Goal: Information Seeking & Learning: Find specific fact

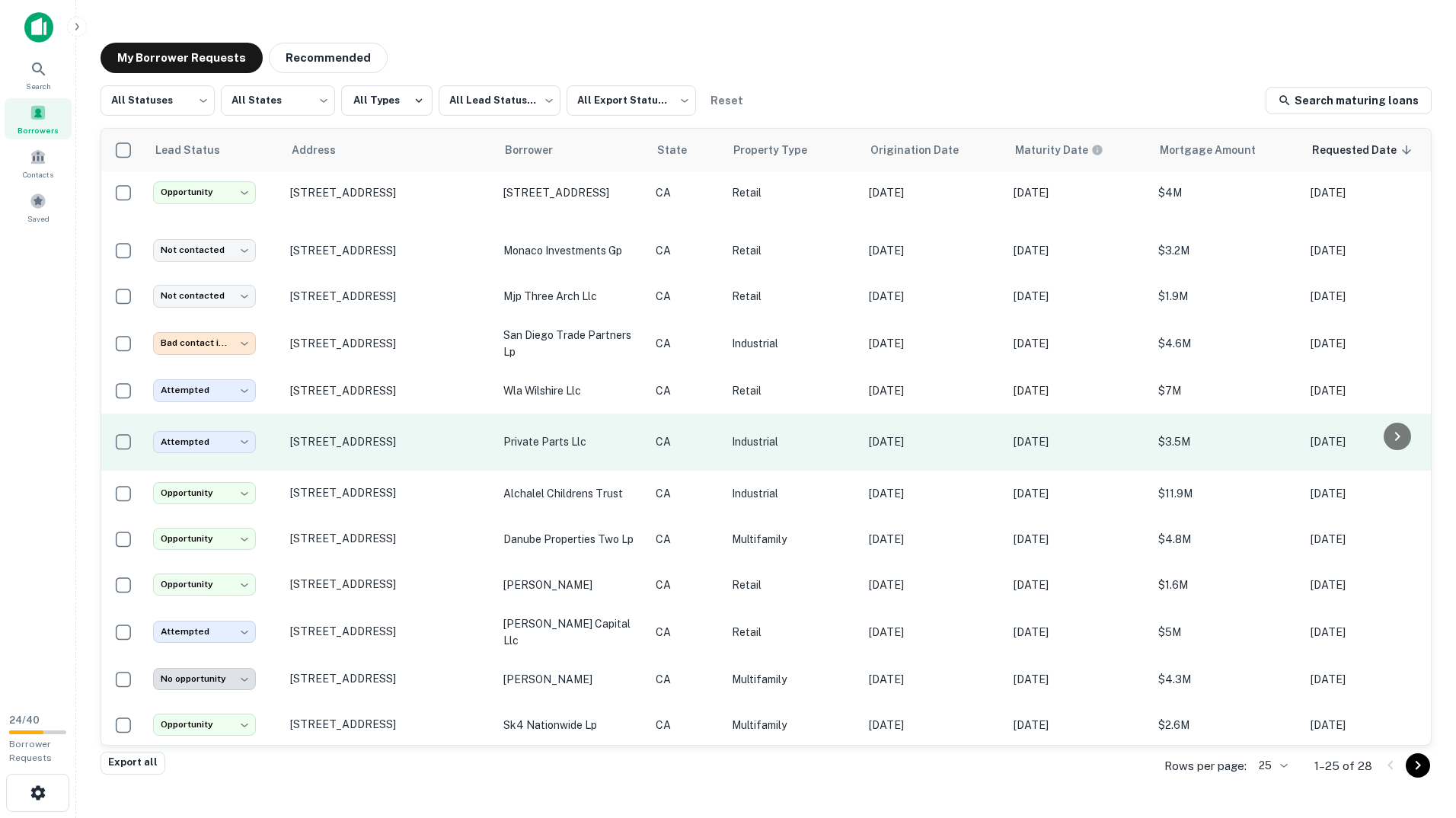
scroll to position [82, 0]
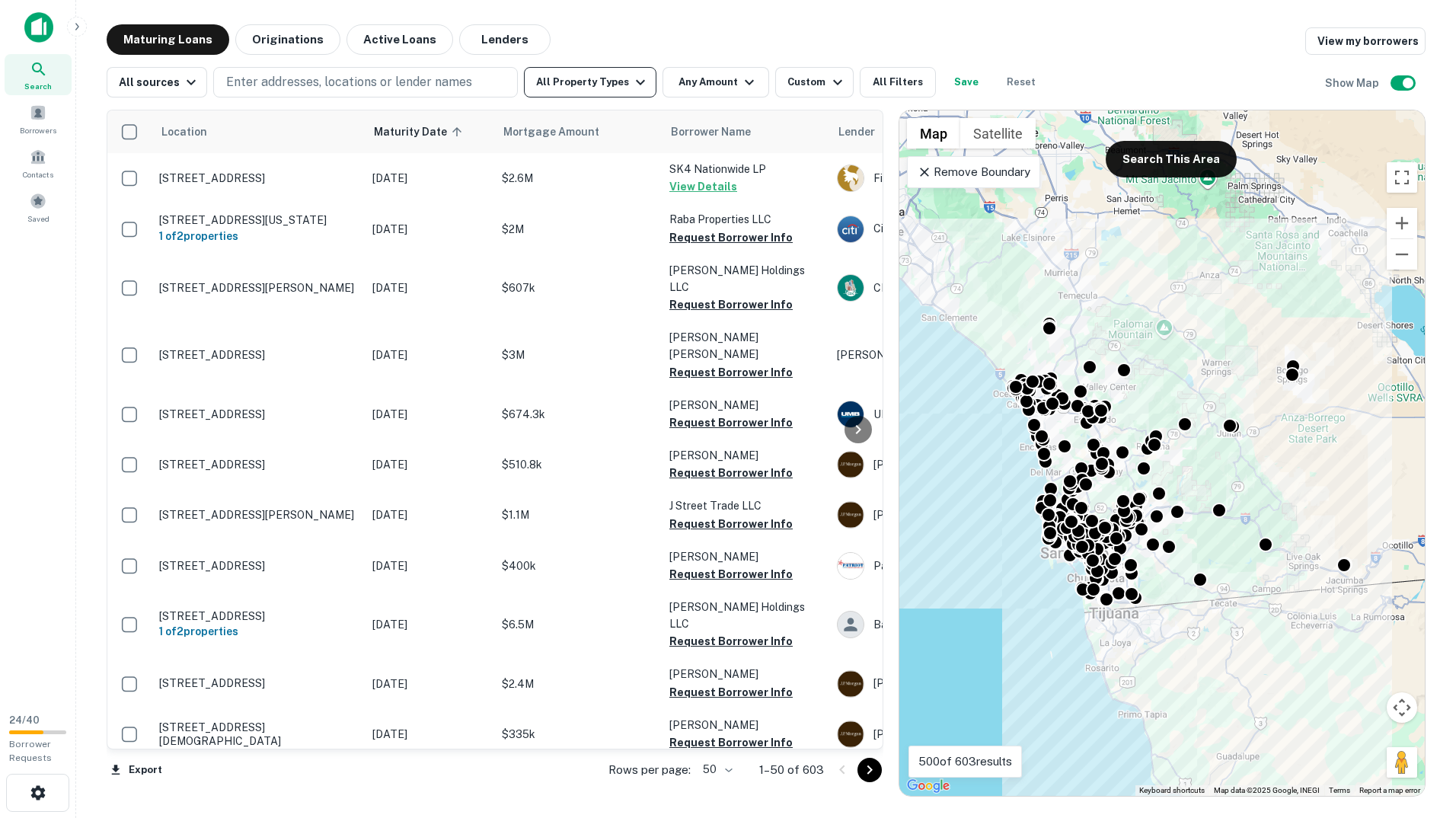
click at [584, 90] on button "All Property Types" at bounding box center [590, 82] width 133 height 31
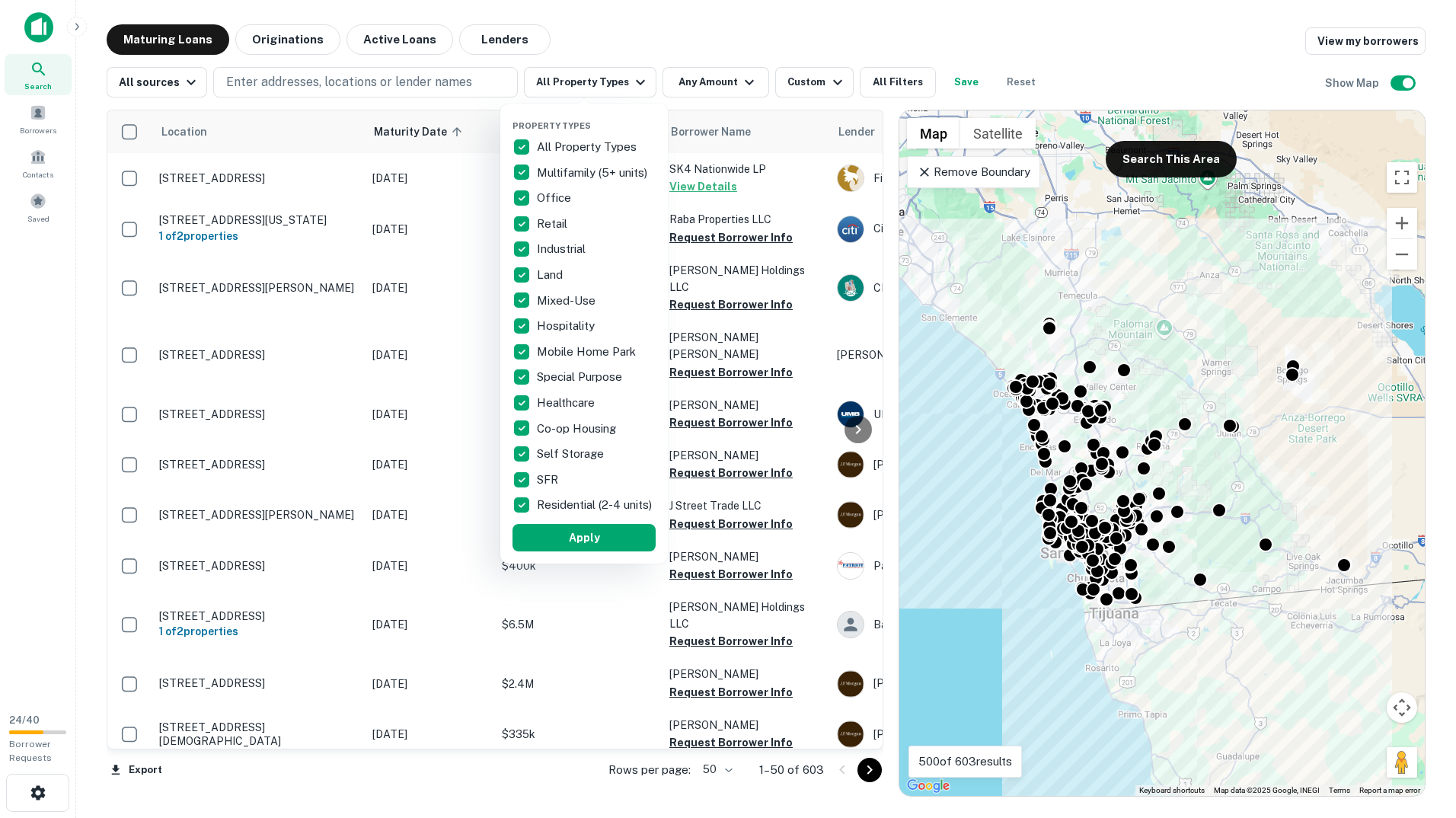
click at [588, 88] on div at bounding box center [728, 409] width 1456 height 818
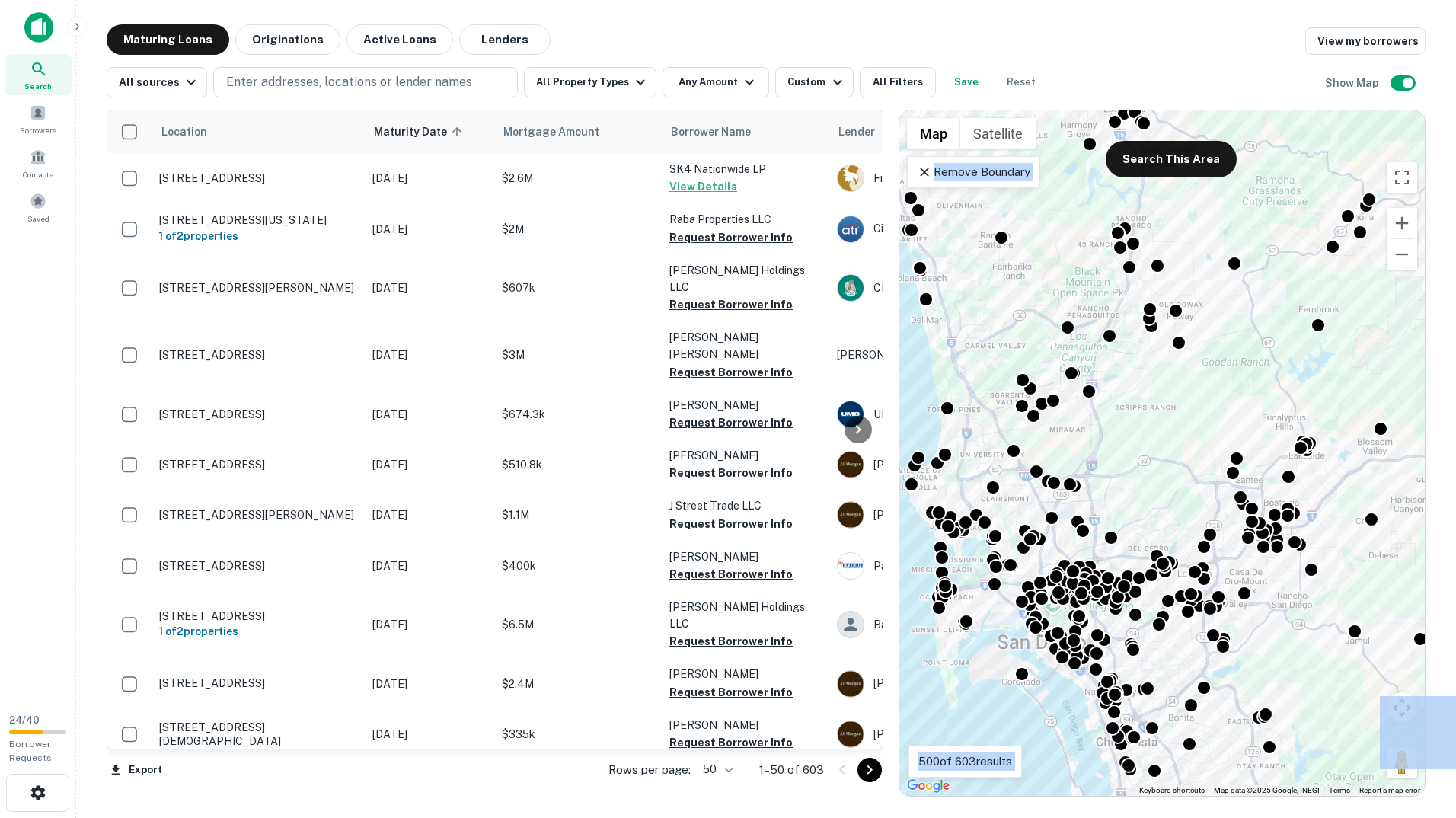
drag, startPoint x: 1134, startPoint y: 515, endPoint x: 1193, endPoint y: 430, distance: 103.5
click at [1193, 430] on body "Search Borrowers Contacts Saved 24 / 40 Borrower Requests Maturing Loans Origin…" at bounding box center [728, 409] width 1456 height 818
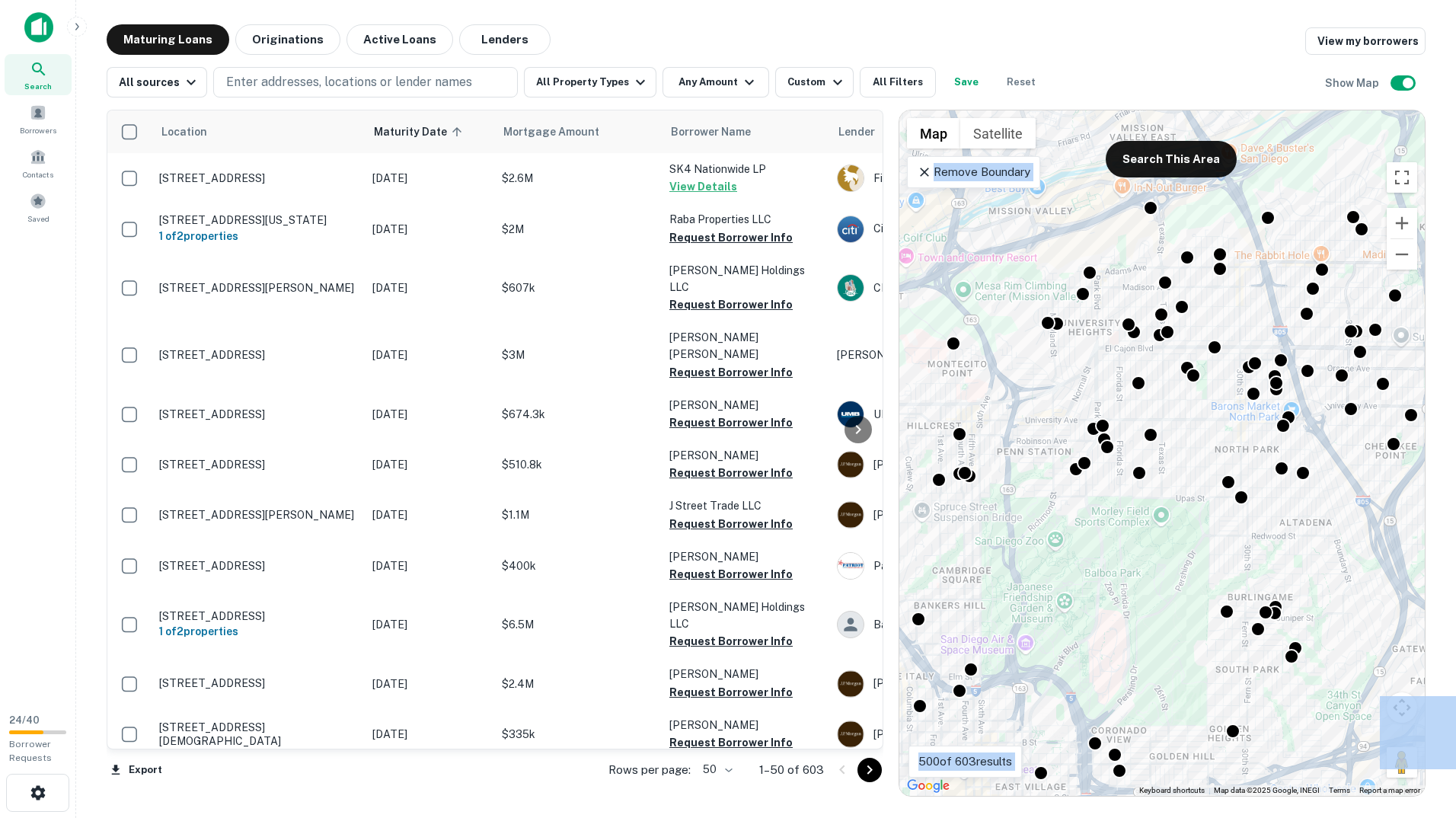
drag, startPoint x: 1159, startPoint y: 605, endPoint x: 1238, endPoint y: 311, distance: 304.4
click at [1238, 311] on div "To activate drag with keyboard, press Alt + Enter. Once in keyboard drag state,…" at bounding box center [1161, 453] width 525 height 685
click at [706, 83] on button "Any Amount" at bounding box center [715, 82] width 107 height 31
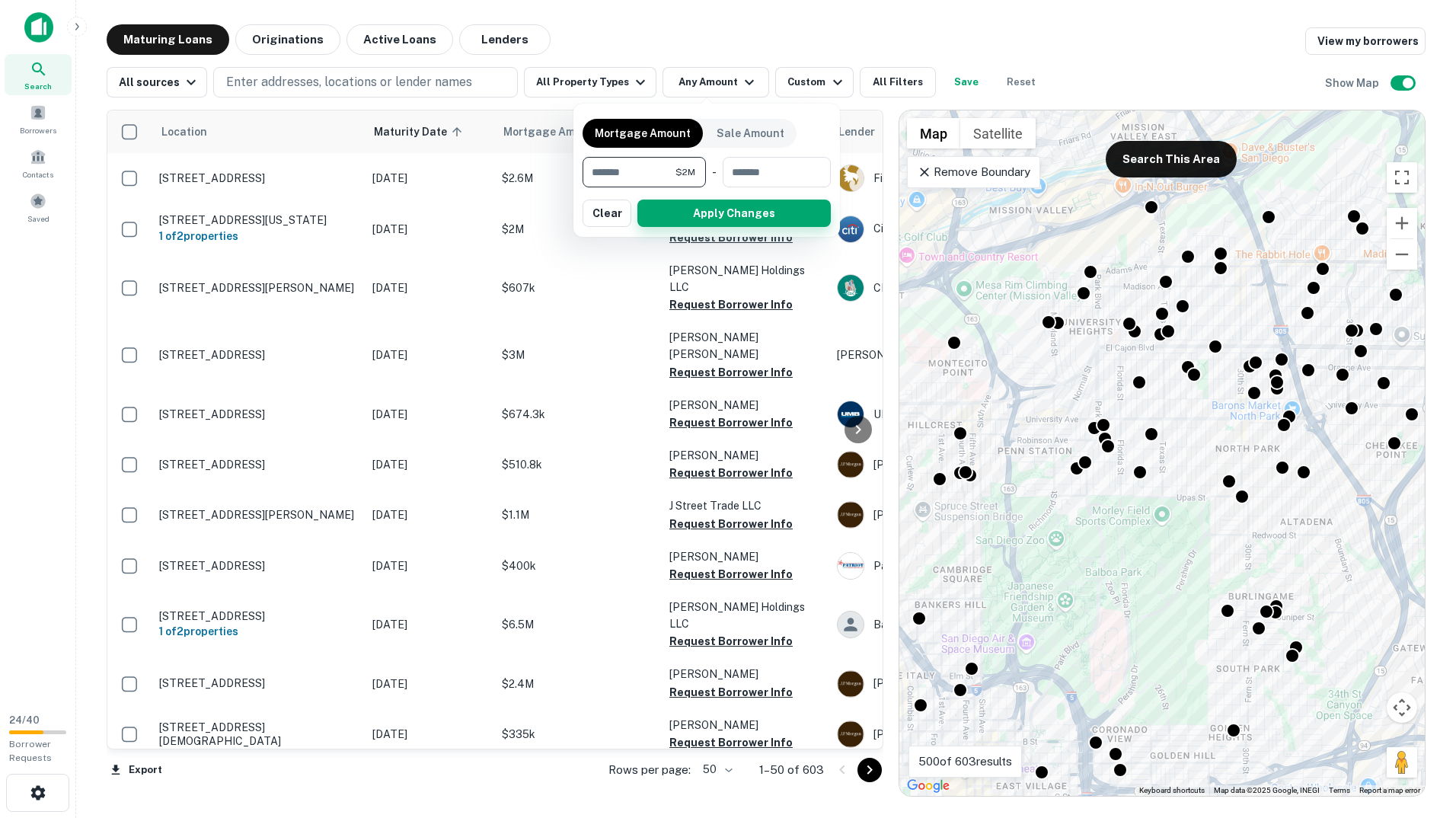
type input "*******"
click at [701, 221] on button "Apply Changes" at bounding box center [734, 213] width 194 height 28
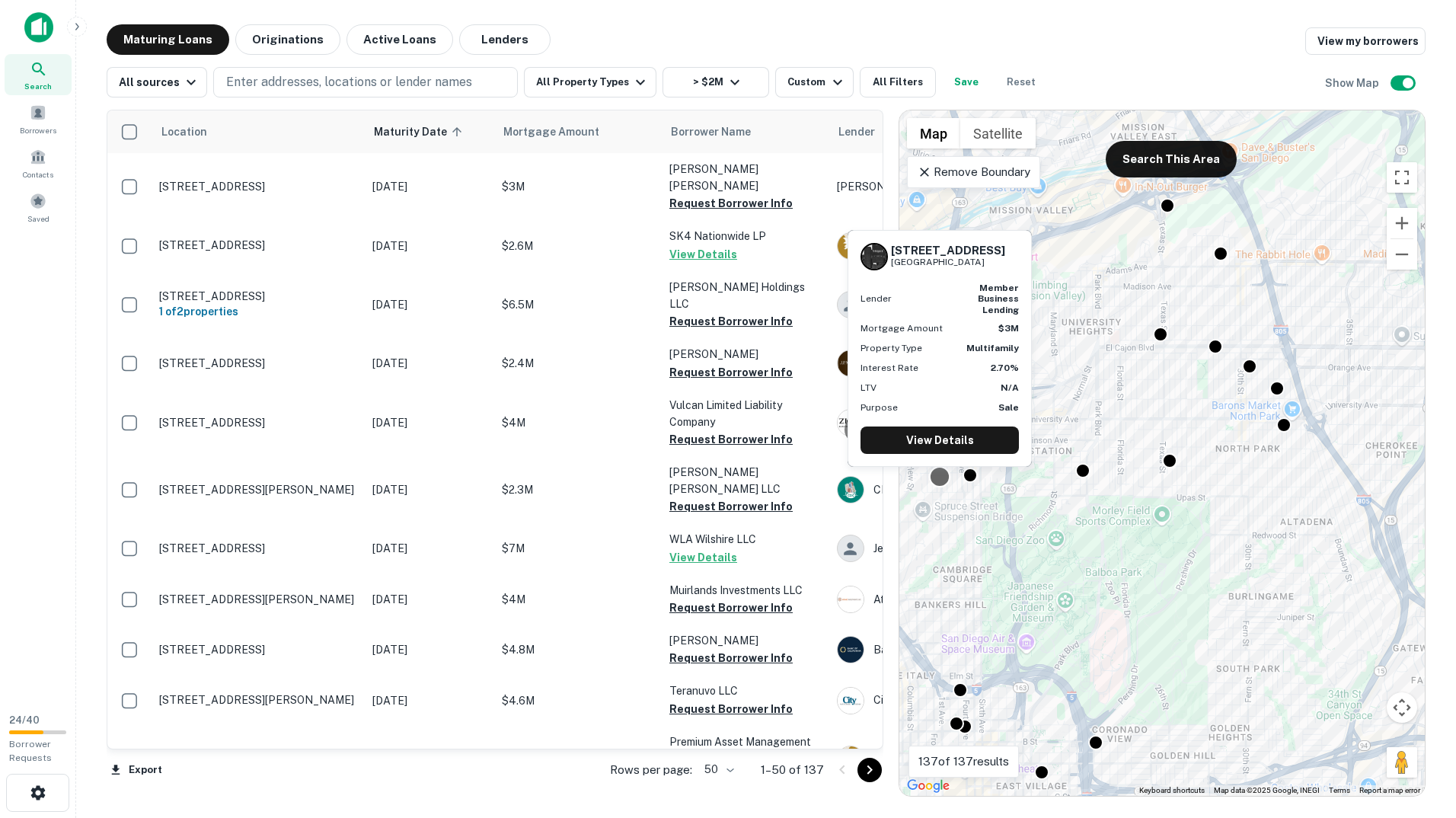
click at [933, 481] on div at bounding box center [940, 477] width 22 height 22
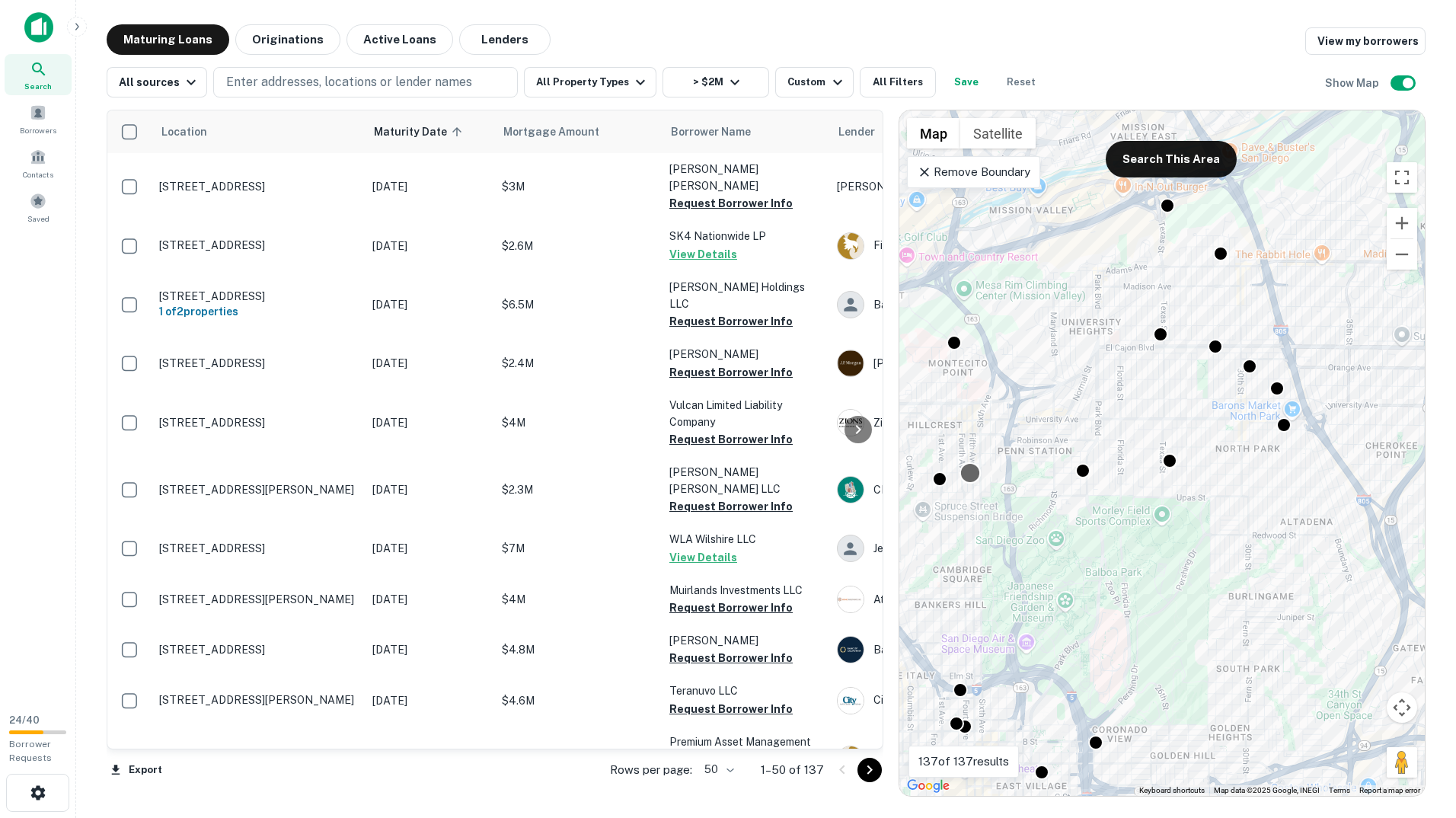
click at [967, 470] on div at bounding box center [970, 473] width 22 height 22
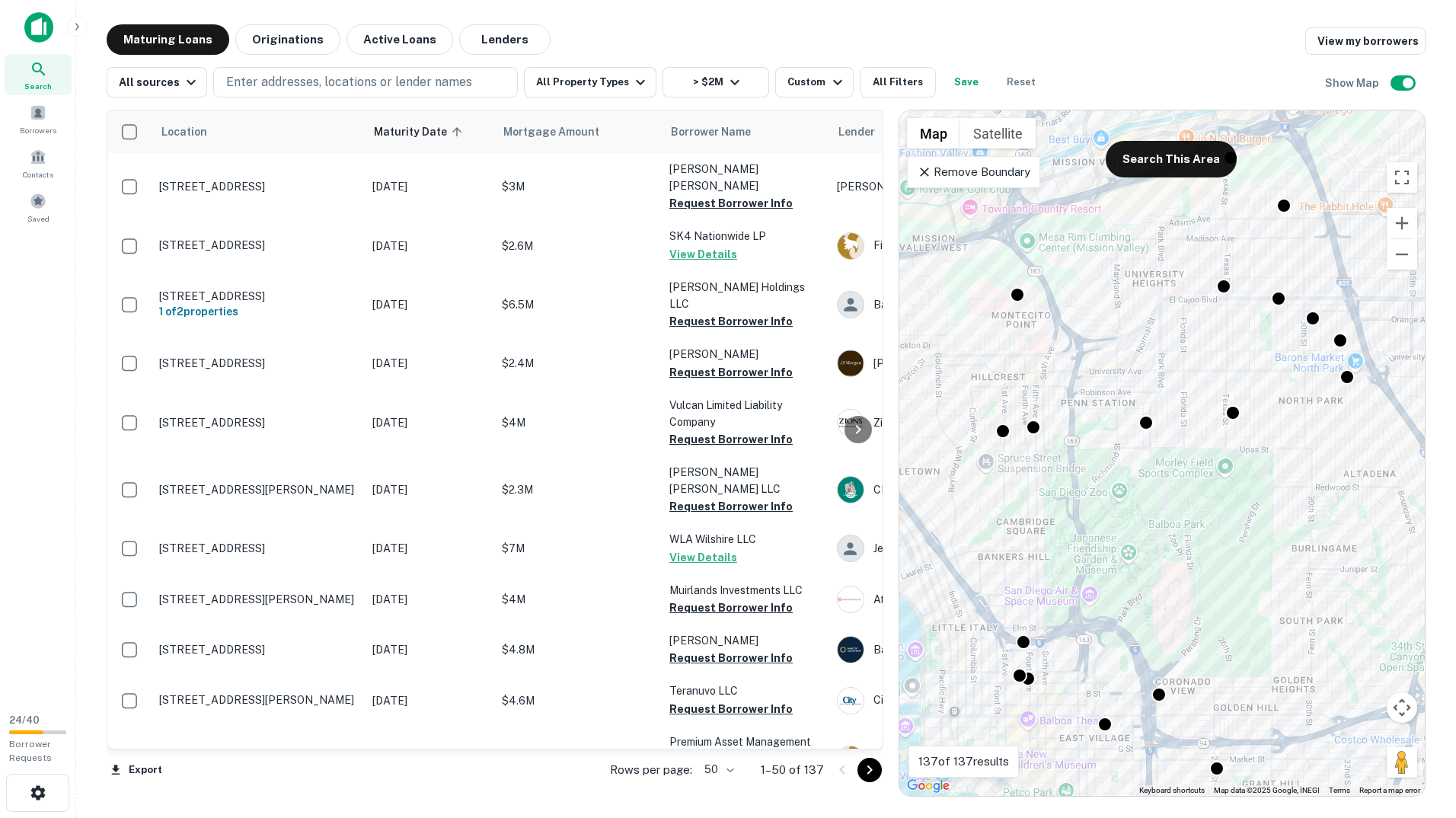
drag, startPoint x: 1068, startPoint y: 527, endPoint x: 1155, endPoint y: 463, distance: 108.0
click at [1155, 463] on div "To navigate, press the arrow keys. To activate drag with keyboard, press Alt + …" at bounding box center [1161, 453] width 525 height 685
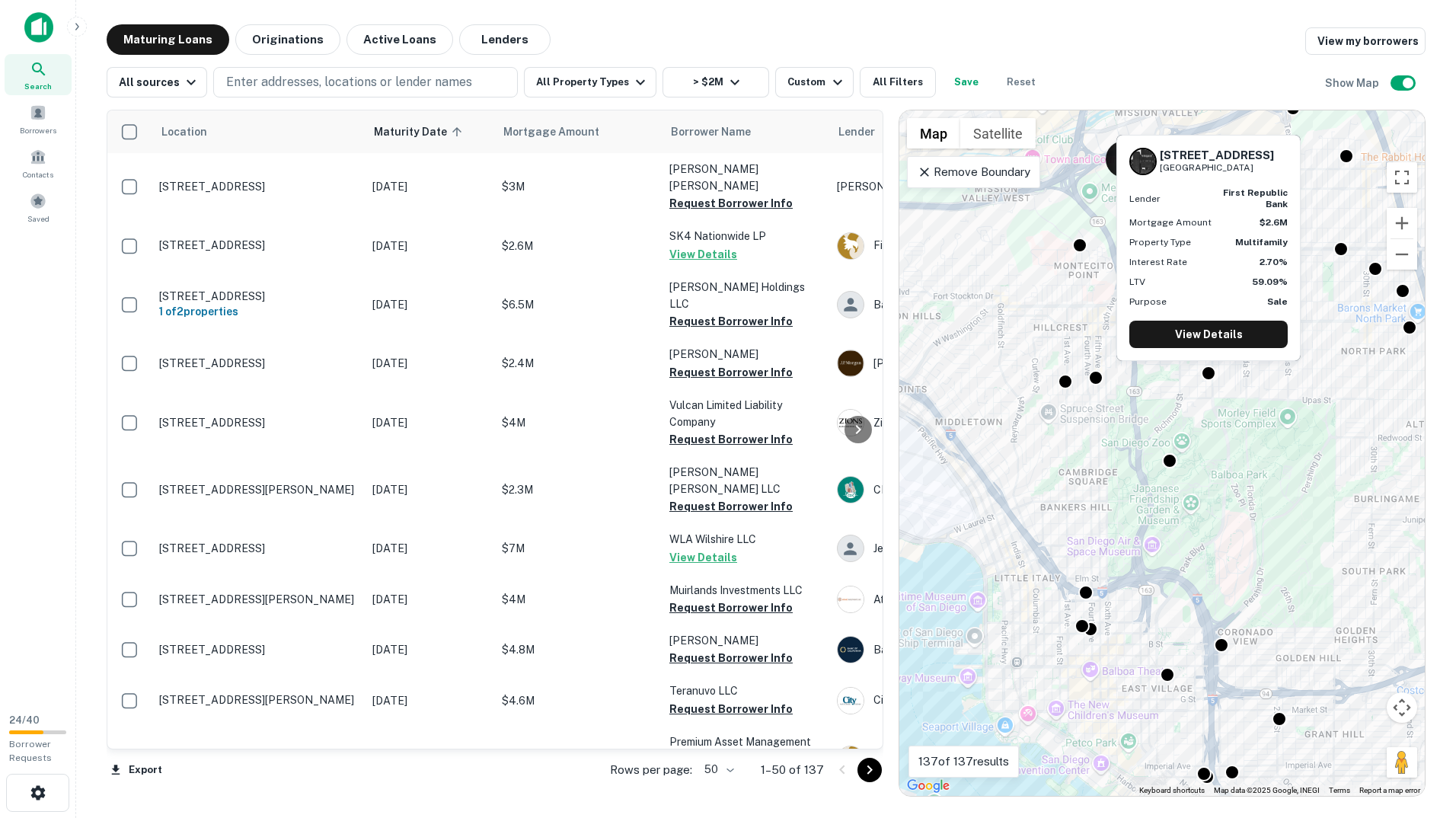
click at [1210, 369] on div "3526 Park Blvd San Diego, CA92103 Lender first republic bank Mortgage Amount $2…" at bounding box center [1208, 253] width 187 height 239
drag, startPoint x: 1213, startPoint y: 348, endPoint x: 1216, endPoint y: 340, distance: 8.5
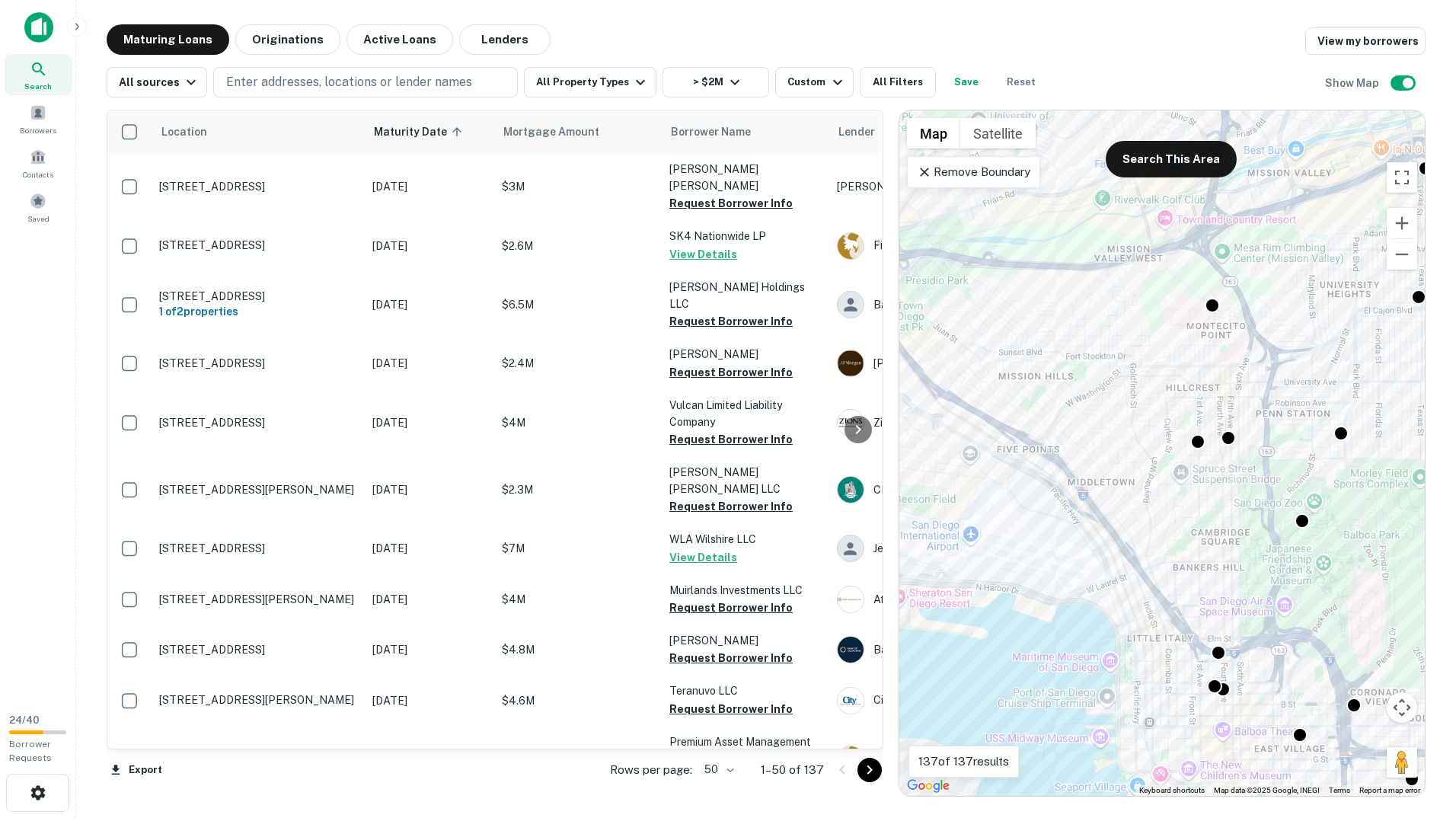
drag, startPoint x: 1144, startPoint y: 466, endPoint x: 1398, endPoint y: 539, distance: 264.3
click at [1398, 539] on div "To activate drag with keyboard, press Alt + Enter. Once in keyboard drag state,…" at bounding box center [1161, 453] width 525 height 685
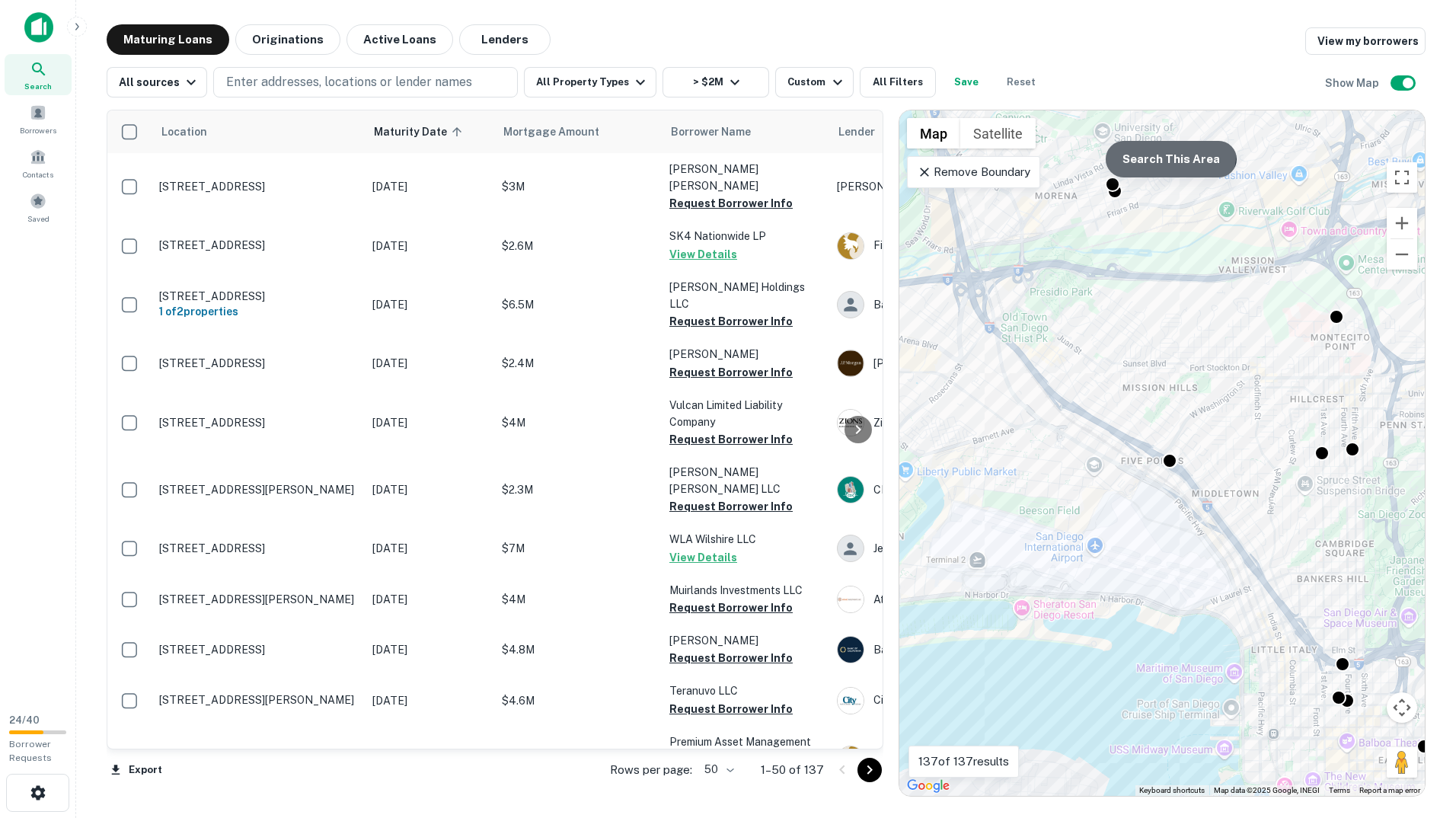
click at [1123, 147] on button "Search This Area" at bounding box center [1171, 159] width 131 height 36
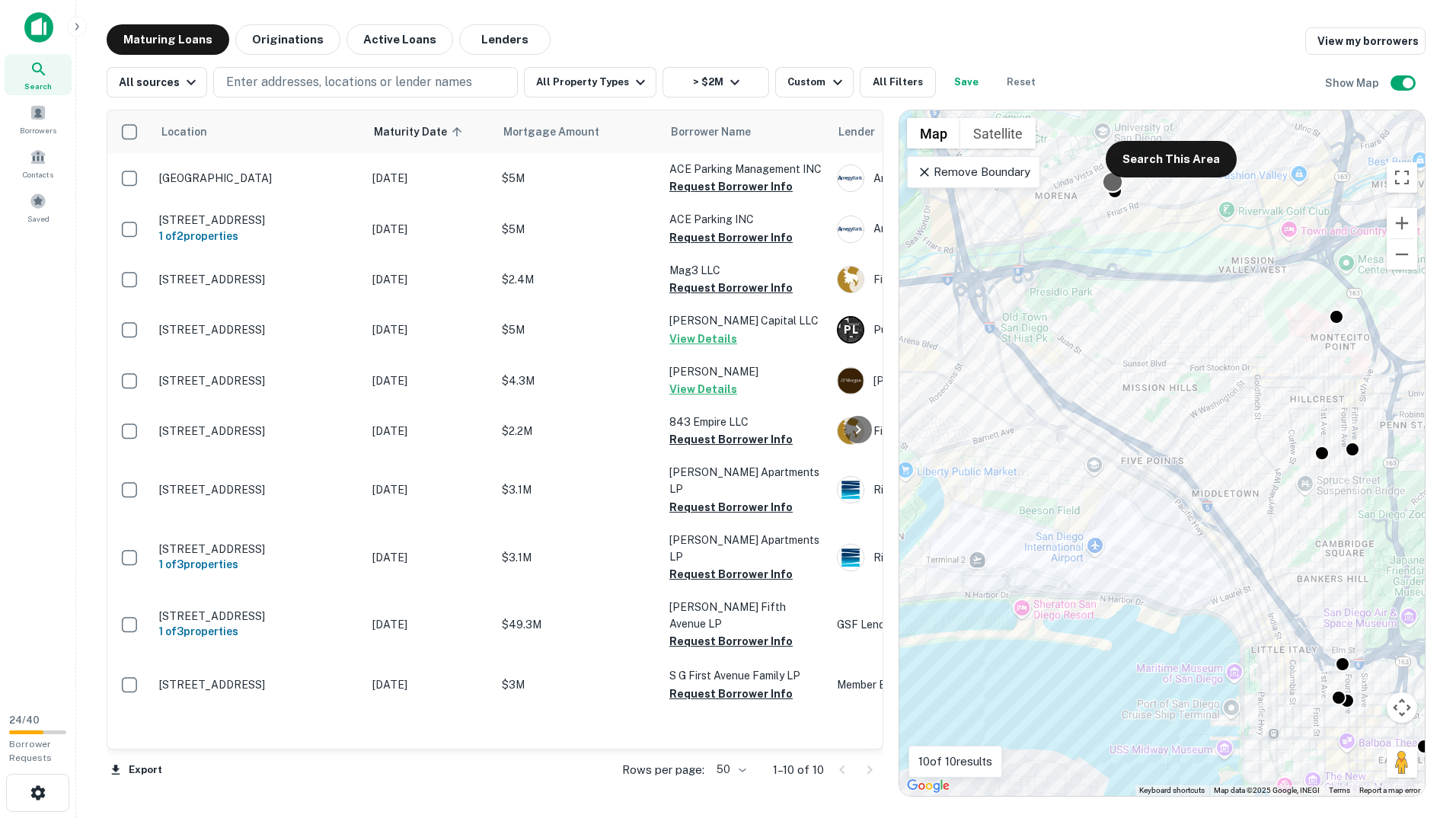
click at [1112, 188] on div at bounding box center [1113, 183] width 22 height 22
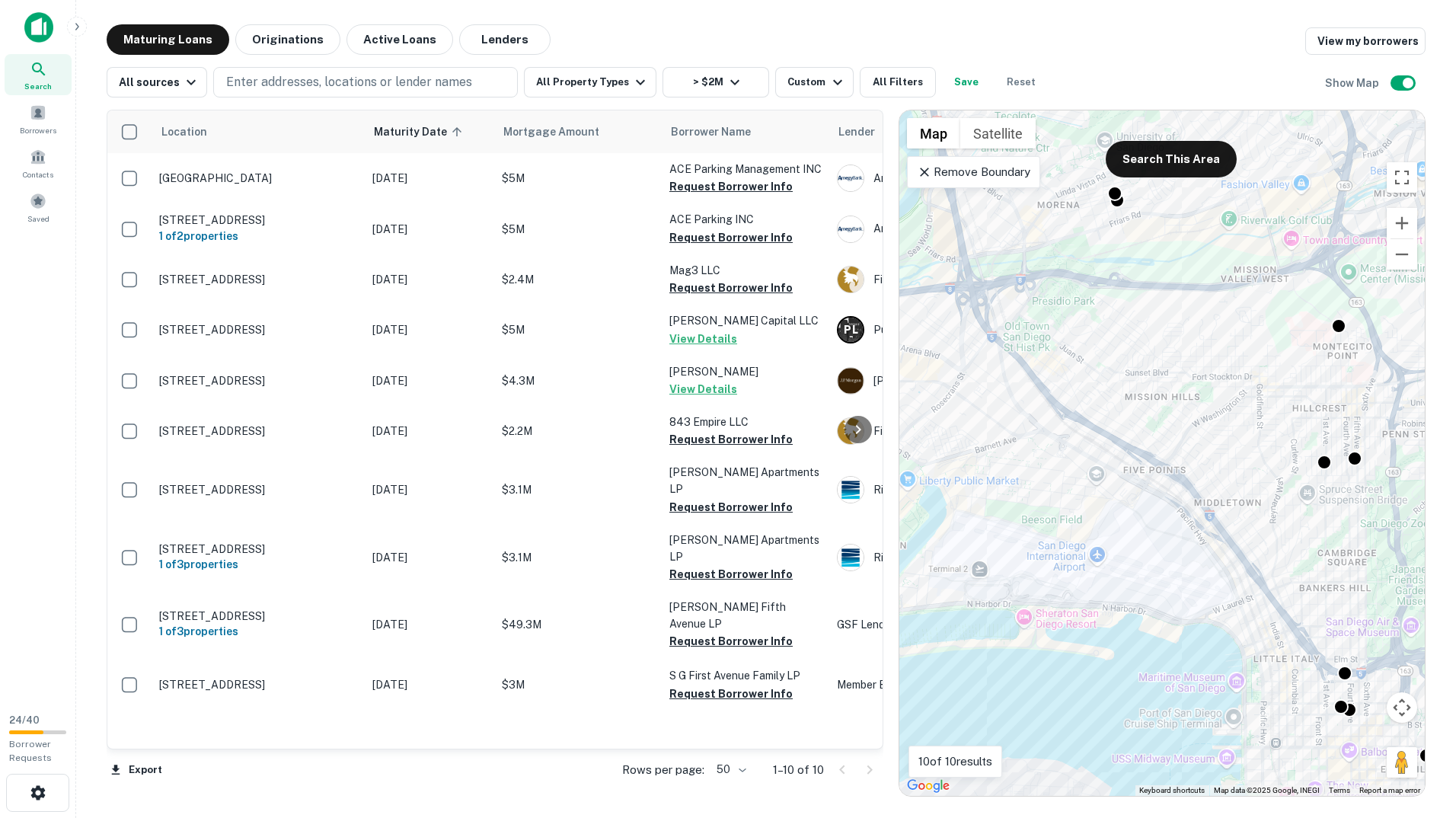
drag, startPoint x: 1258, startPoint y: 313, endPoint x: 1276, endPoint y: 394, distance: 83.0
click at [1276, 394] on div "To activate drag with keyboard, press Alt + Enter. Once in keyboard drag state,…" at bounding box center [1161, 453] width 525 height 685
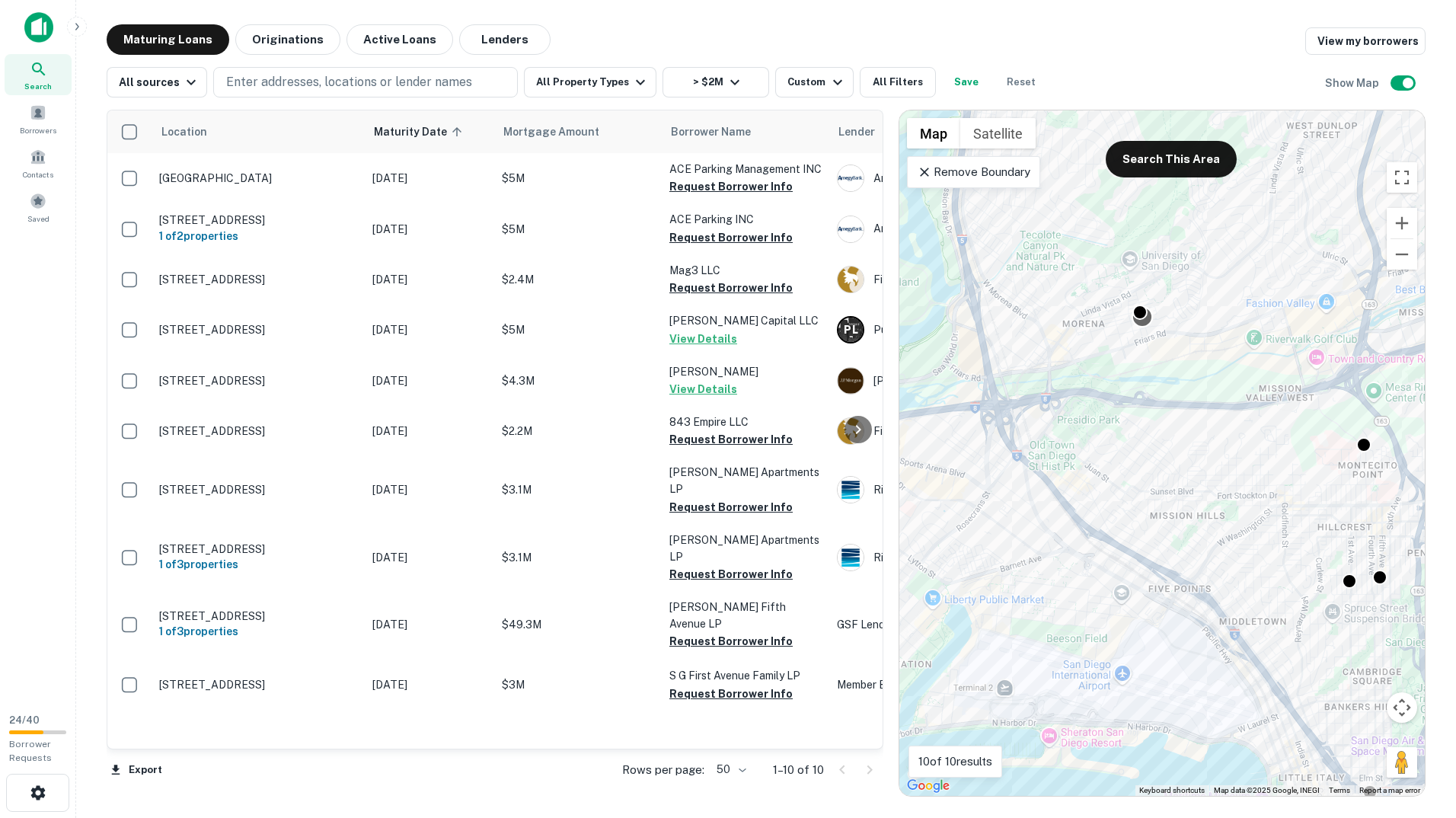
click at [1144, 322] on div at bounding box center [1142, 317] width 22 height 22
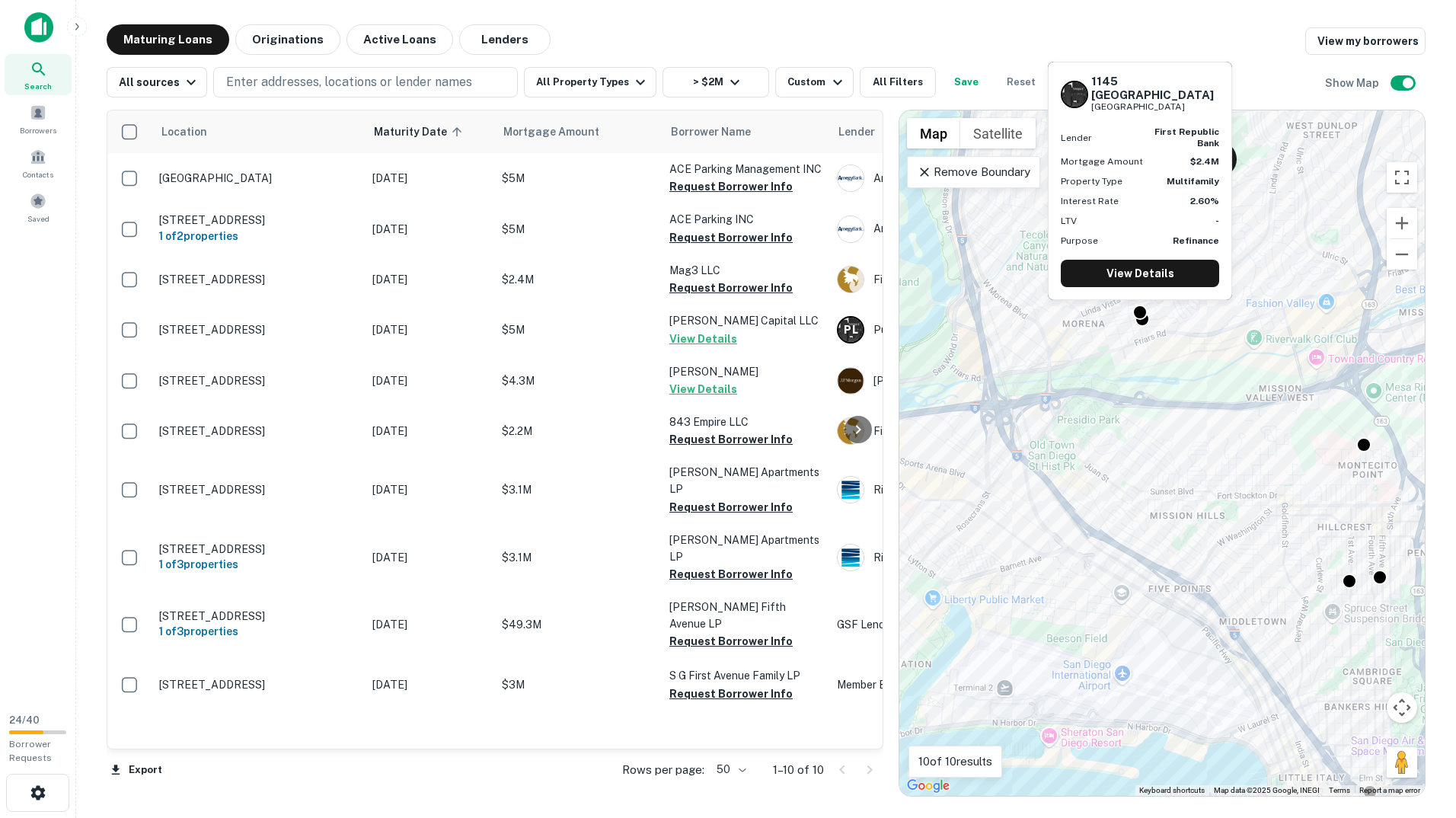
drag, startPoint x: 1145, startPoint y: 270, endPoint x: 1071, endPoint y: 361, distance: 117.3
click at [1070, 361] on div "To activate drag with keyboard, press Alt + Enter. Once in keyboard drag state,…" at bounding box center [1161, 453] width 525 height 685
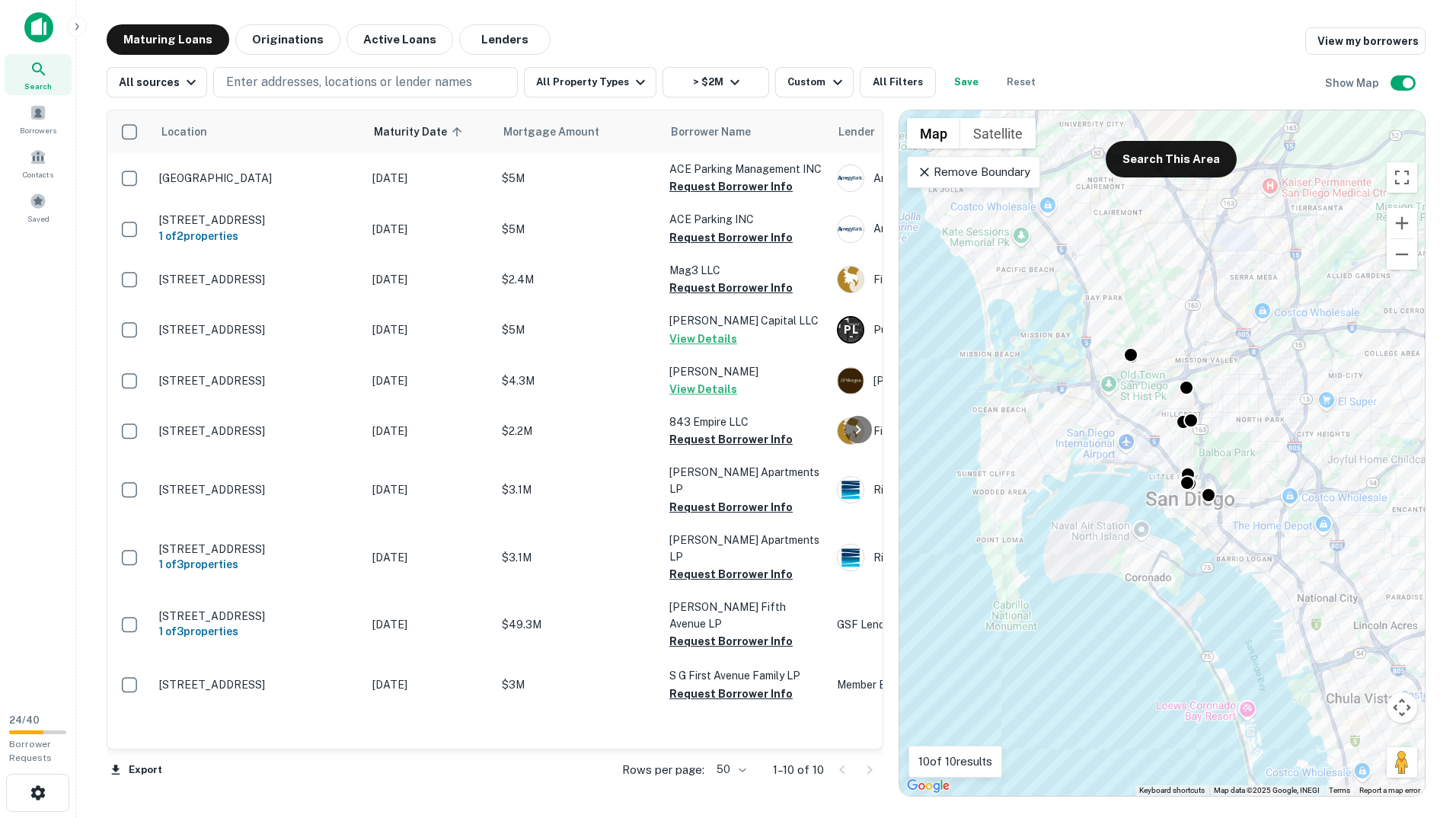
click at [1142, 155] on button "Search This Area" at bounding box center [1171, 159] width 131 height 36
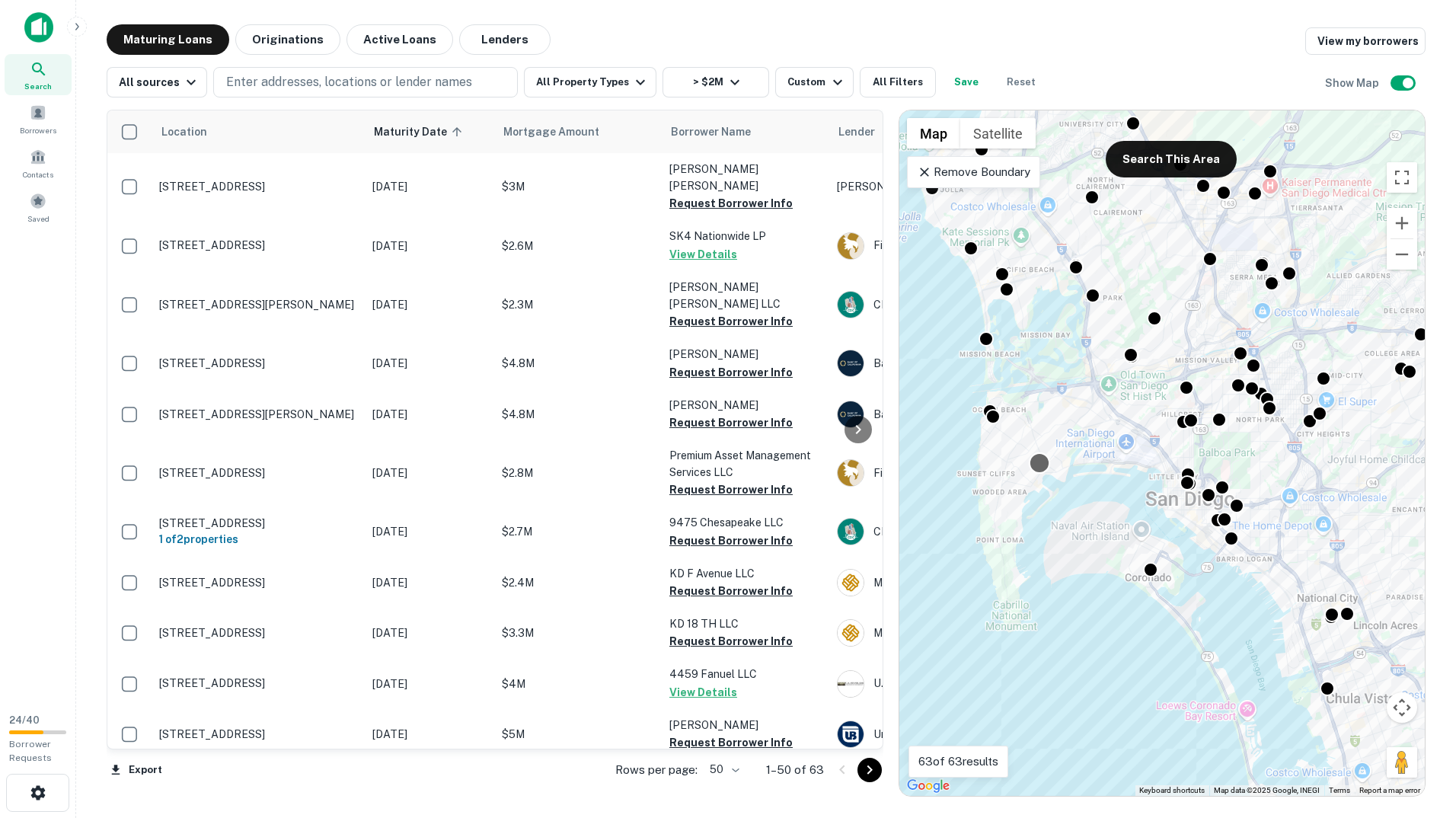
click at [1038, 462] on div at bounding box center [1040, 463] width 22 height 22
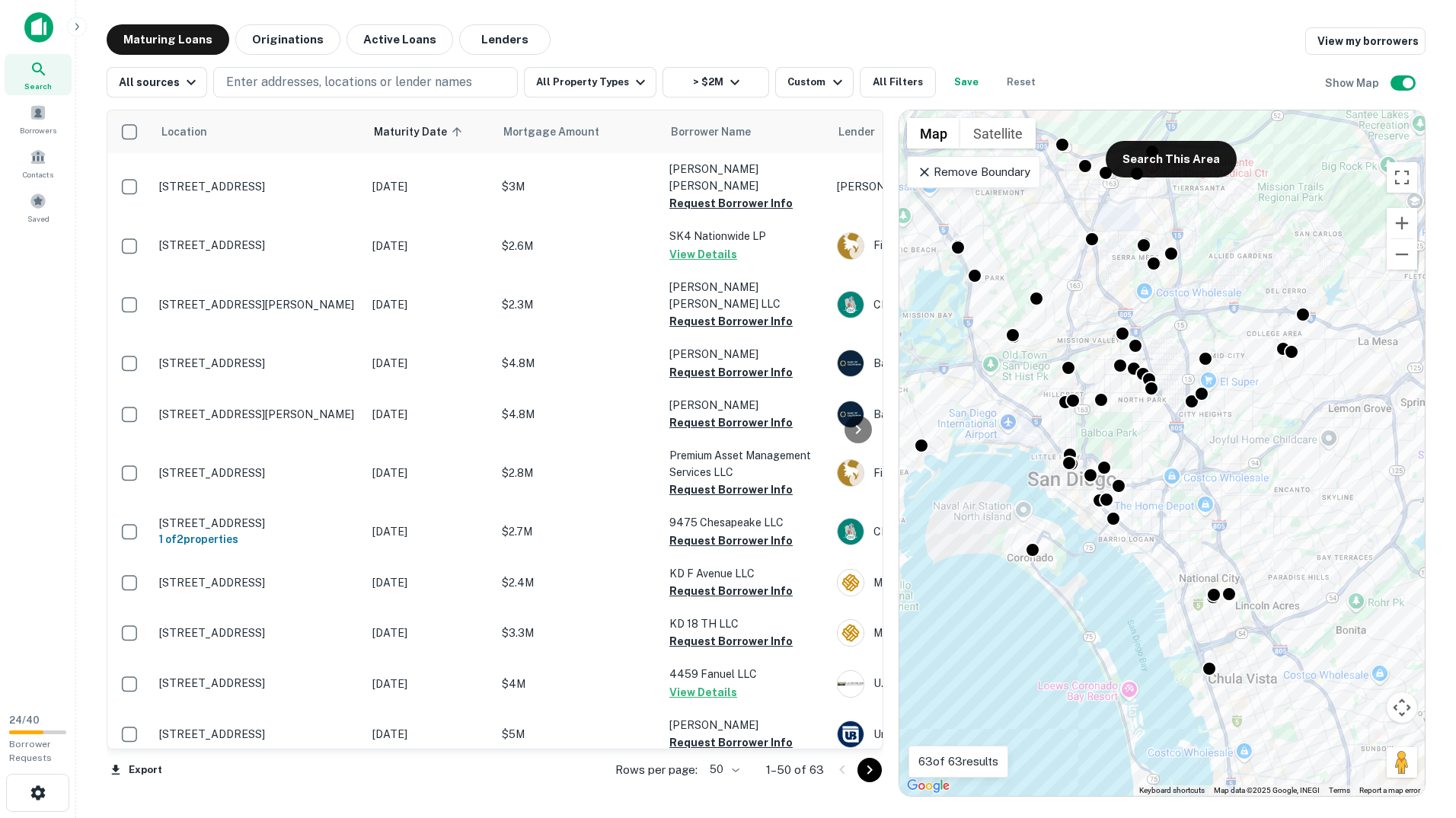
drag, startPoint x: 1292, startPoint y: 573, endPoint x: 1089, endPoint y: 560, distance: 203.4
click at [1089, 560] on div "To activate drag with keyboard, press Alt + Enter. Once in keyboard drag state,…" at bounding box center [1161, 453] width 525 height 685
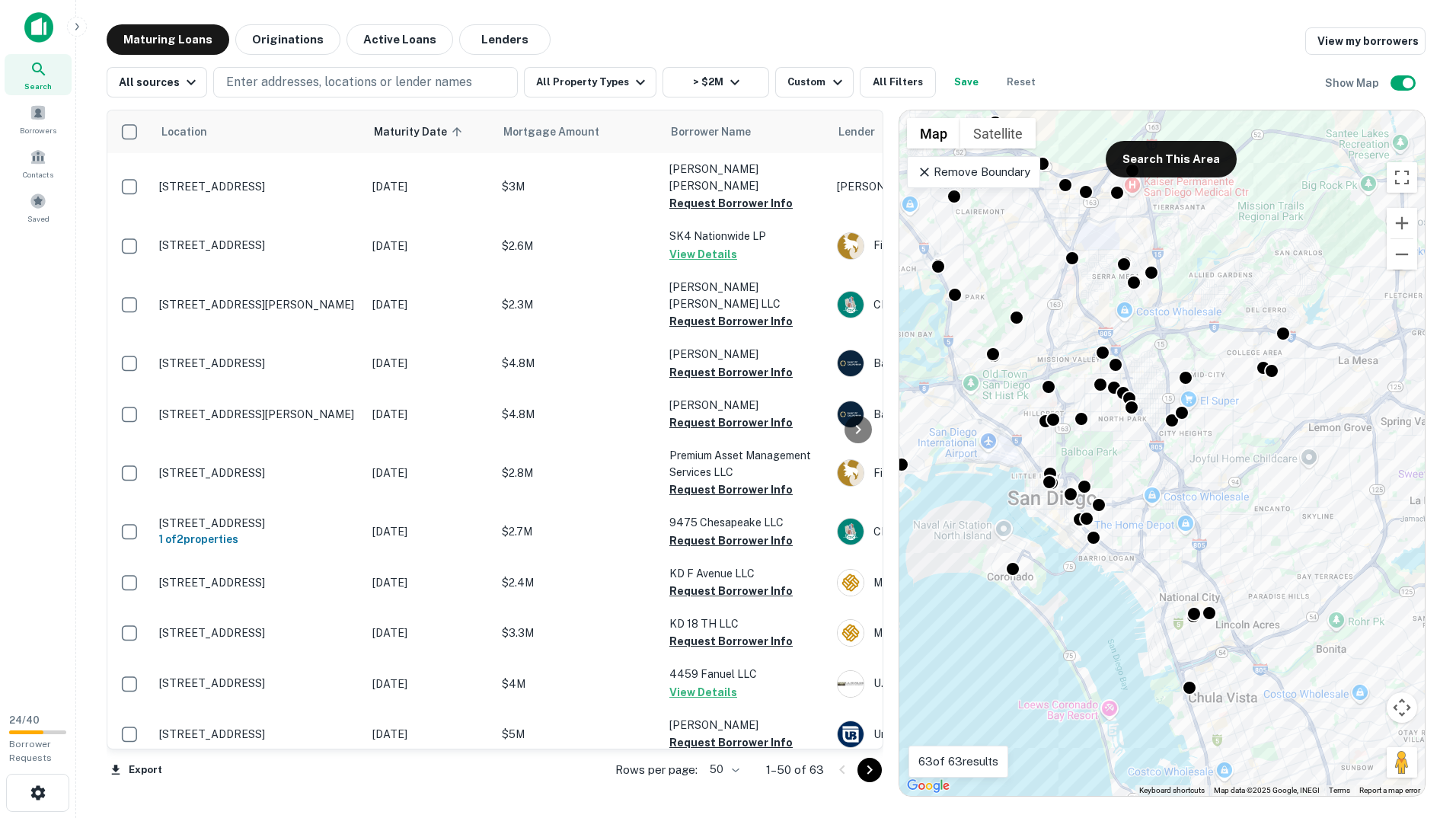
drag, startPoint x: 1298, startPoint y: 416, endPoint x: 1279, endPoint y: 530, distance: 115.6
click at [1279, 530] on div "To activate drag with keyboard, press Alt + Enter. Once in keyboard drag state,…" at bounding box center [1161, 453] width 525 height 685
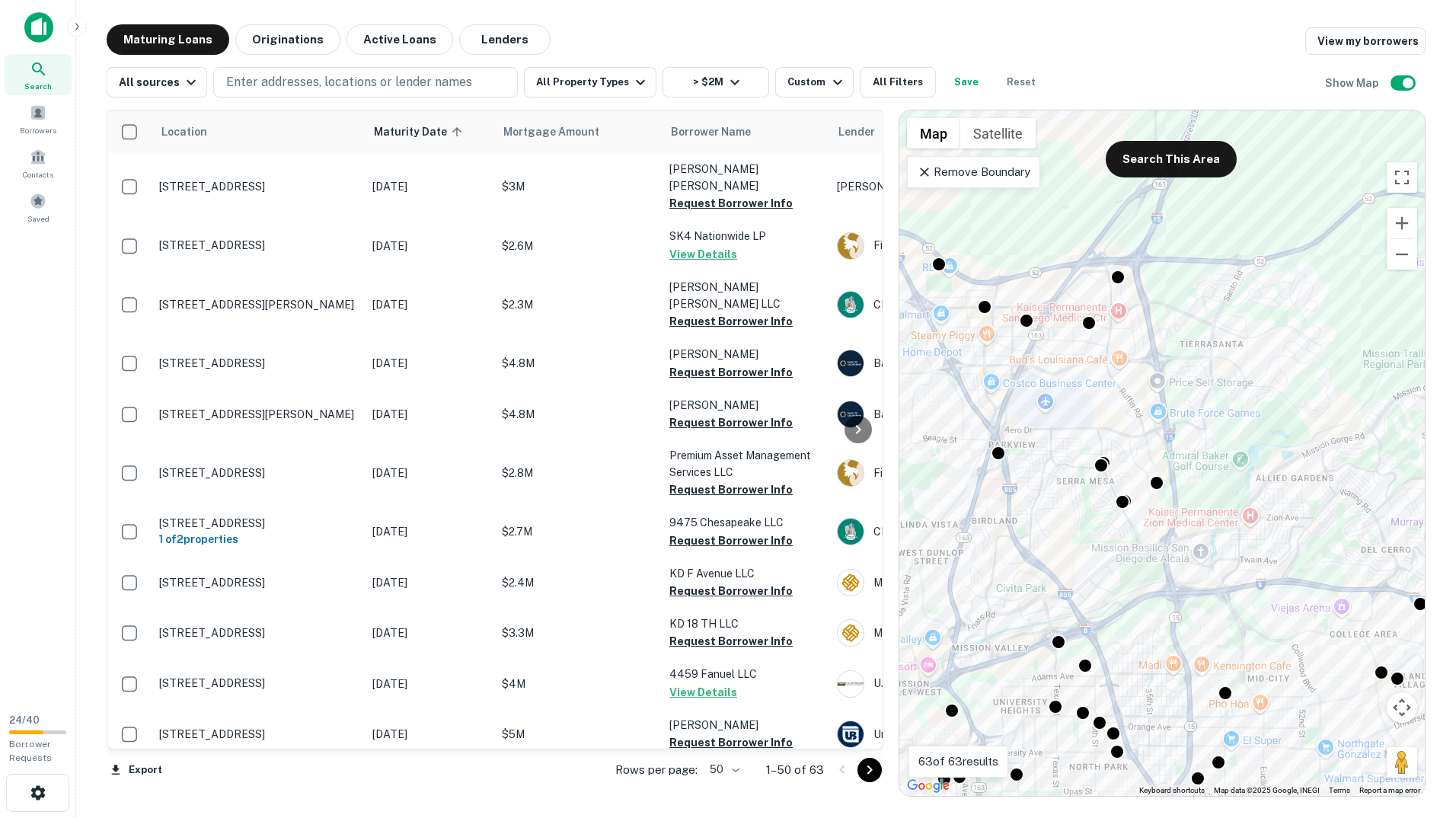
drag, startPoint x: 1024, startPoint y: 390, endPoint x: 1193, endPoint y: 555, distance: 236.2
click at [1193, 555] on div "To activate drag with keyboard, press Alt + Enter. Once in keyboard drag state,…" at bounding box center [1161, 453] width 525 height 685
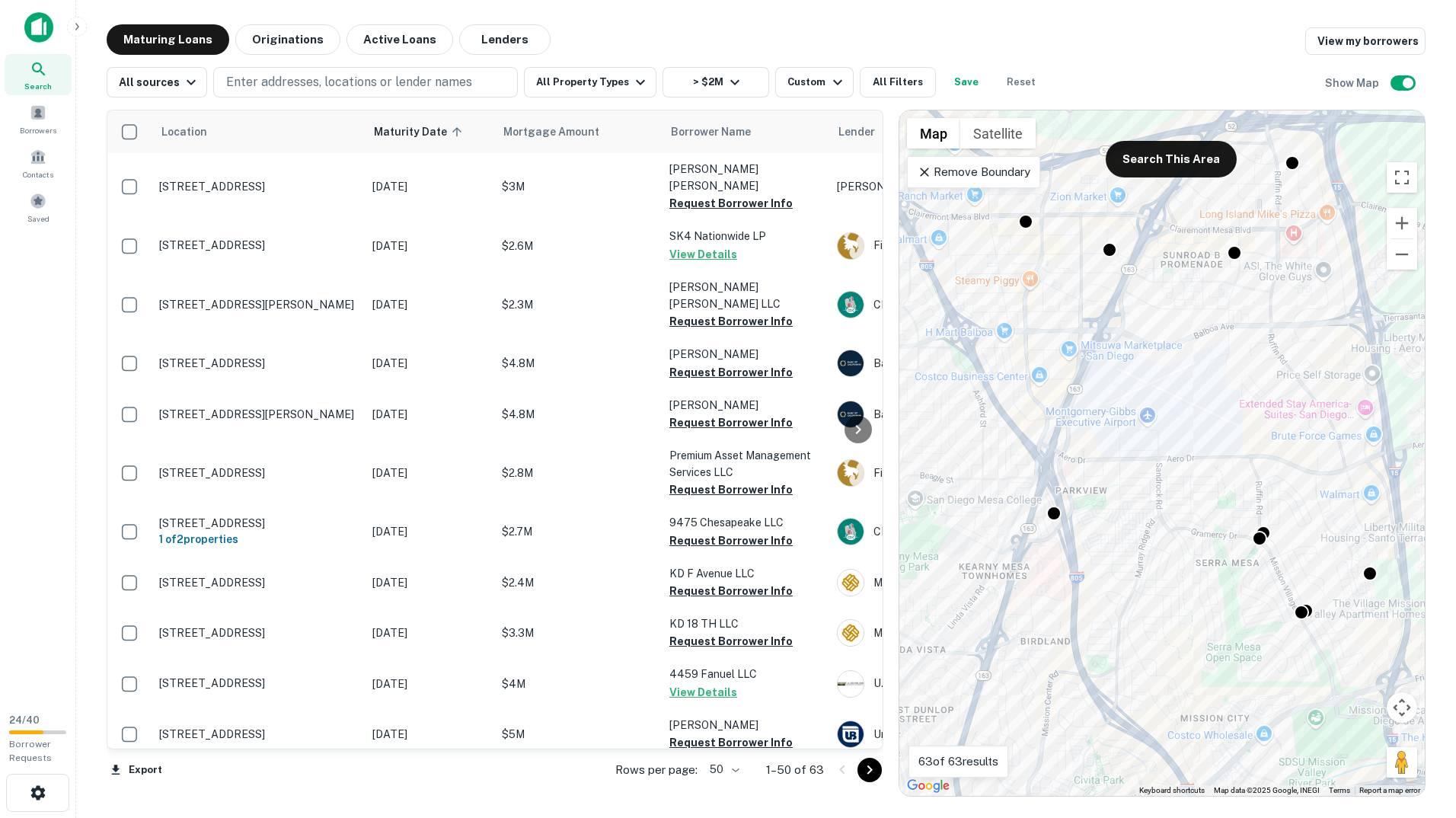
drag, startPoint x: 1026, startPoint y: 492, endPoint x: 1261, endPoint y: 582, distance: 251.6
click at [1261, 582] on div "To activate drag with keyboard, press Alt + Enter. Once in keyboard drag state,…" at bounding box center [1161, 453] width 525 height 685
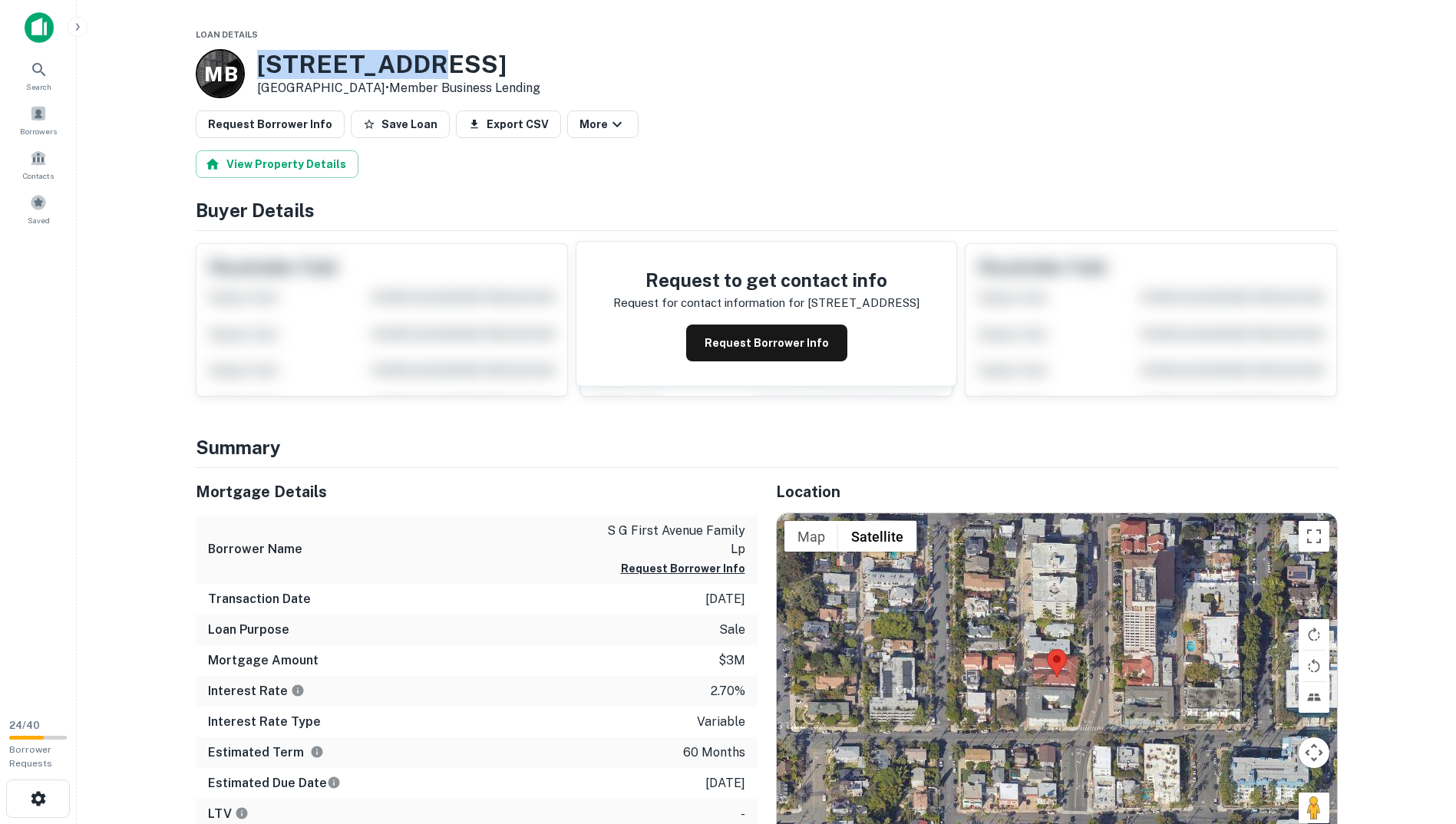
drag, startPoint x: 409, startPoint y: 64, endPoint x: 260, endPoint y: 54, distance: 149.3
click at [260, 54] on h3 "[STREET_ADDRESS]" at bounding box center [399, 64] width 284 height 29
drag, startPoint x: 260, startPoint y: 54, endPoint x: 263, endPoint y: 65, distance: 11.4
copy h3 "3520 1st Ave"
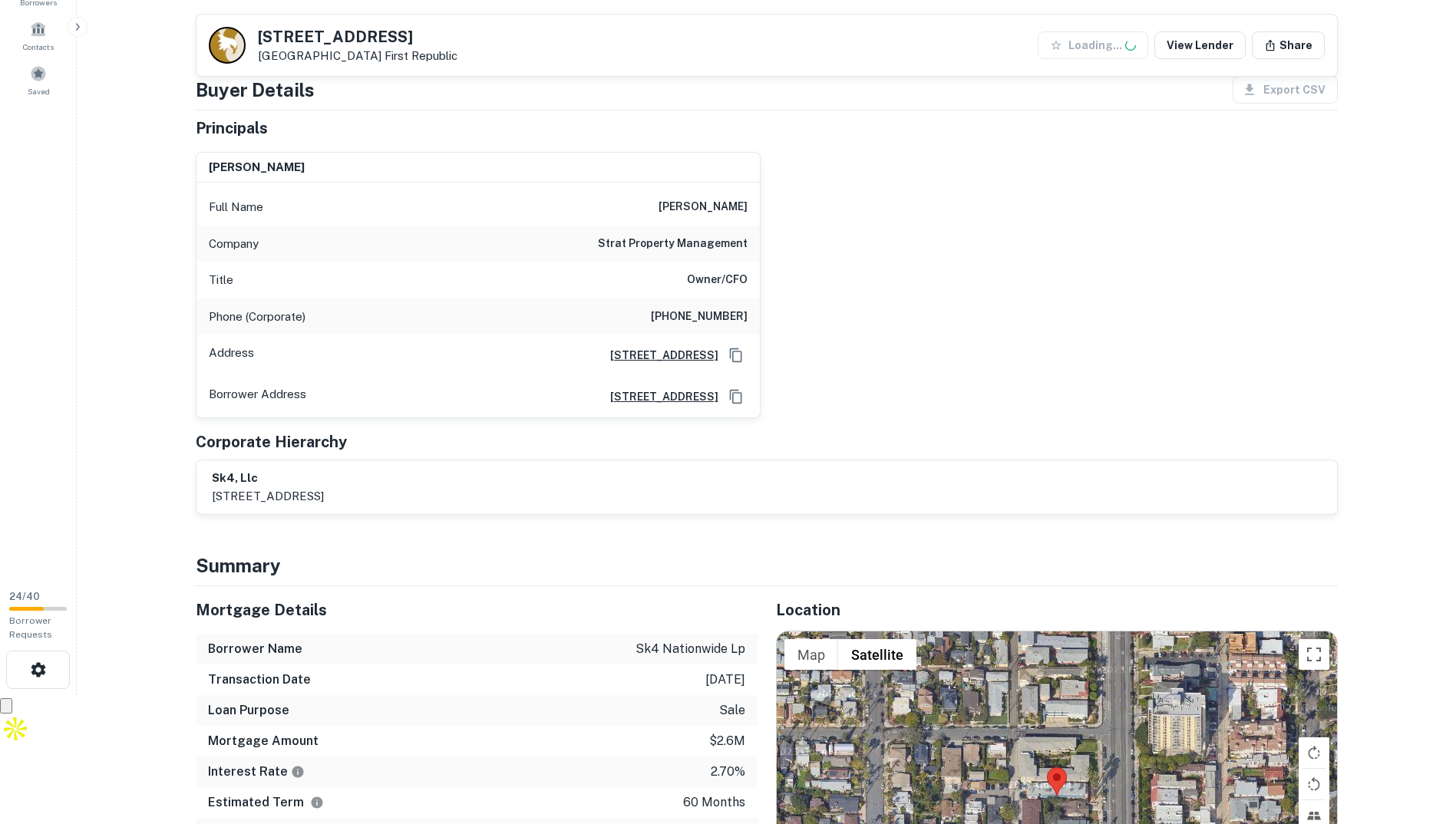
scroll to position [460, 0]
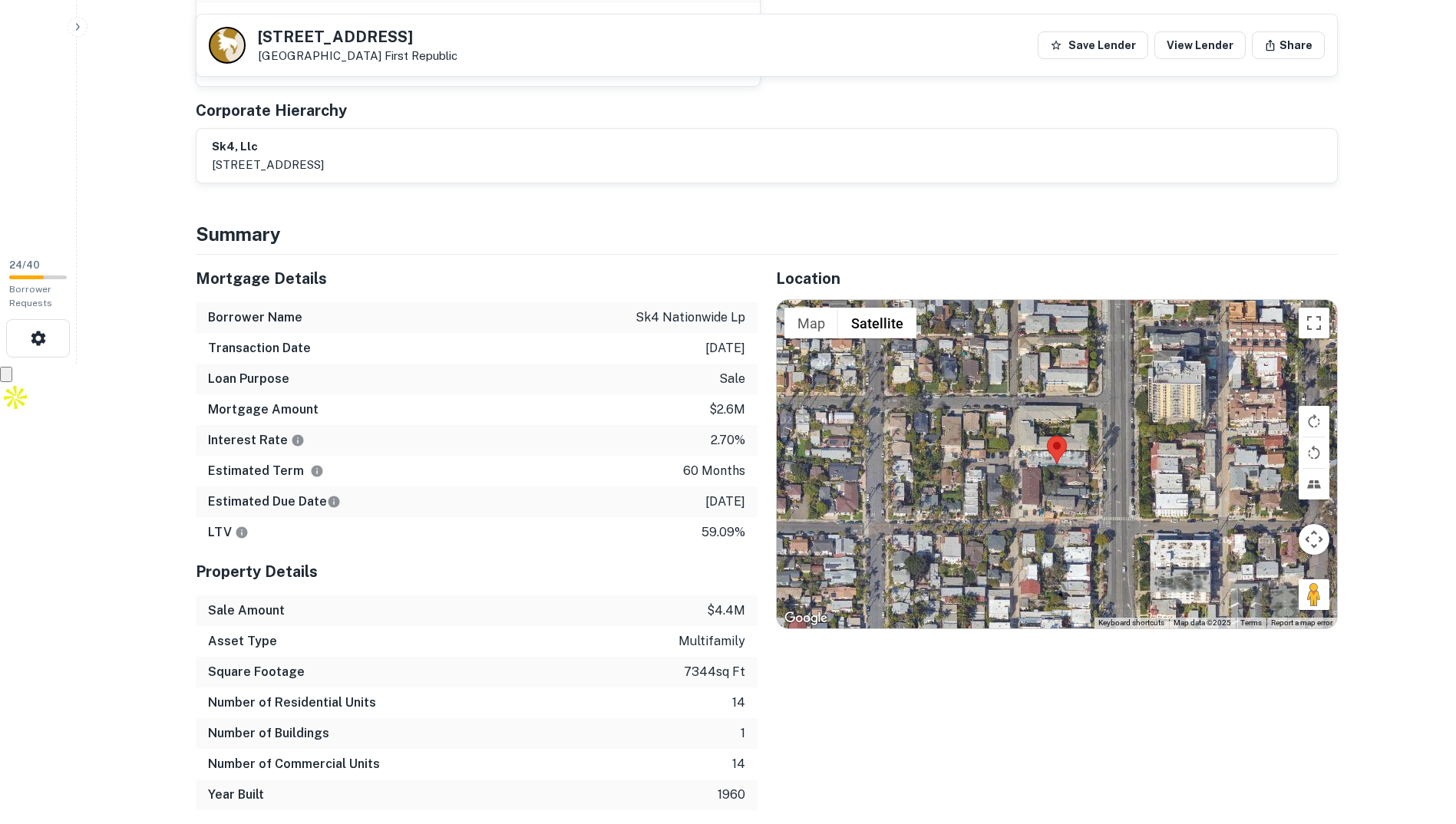
click at [324, 174] on p "[STREET_ADDRESS]" at bounding box center [268, 165] width 112 height 18
click at [324, 161] on p "[STREET_ADDRESS]" at bounding box center [268, 165] width 112 height 18
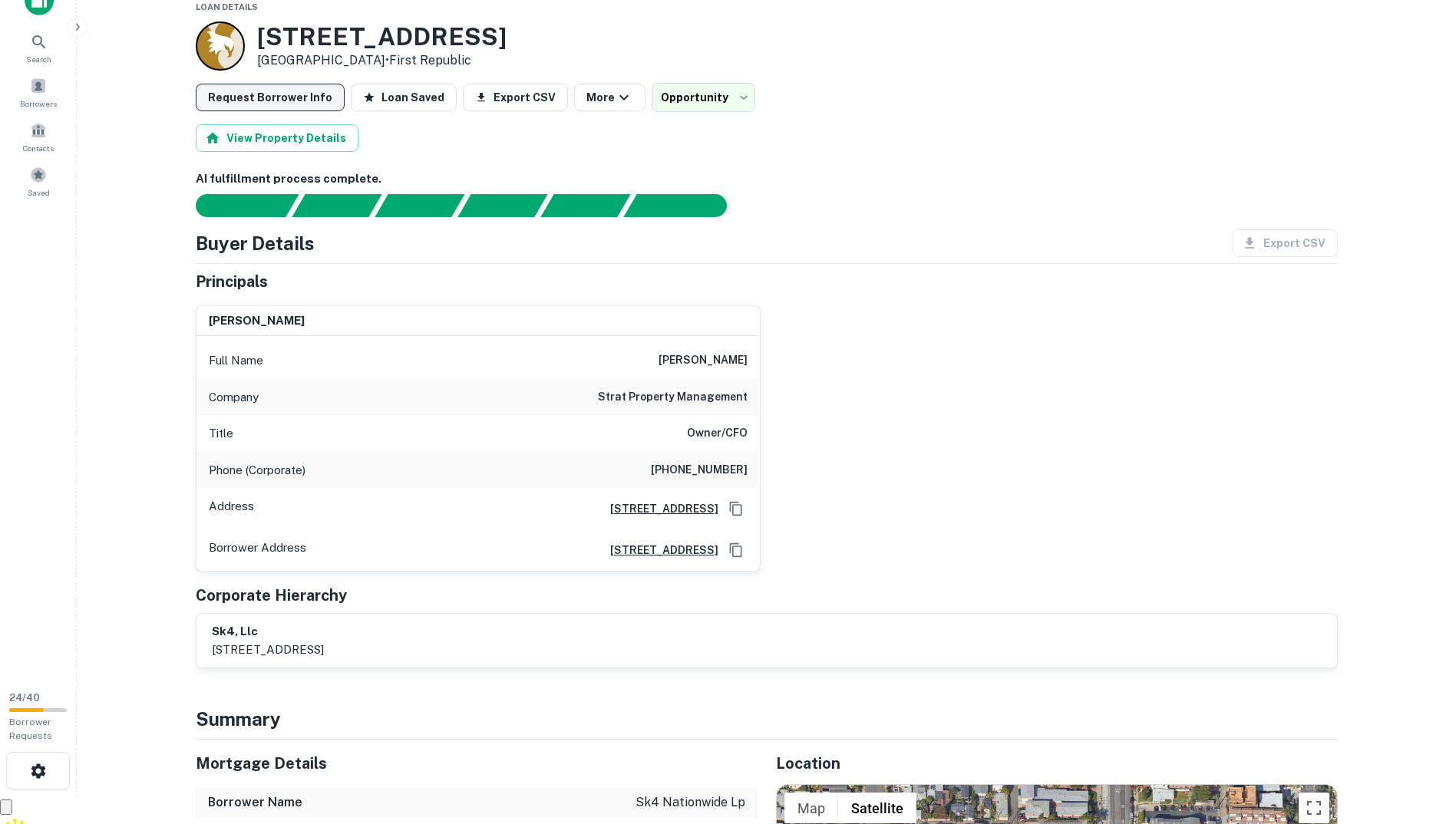
scroll to position [0, 0]
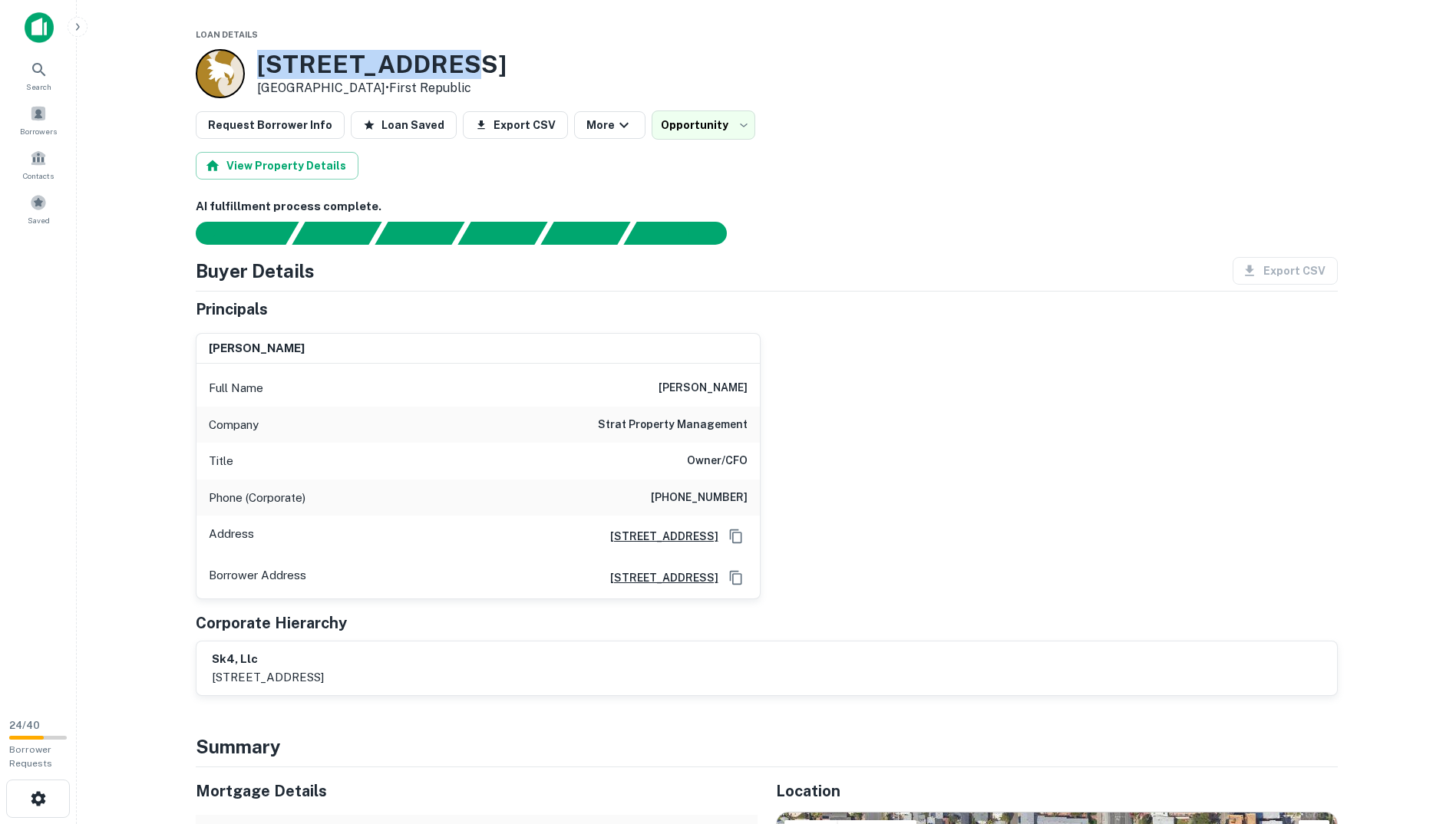
drag, startPoint x: 459, startPoint y: 60, endPoint x: 261, endPoint y: 55, distance: 198.1
click at [261, 55] on div "3526 Park Blvd San Diego, CA92103 • First Republic" at bounding box center [767, 74] width 1142 height 49
copy h3 "3526 Park Blvd"
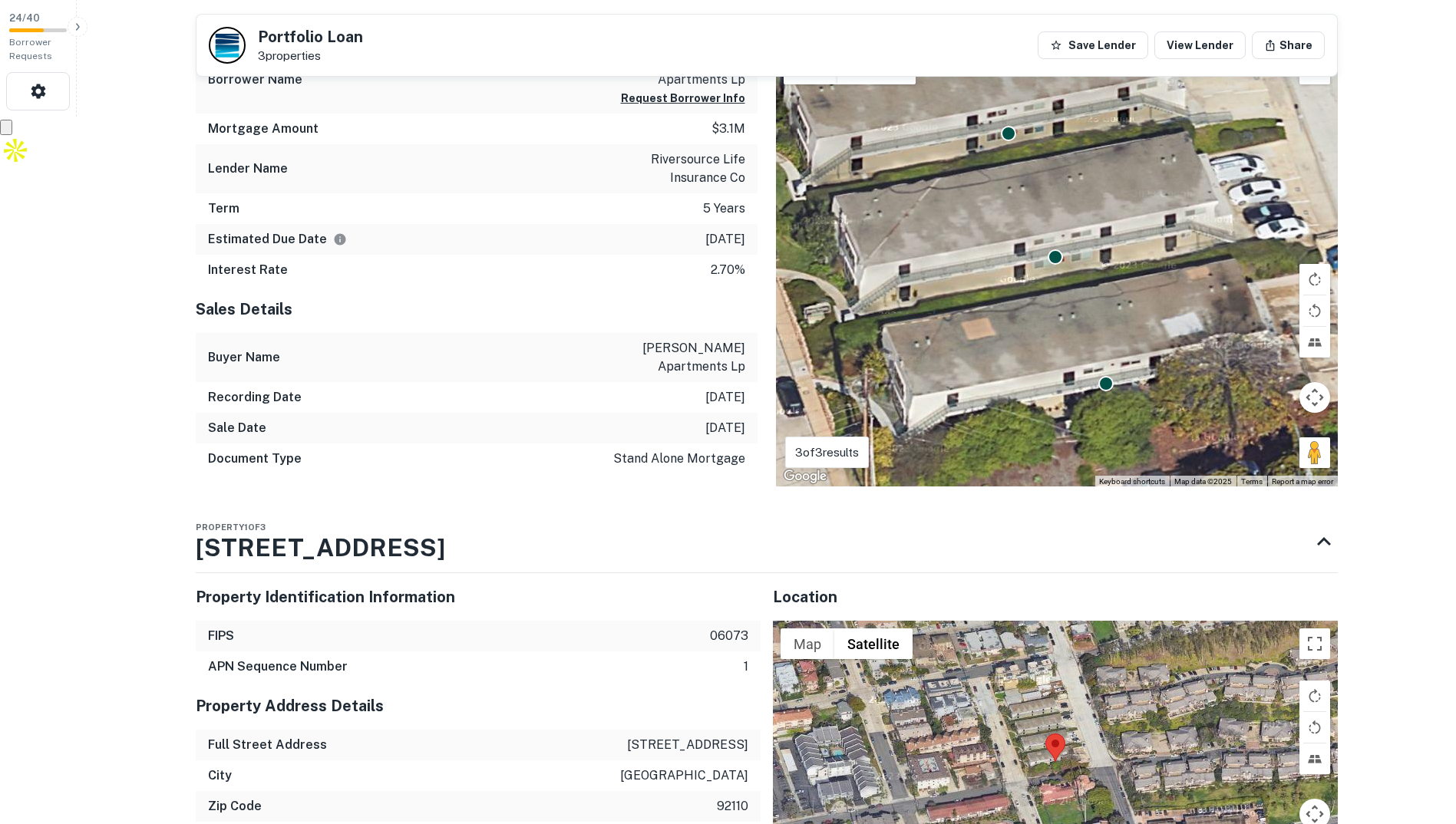
scroll to position [1074, 0]
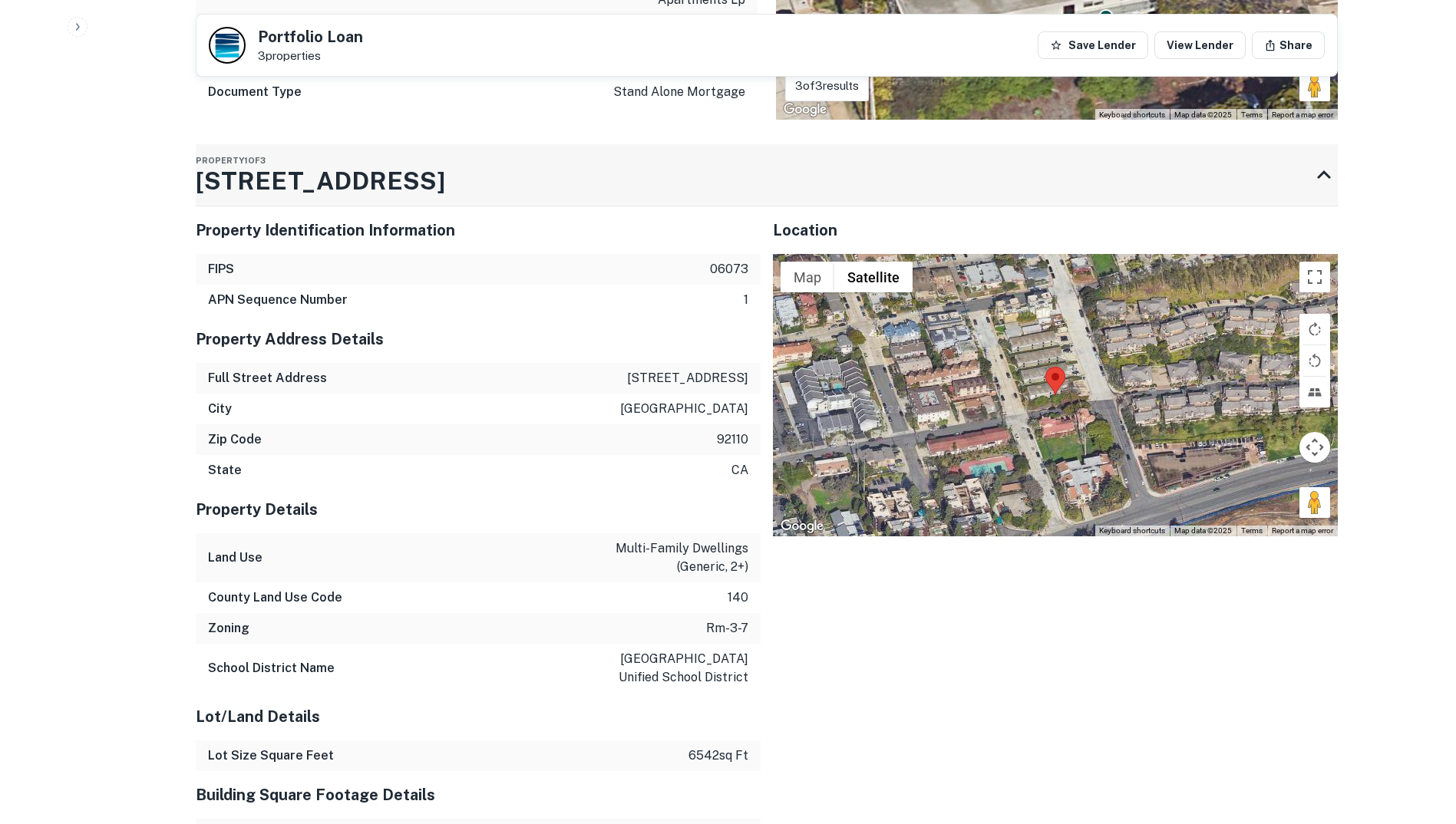
drag, startPoint x: 397, startPoint y: 182, endPoint x: 198, endPoint y: 196, distance: 199.5
click at [198, 196] on div "Property 1 of 3 1103 Fresno St" at bounding box center [753, 174] width 1114 height 61
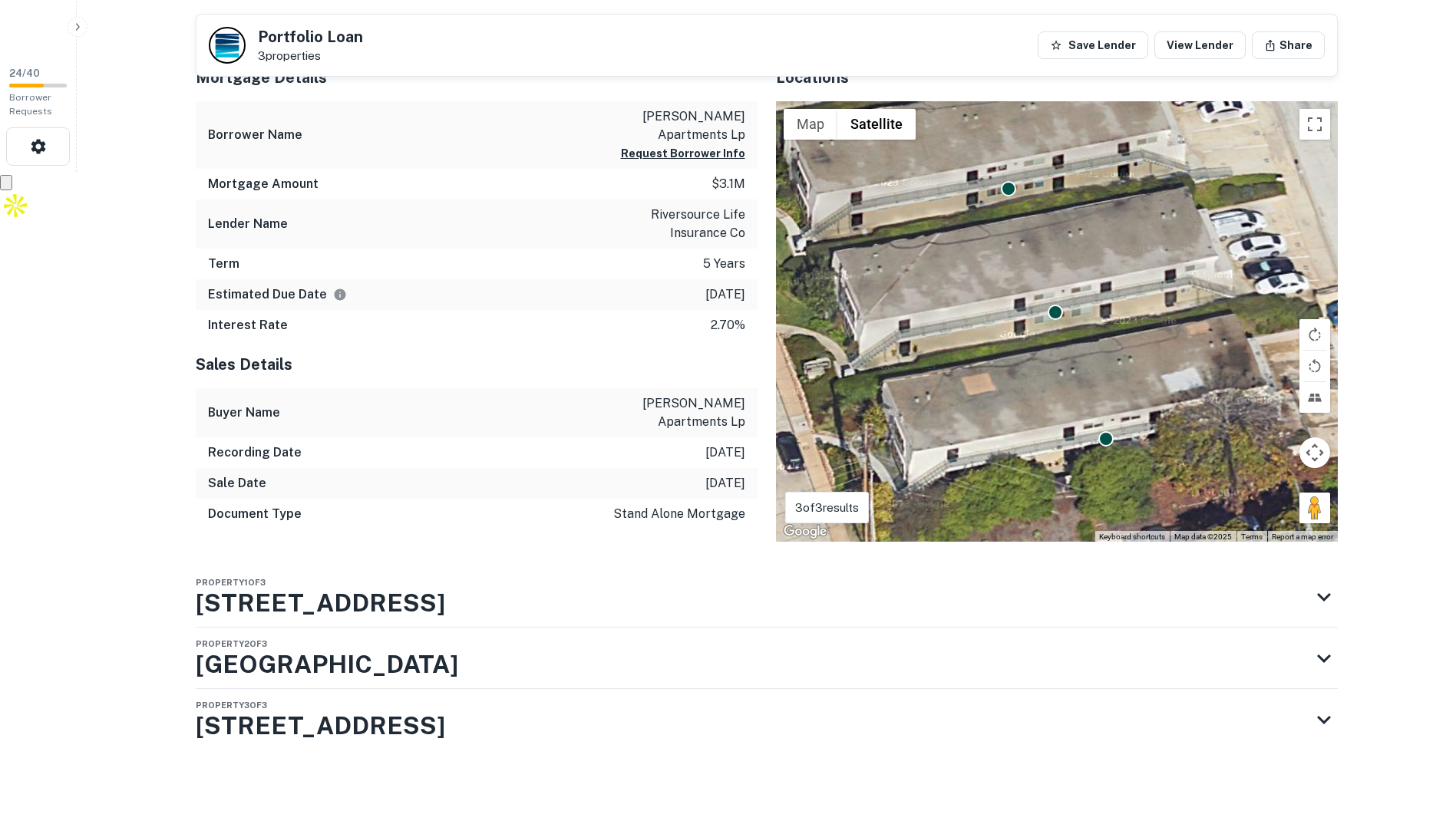
scroll to position [652, 0]
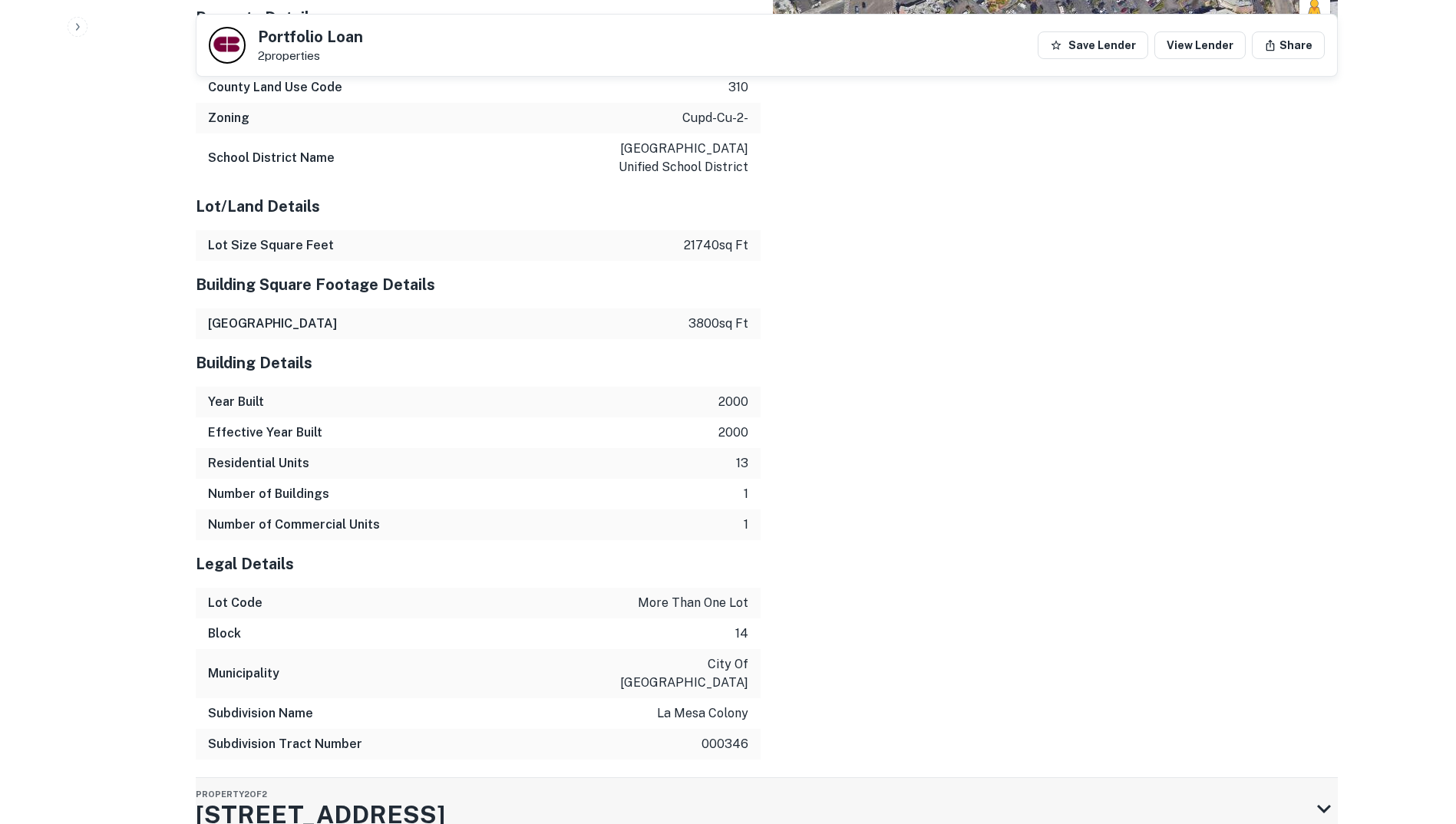
scroll to position [1786, 0]
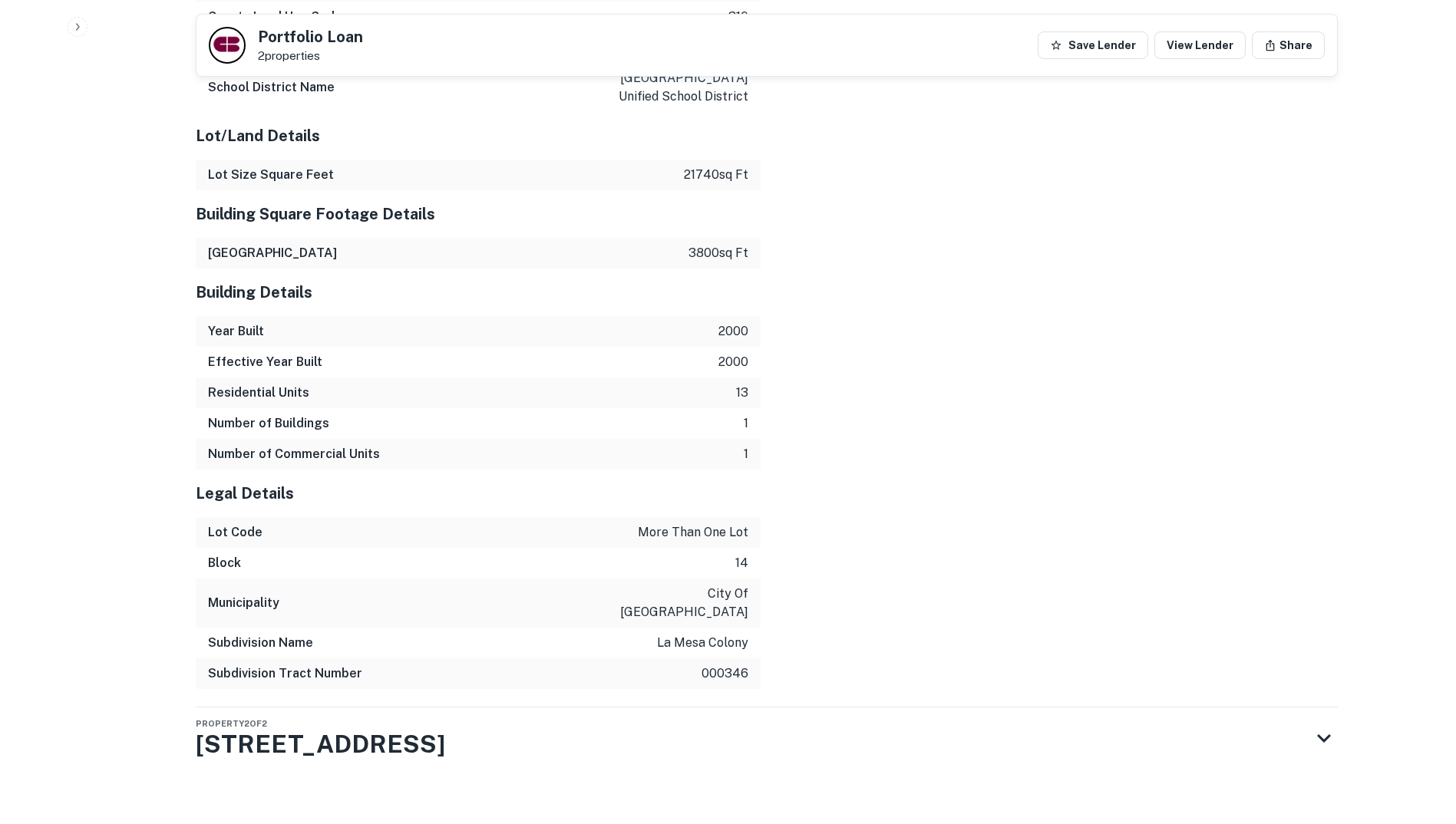
drag, startPoint x: 475, startPoint y: 724, endPoint x: 71, endPoint y: 679, distance: 406.5
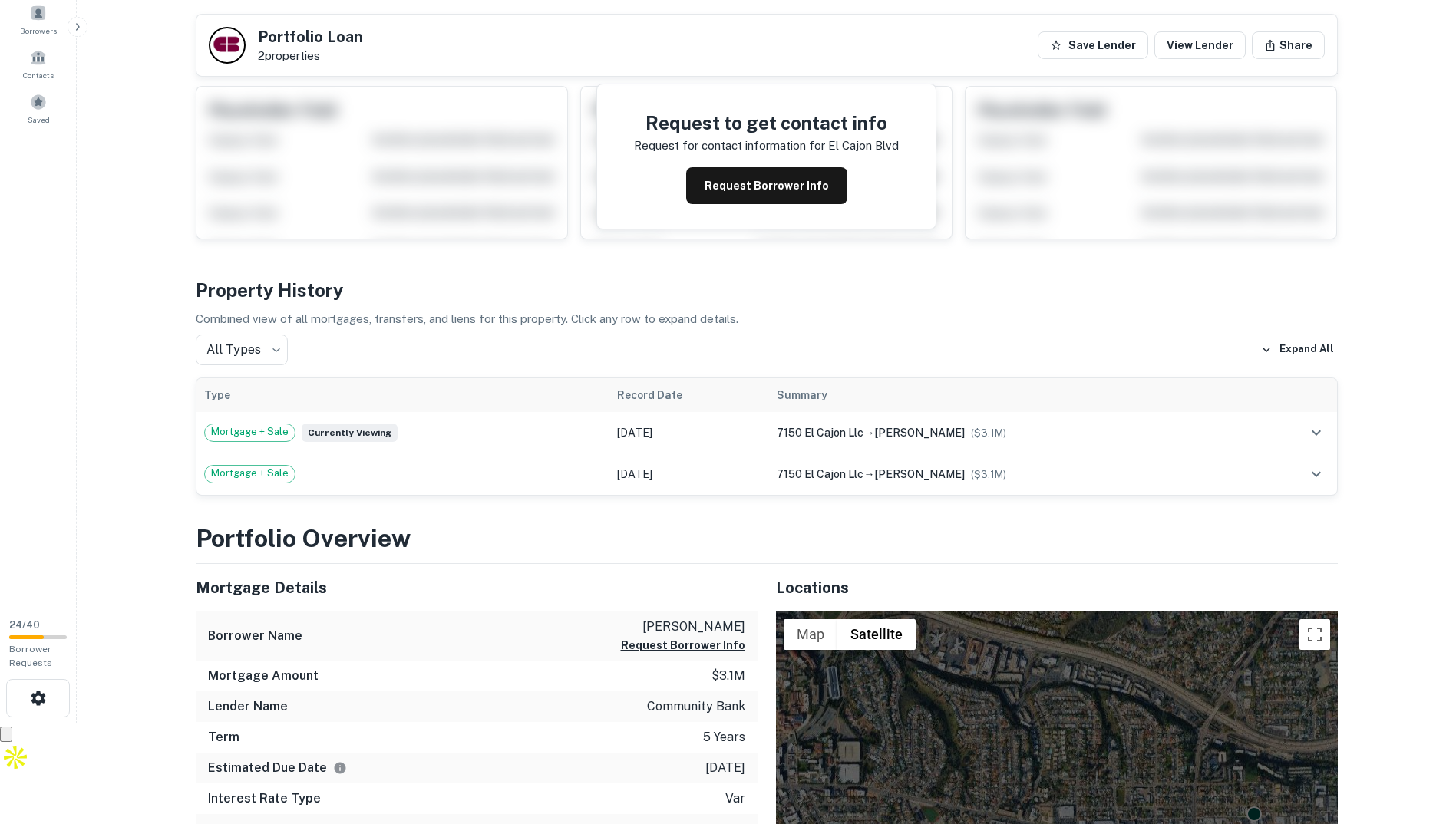
scroll to position [0, 0]
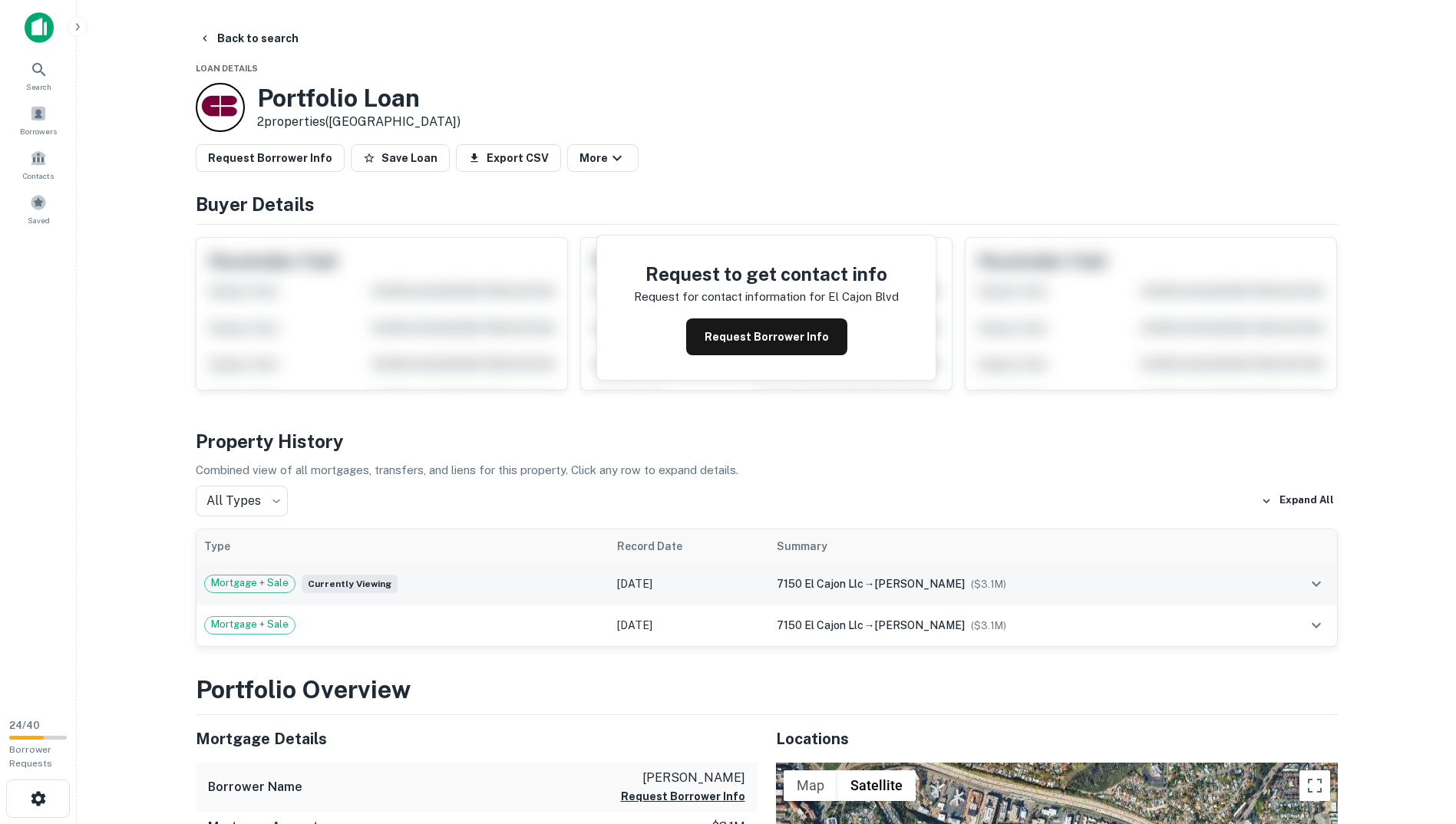
click at [382, 582] on span "Currently viewing" at bounding box center [350, 584] width 96 height 18
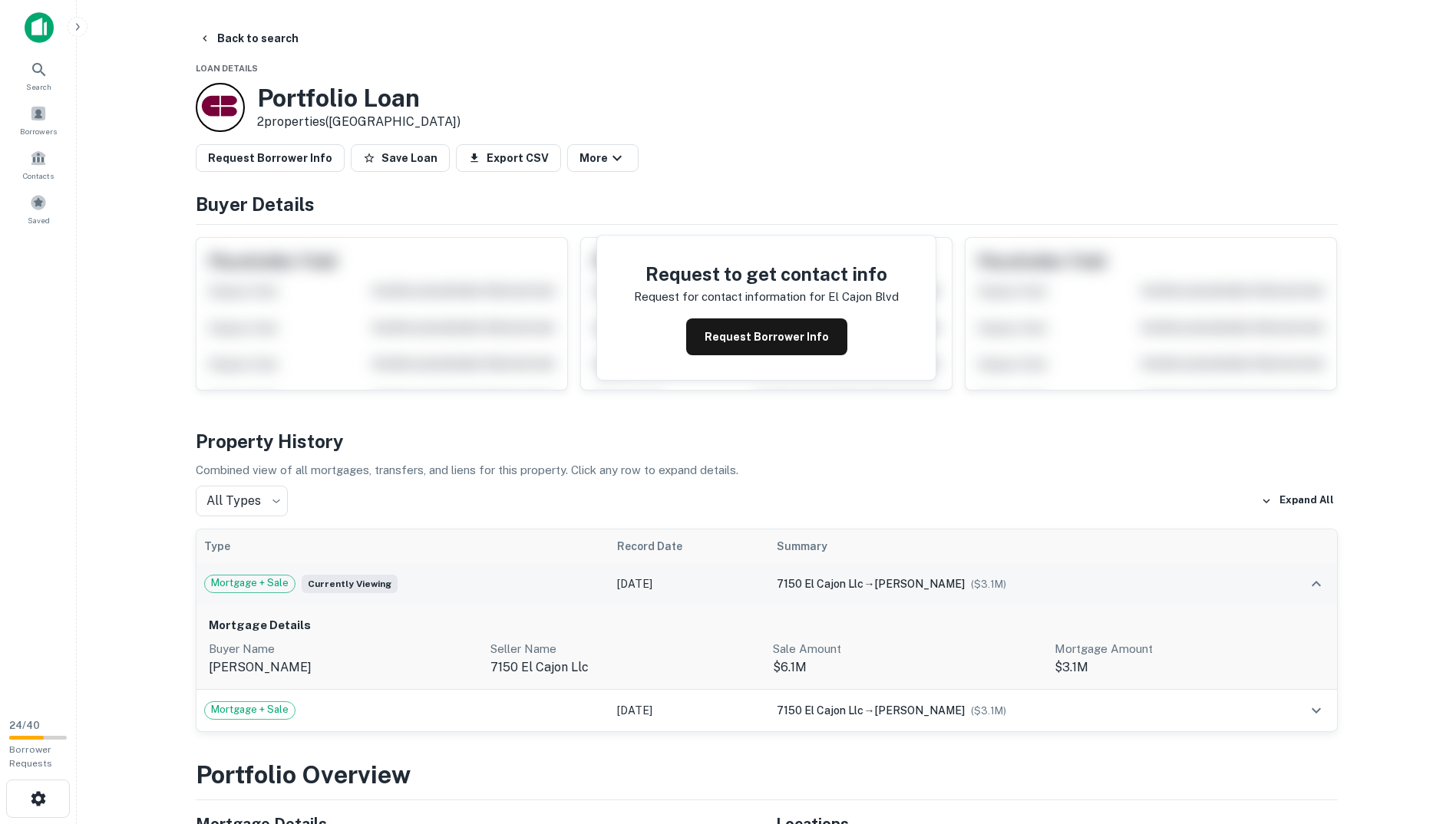
click at [946, 596] on td "7150 el cajon llc → koletsky harold ($ 3.1M )" at bounding box center [1012, 584] width 485 height 41
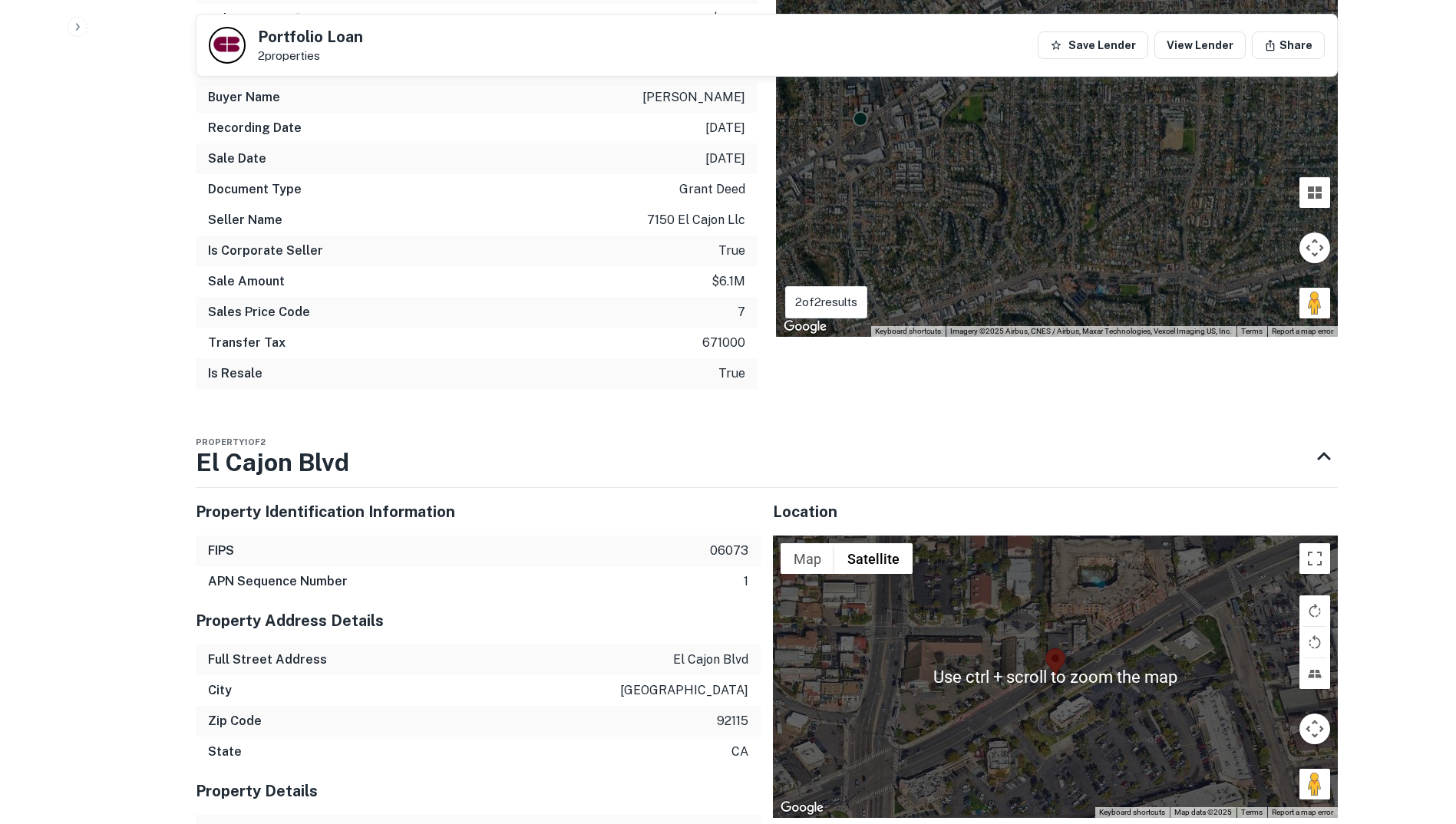
scroll to position [1172, 0]
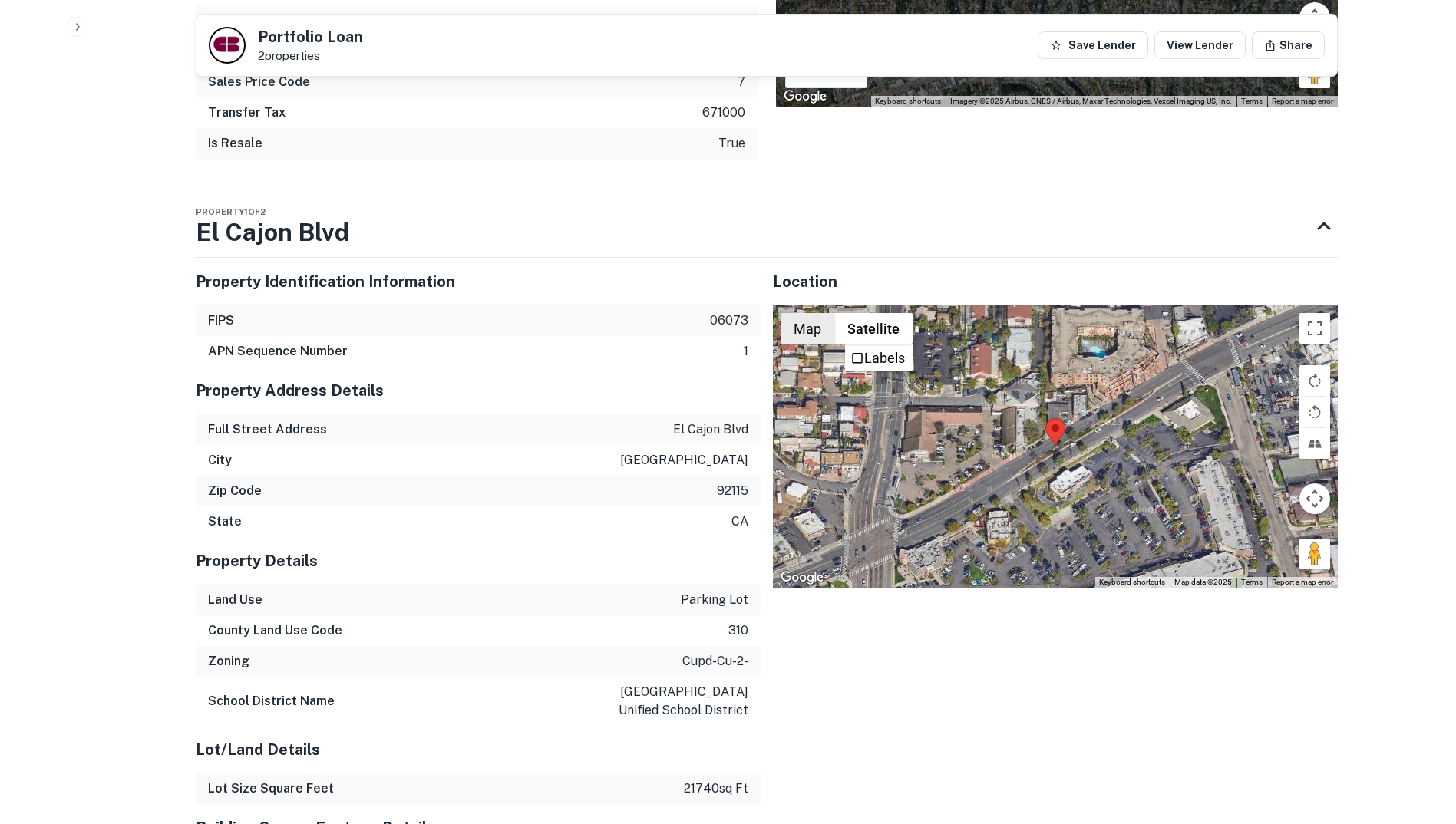
click at [789, 330] on button "Map" at bounding box center [807, 328] width 53 height 31
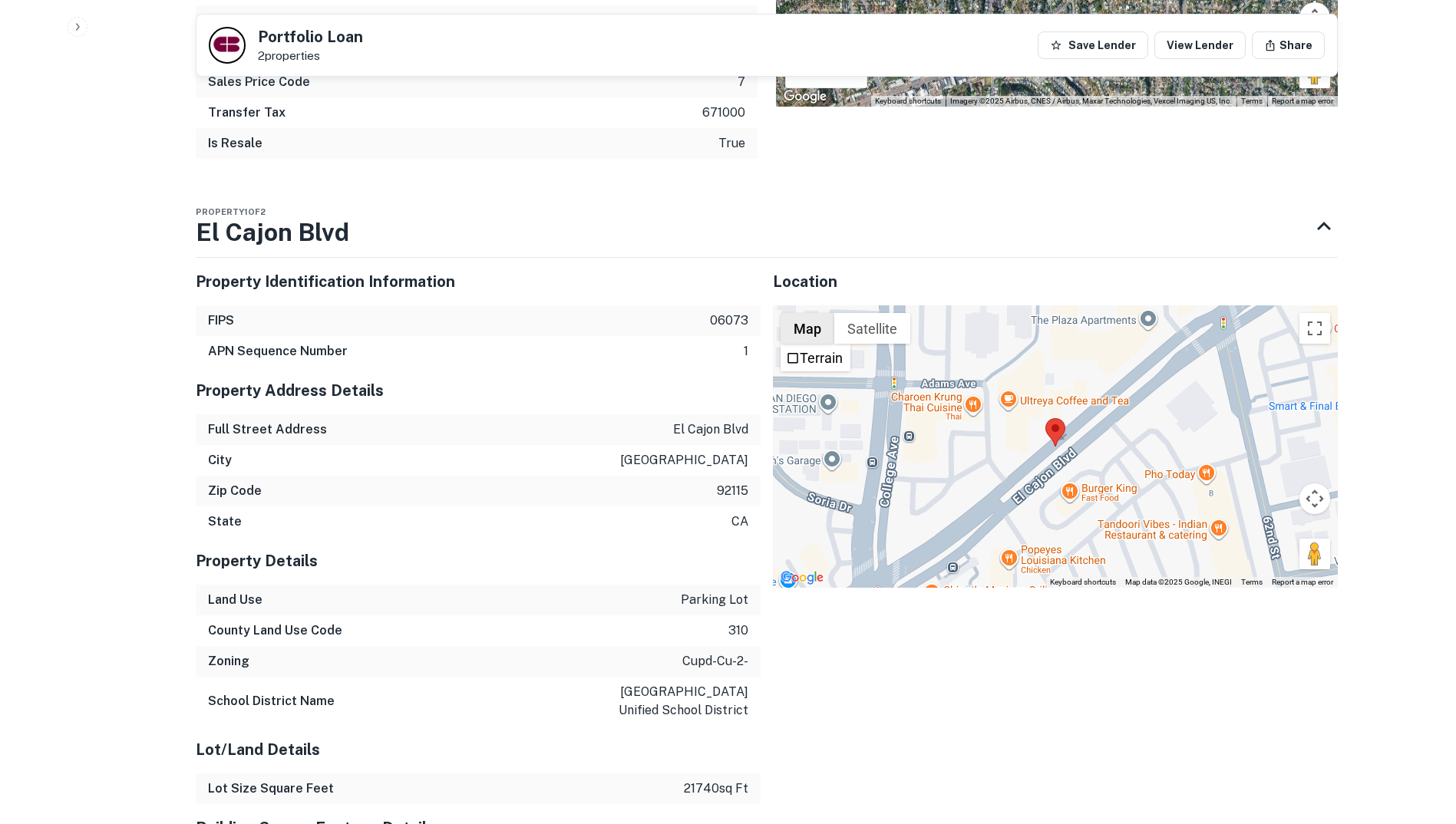
click at [816, 332] on button "Map" at bounding box center [807, 328] width 53 height 31
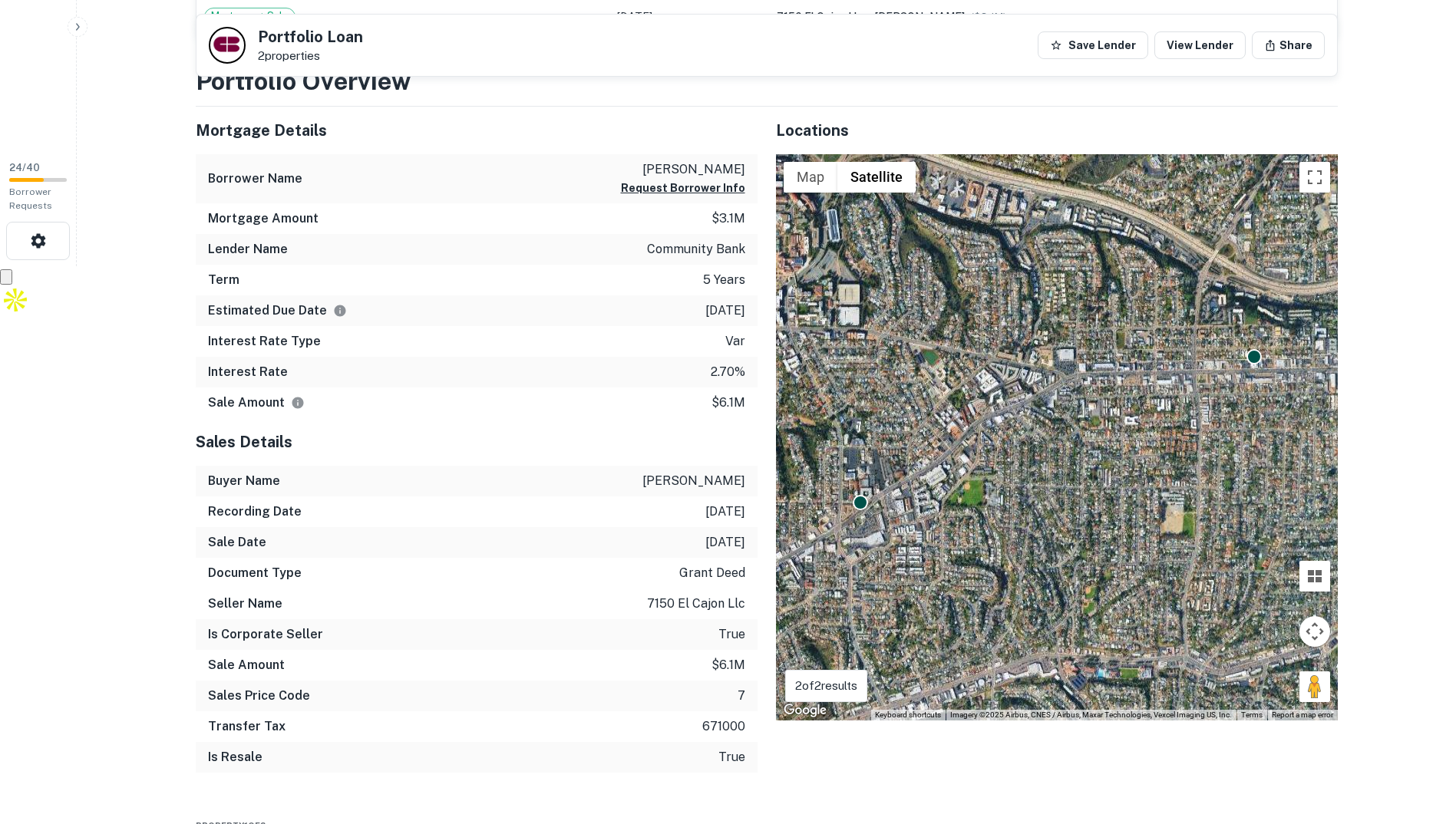
scroll to position [1088, 0]
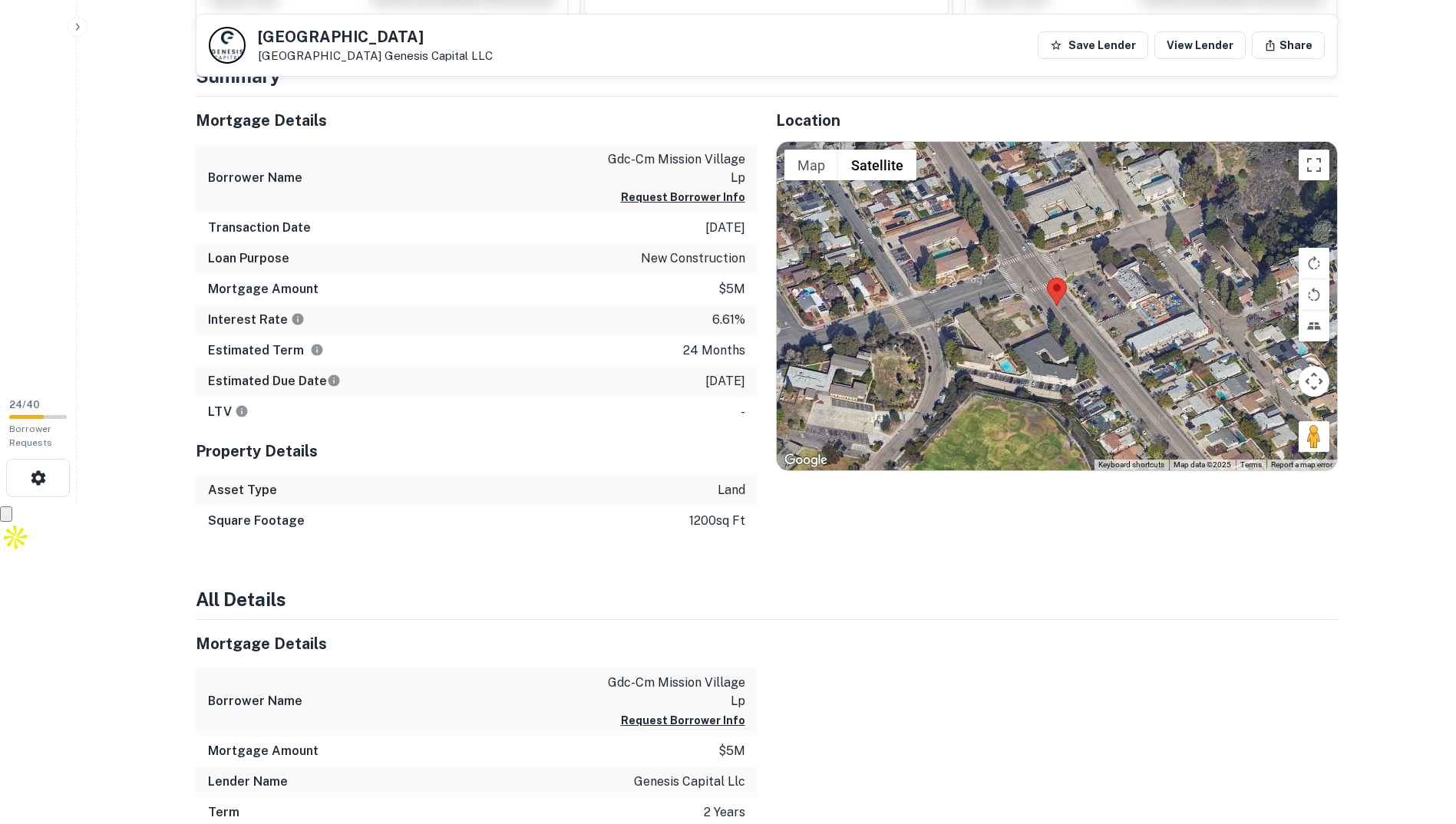
scroll to position [122, 0]
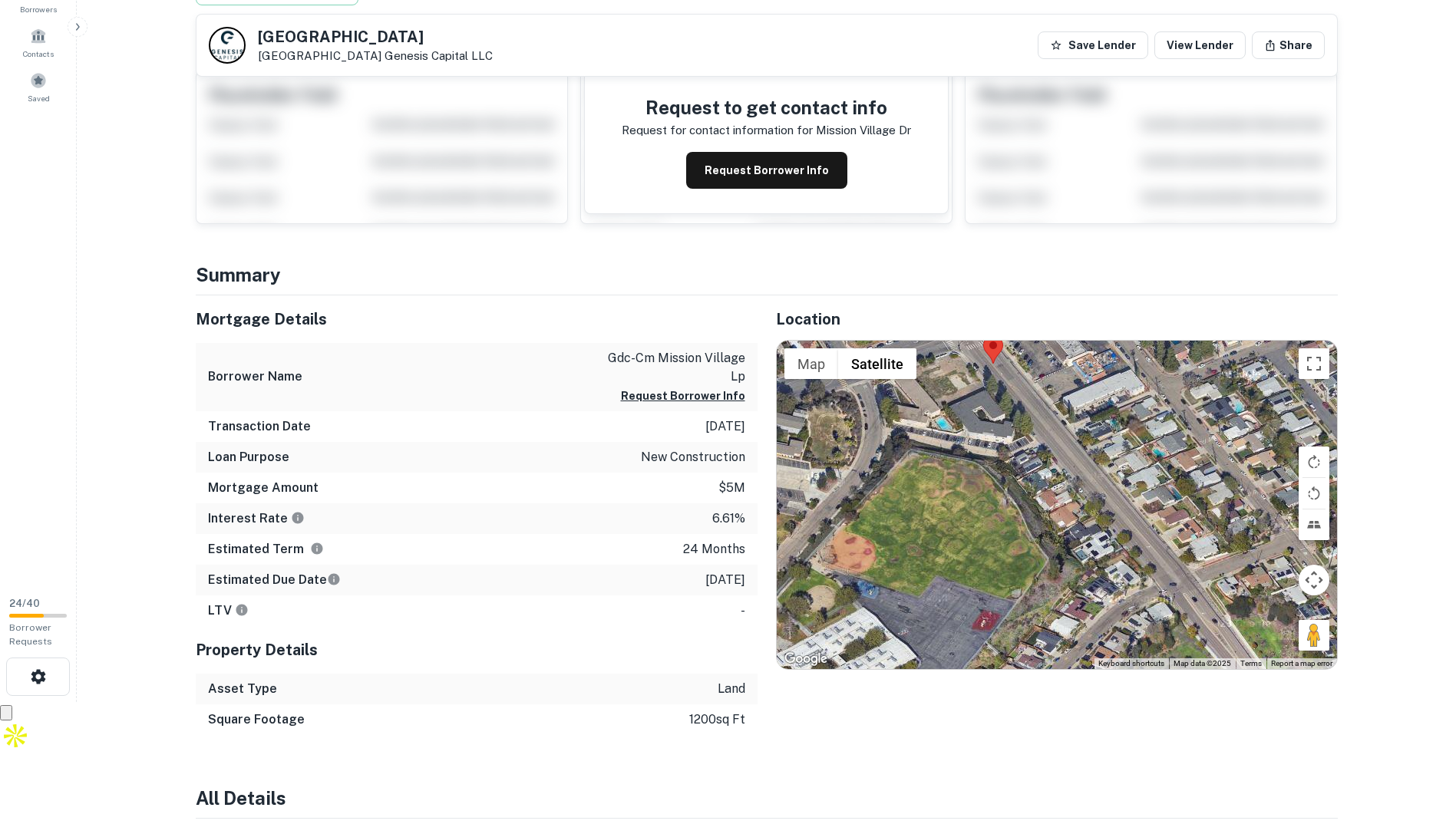
drag, startPoint x: 1176, startPoint y: 593, endPoint x: 1111, endPoint y: 444, distance: 162.6
click at [1111, 444] on div at bounding box center [1057, 505] width 561 height 328
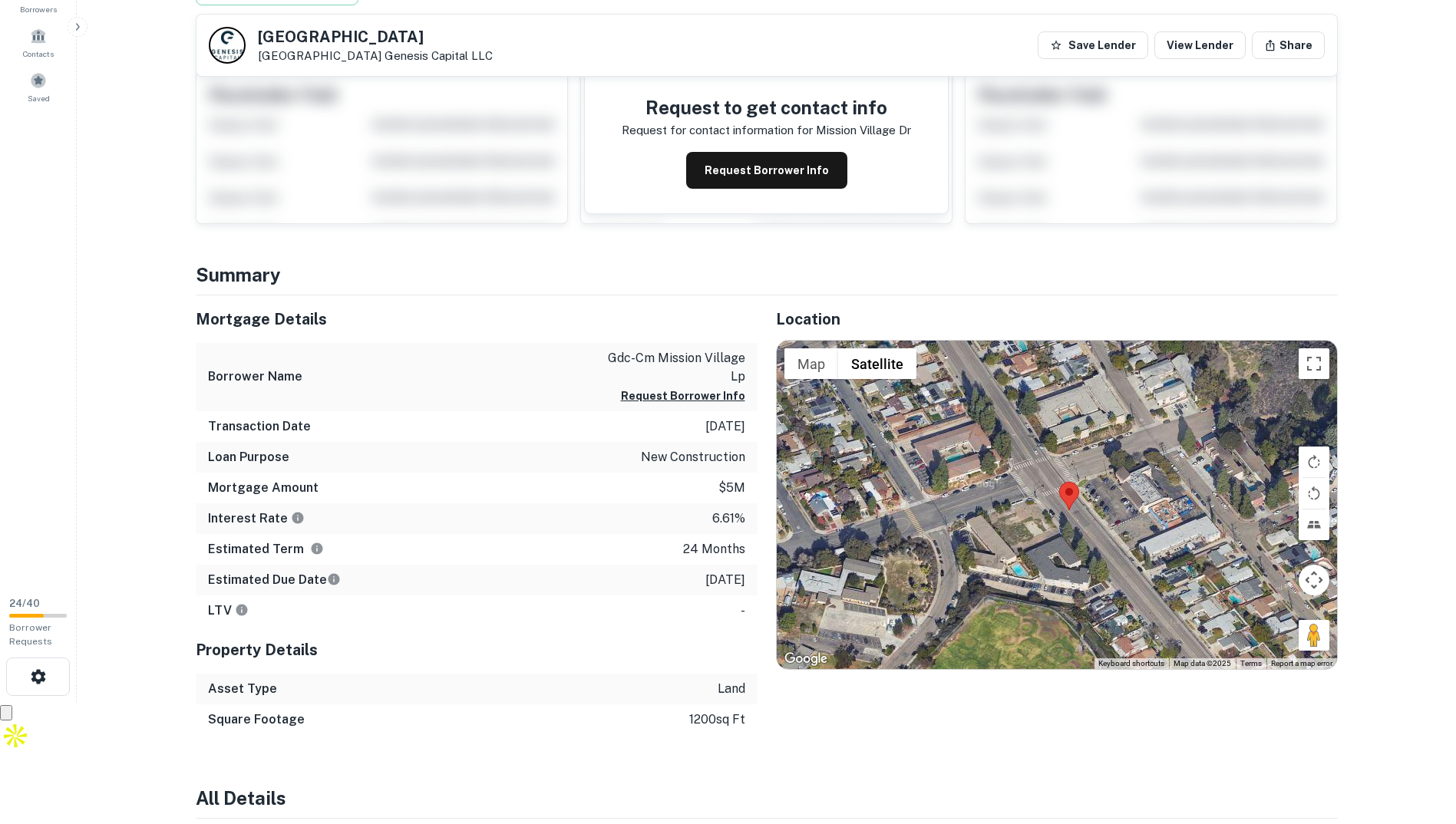
drag, startPoint x: 1075, startPoint y: 502, endPoint x: 1153, endPoint y: 650, distance: 167.3
click at [1153, 650] on div at bounding box center [1057, 505] width 561 height 328
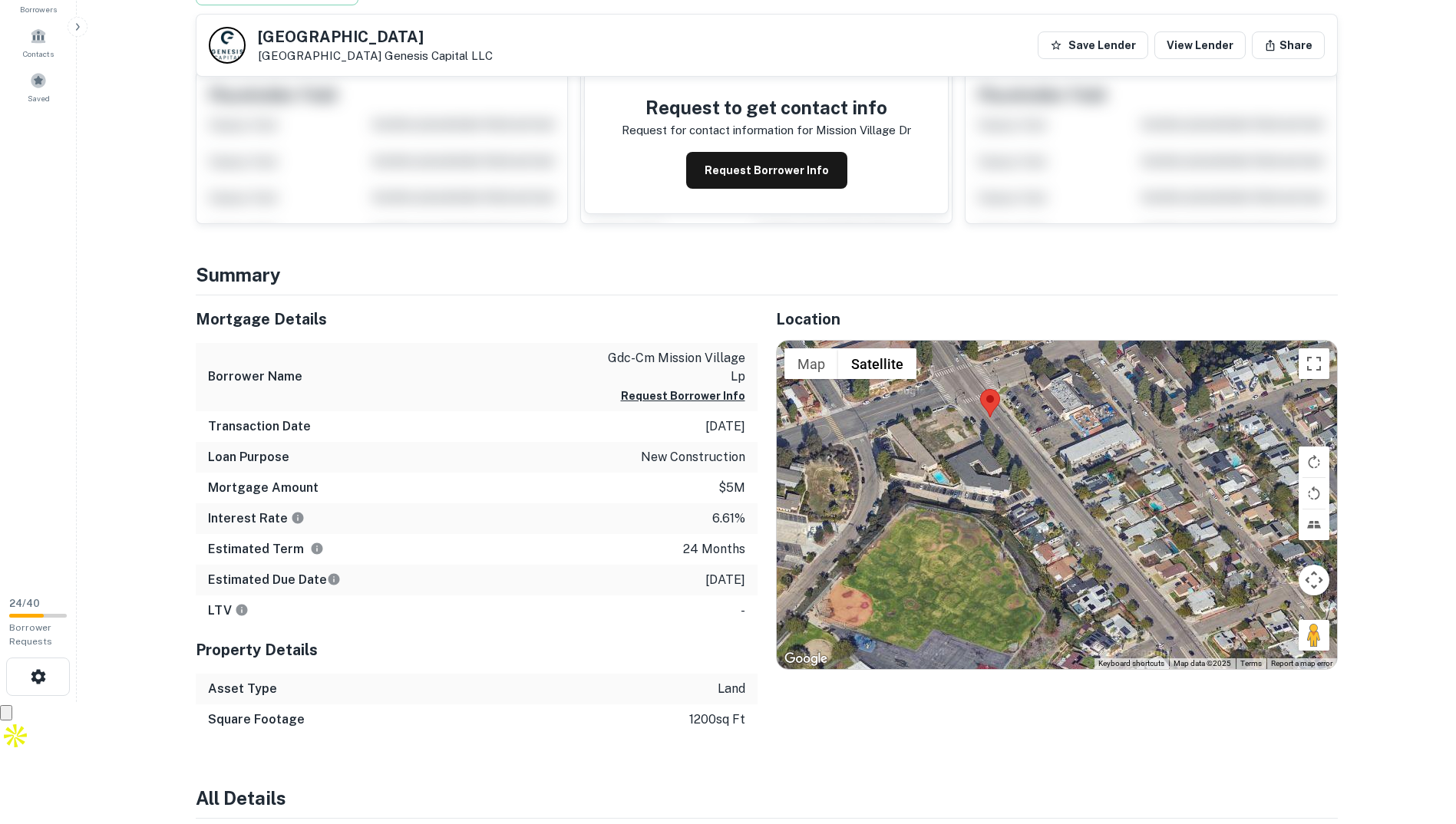
drag, startPoint x: 1176, startPoint y: 494, endPoint x: 1095, endPoint y: 410, distance: 116.7
click at [1095, 410] on div at bounding box center [1057, 505] width 561 height 328
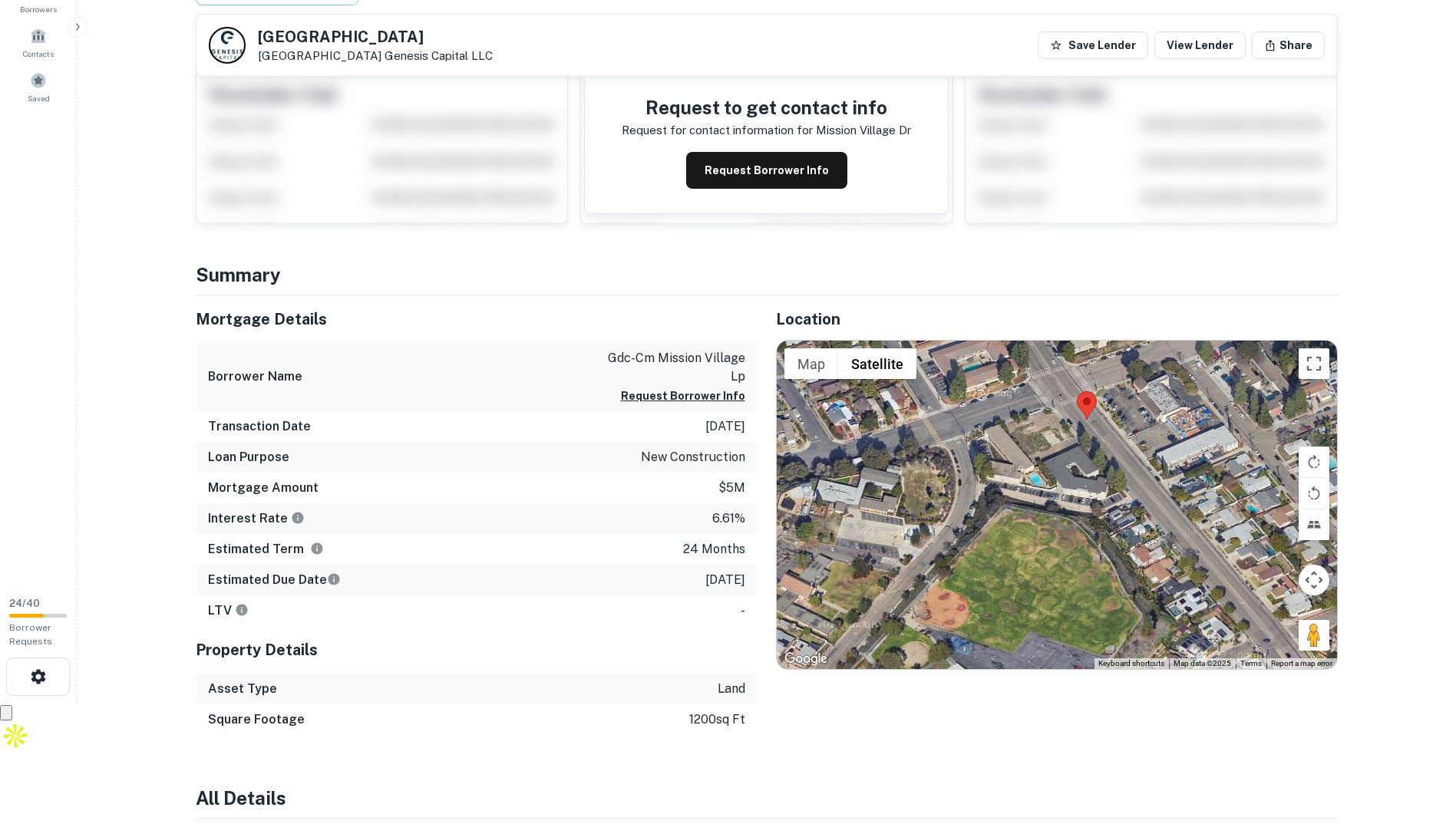
drag, startPoint x: 965, startPoint y: 452, endPoint x: 1064, endPoint y: 455, distance: 99.0
click at [1064, 455] on div at bounding box center [1057, 505] width 561 height 328
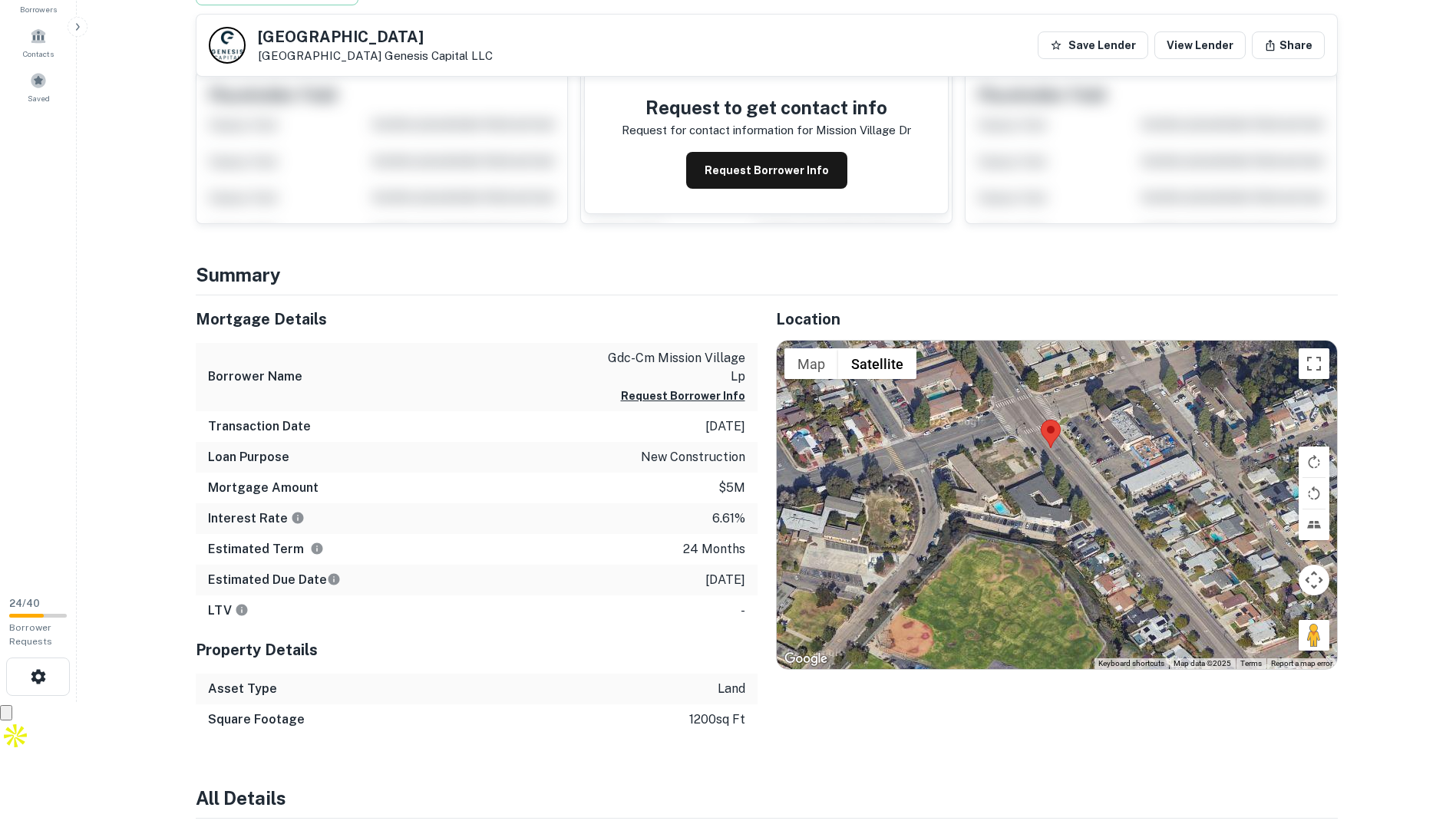
drag, startPoint x: 1130, startPoint y: 531, endPoint x: 1091, endPoint y: 549, distance: 43.0
click at [1091, 549] on div at bounding box center [1057, 505] width 561 height 328
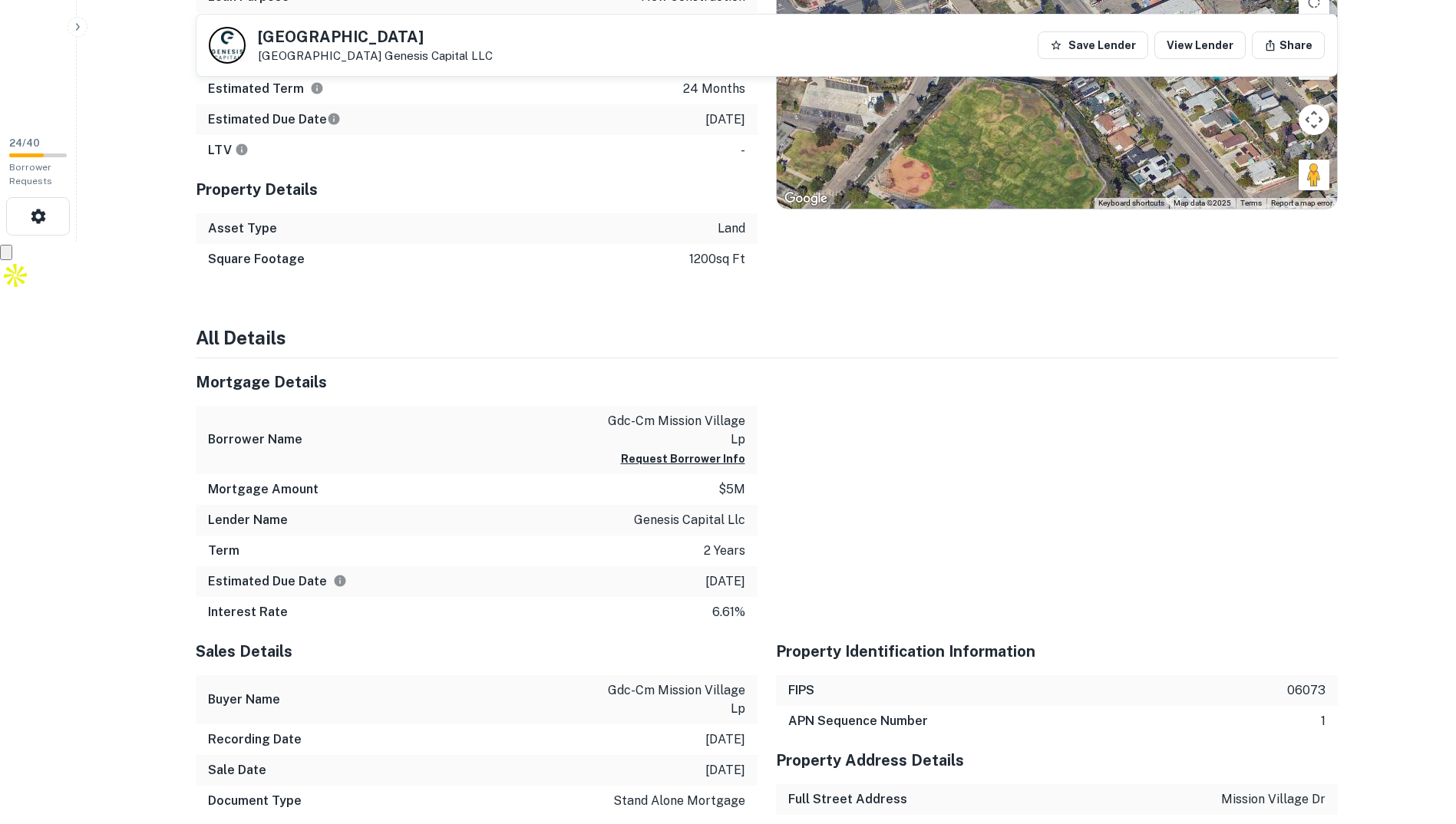
scroll to position [0, 0]
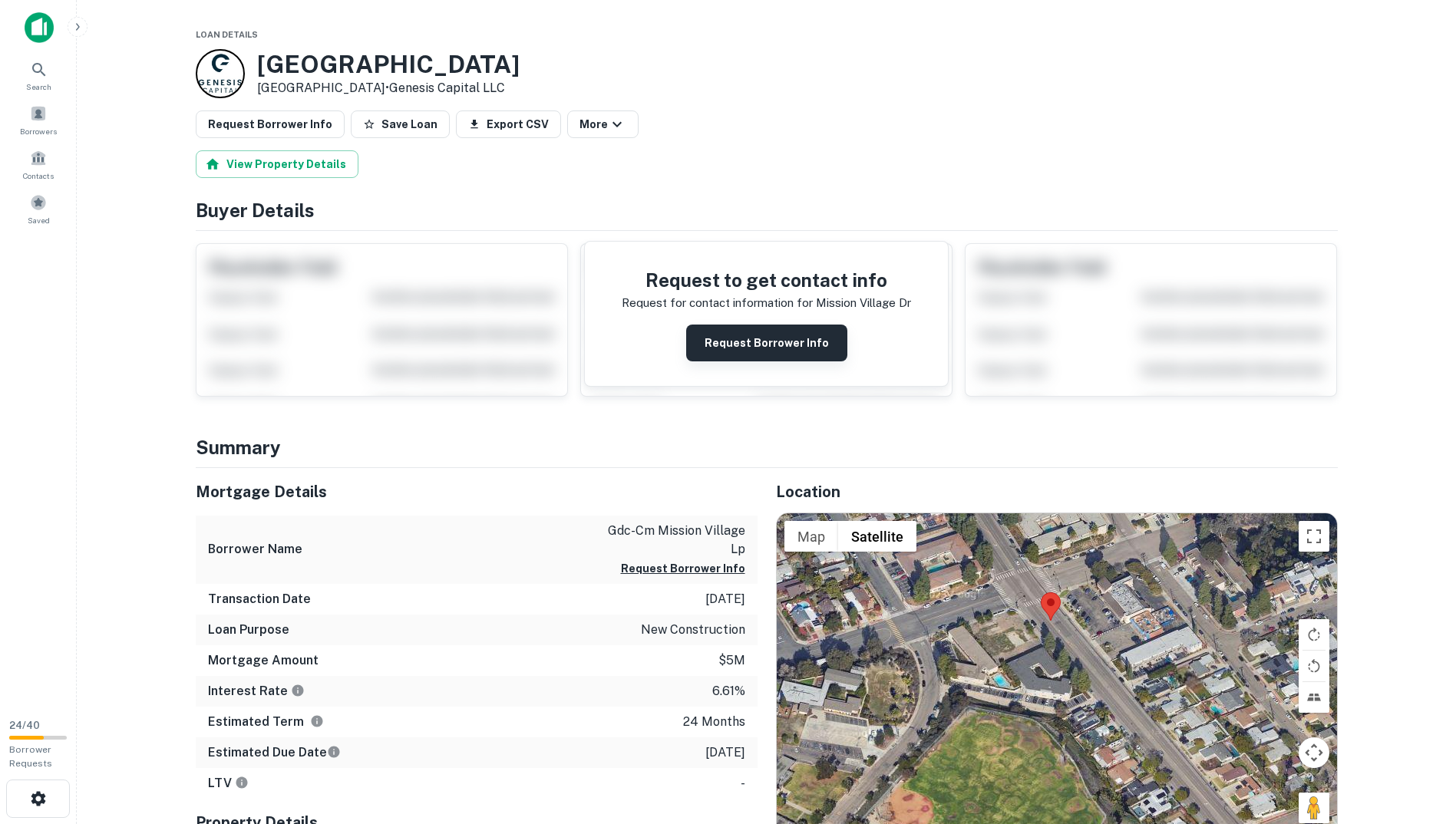
click at [709, 342] on button "Request Borrower Info" at bounding box center [767, 343] width 161 height 37
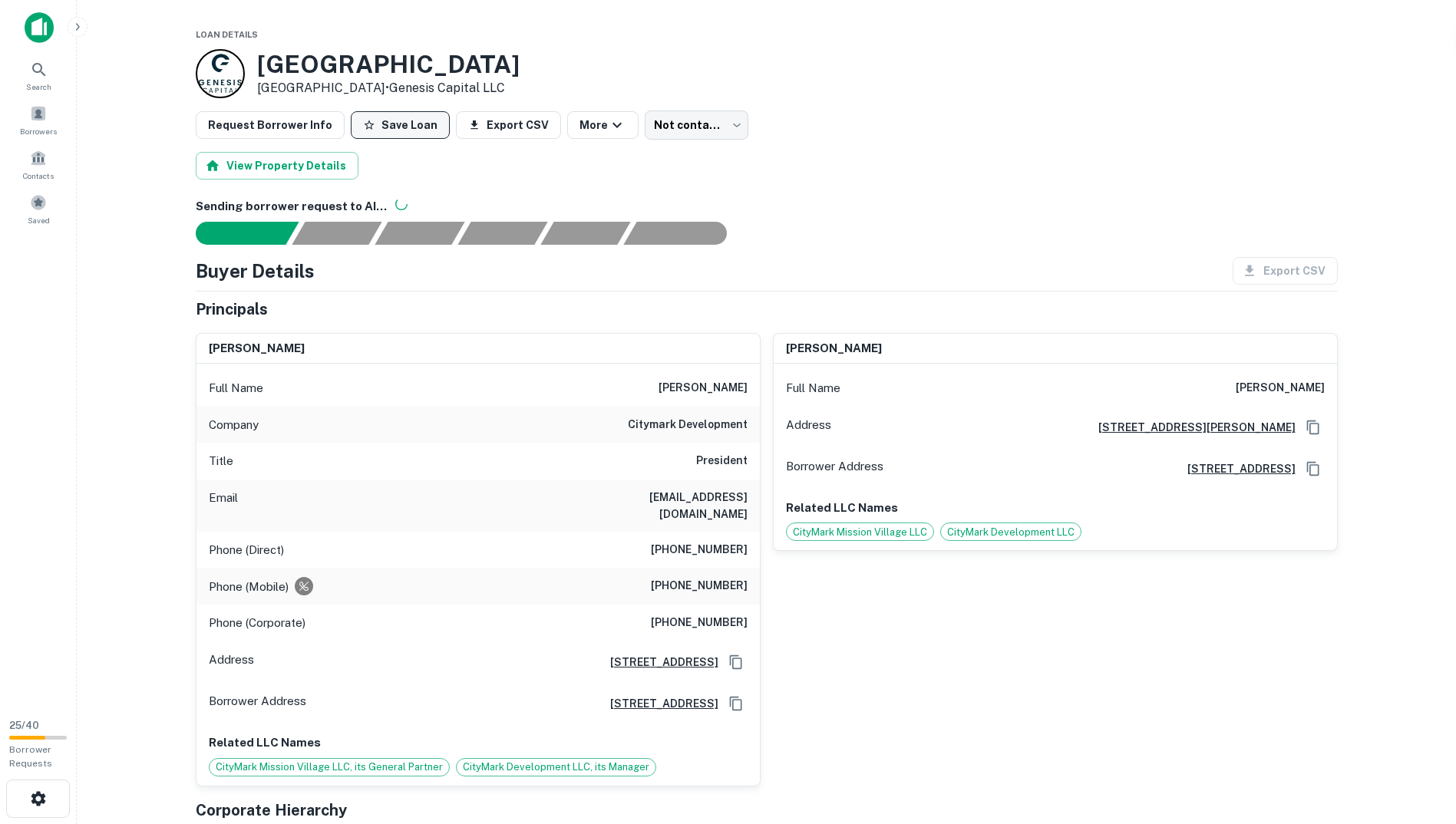
click at [405, 116] on button "Save Loan" at bounding box center [400, 125] width 99 height 28
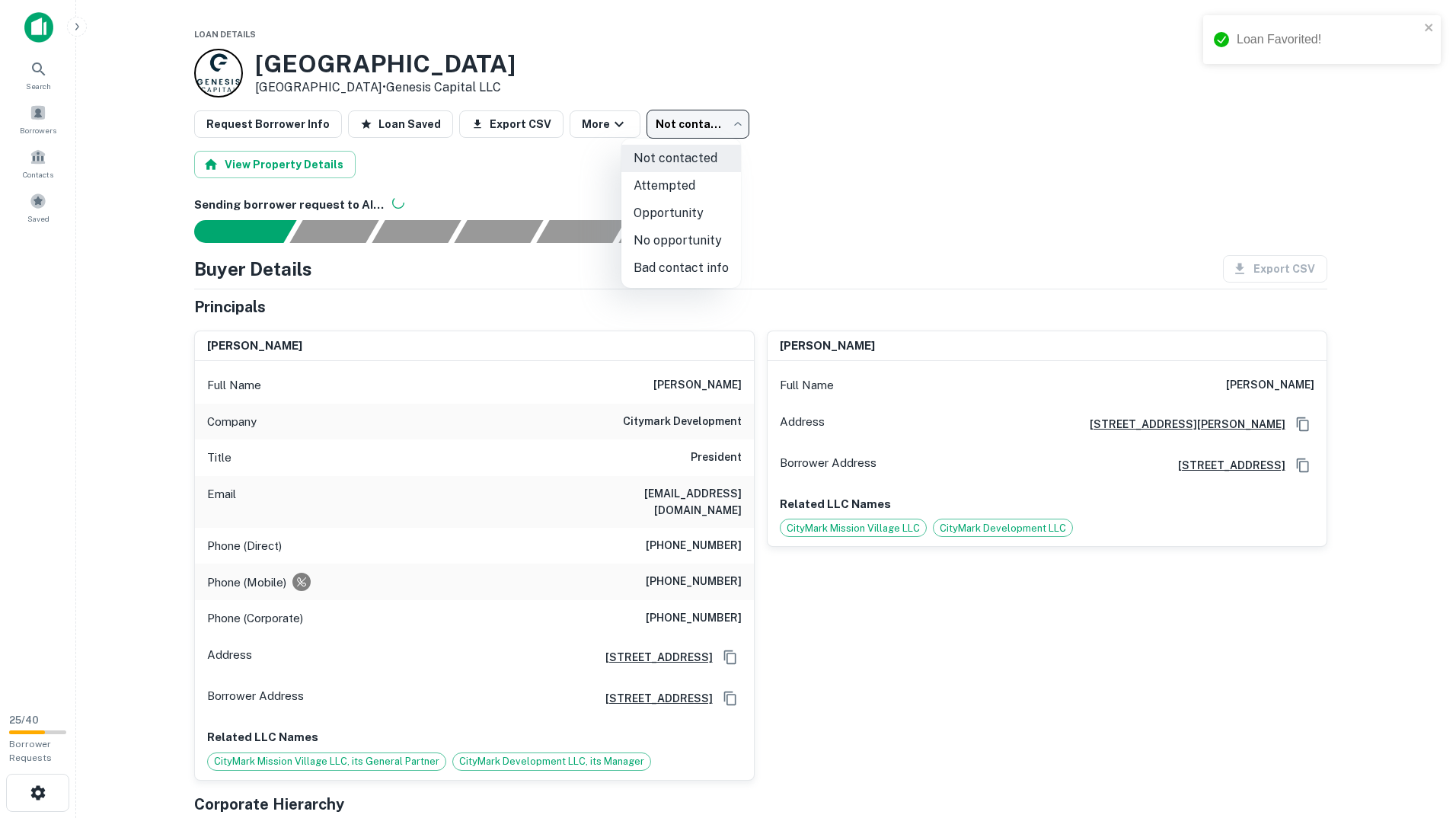
click at [684, 118] on body "Loan Favorited! Search Borrowers Contacts Saved 25 / 40 Borrower Requests Loan …" at bounding box center [728, 409] width 1456 height 818
click at [700, 209] on li "Opportunity" at bounding box center [680, 213] width 119 height 28
type input "**********"
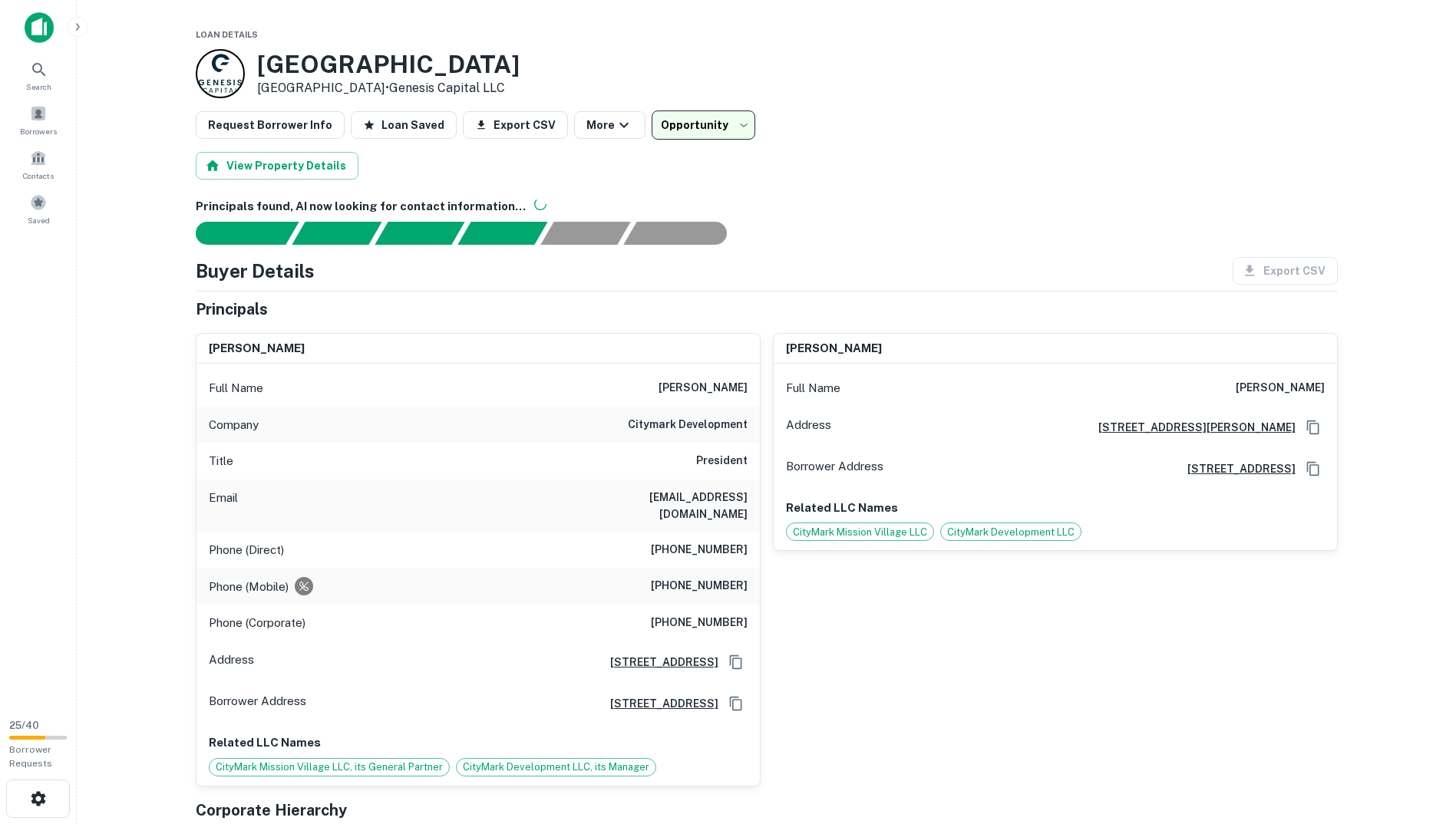
drag, startPoint x: 652, startPoint y: 388, endPoint x: 749, endPoint y: 389, distance: 97.0
click at [749, 389] on div "Full Name richard gustafson" at bounding box center [478, 389] width 563 height 37
copy h6 "richard gustafson"
click at [971, 248] on div "AI fulfillment process complete. Buyer Details Export CSV Principals richard gu…" at bounding box center [767, 616] width 1142 height 836
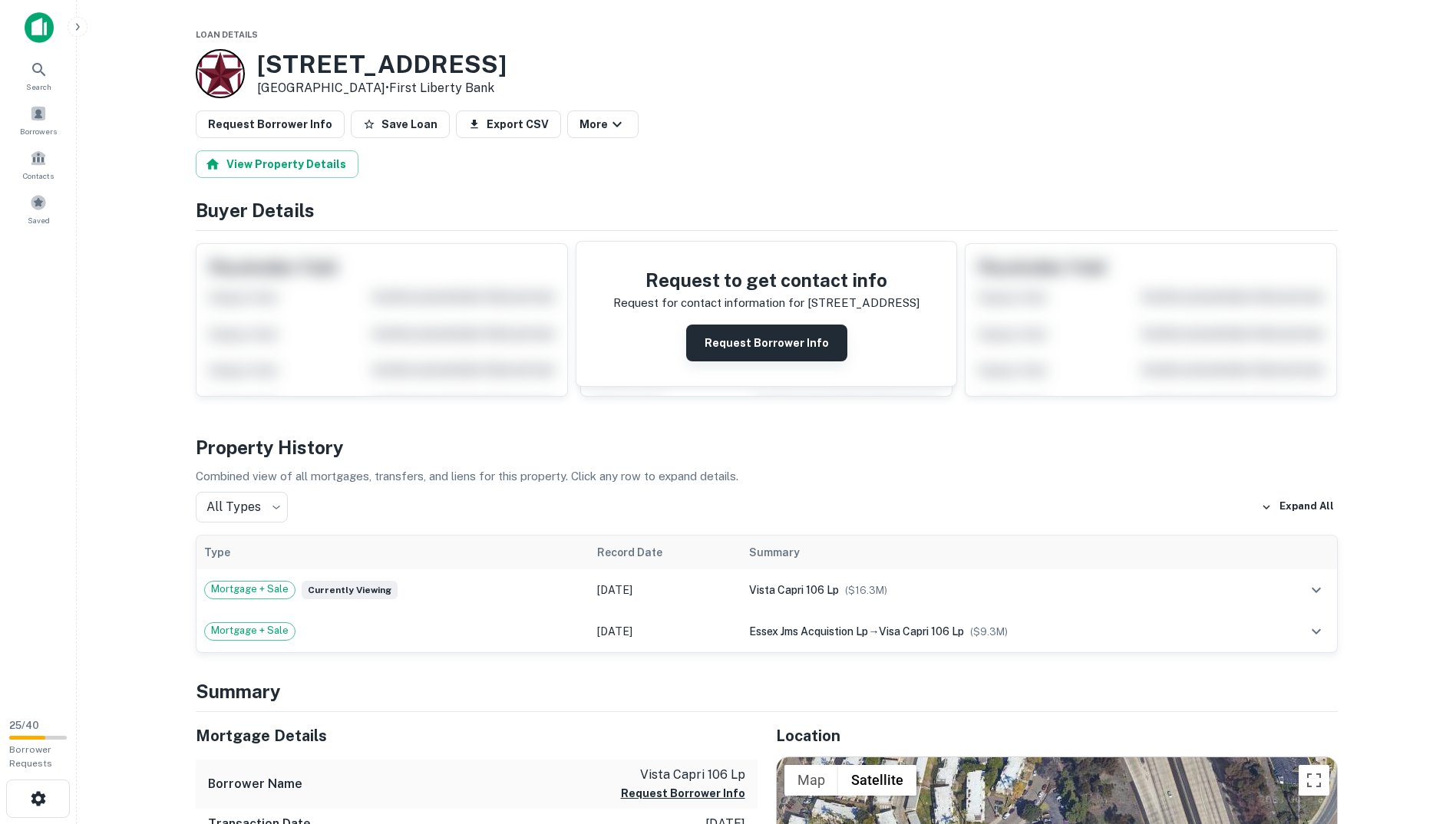
click at [744, 344] on button "Request Borrower Info" at bounding box center [767, 343] width 161 height 37
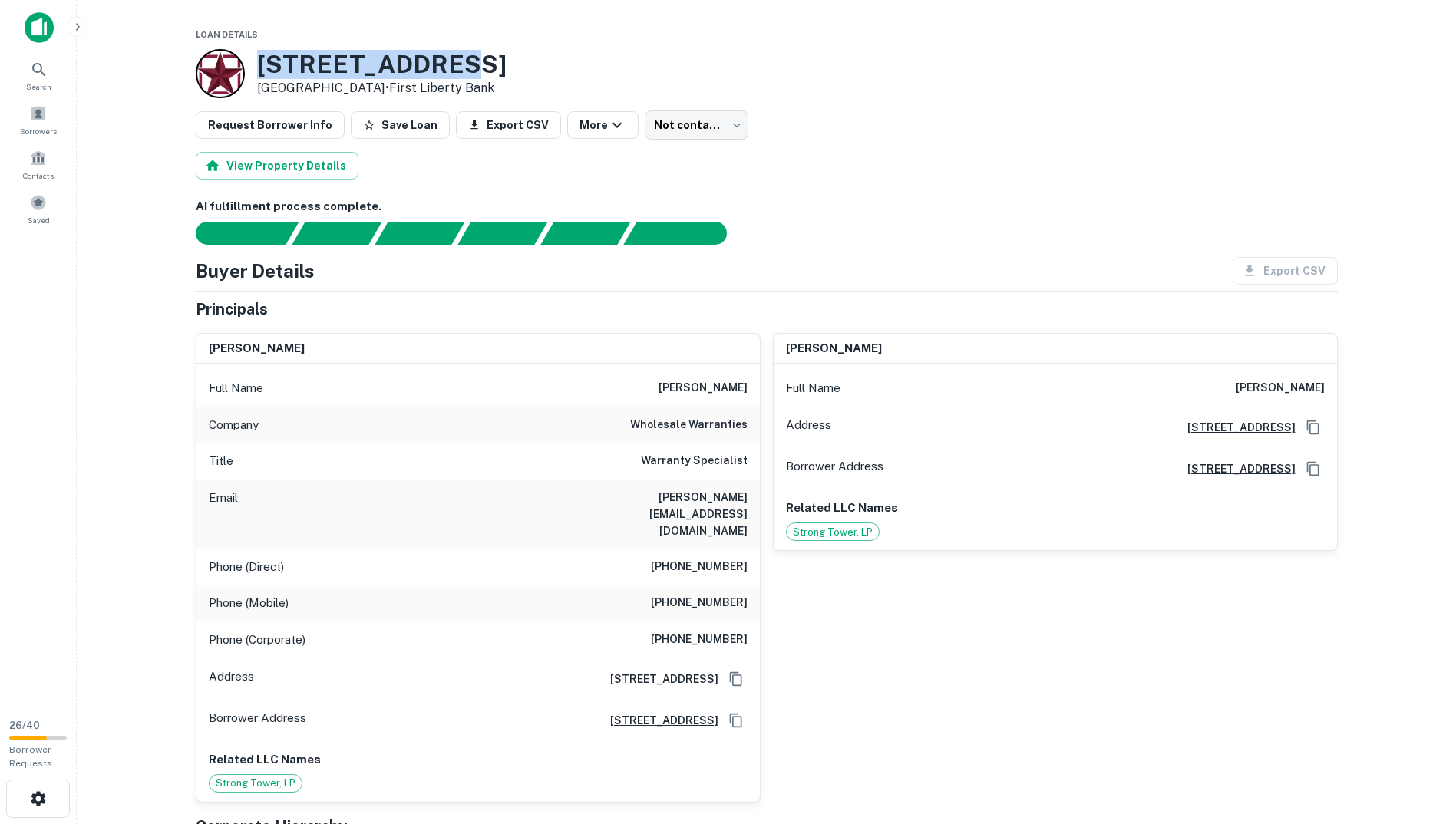
drag, startPoint x: 460, startPoint y: 53, endPoint x: 253, endPoint y: 68, distance: 207.5
click at [253, 68] on div "[STREET_ADDRESS] • First Liberty Bank" at bounding box center [351, 74] width 311 height 49
copy h3 "[STREET_ADDRESS]"
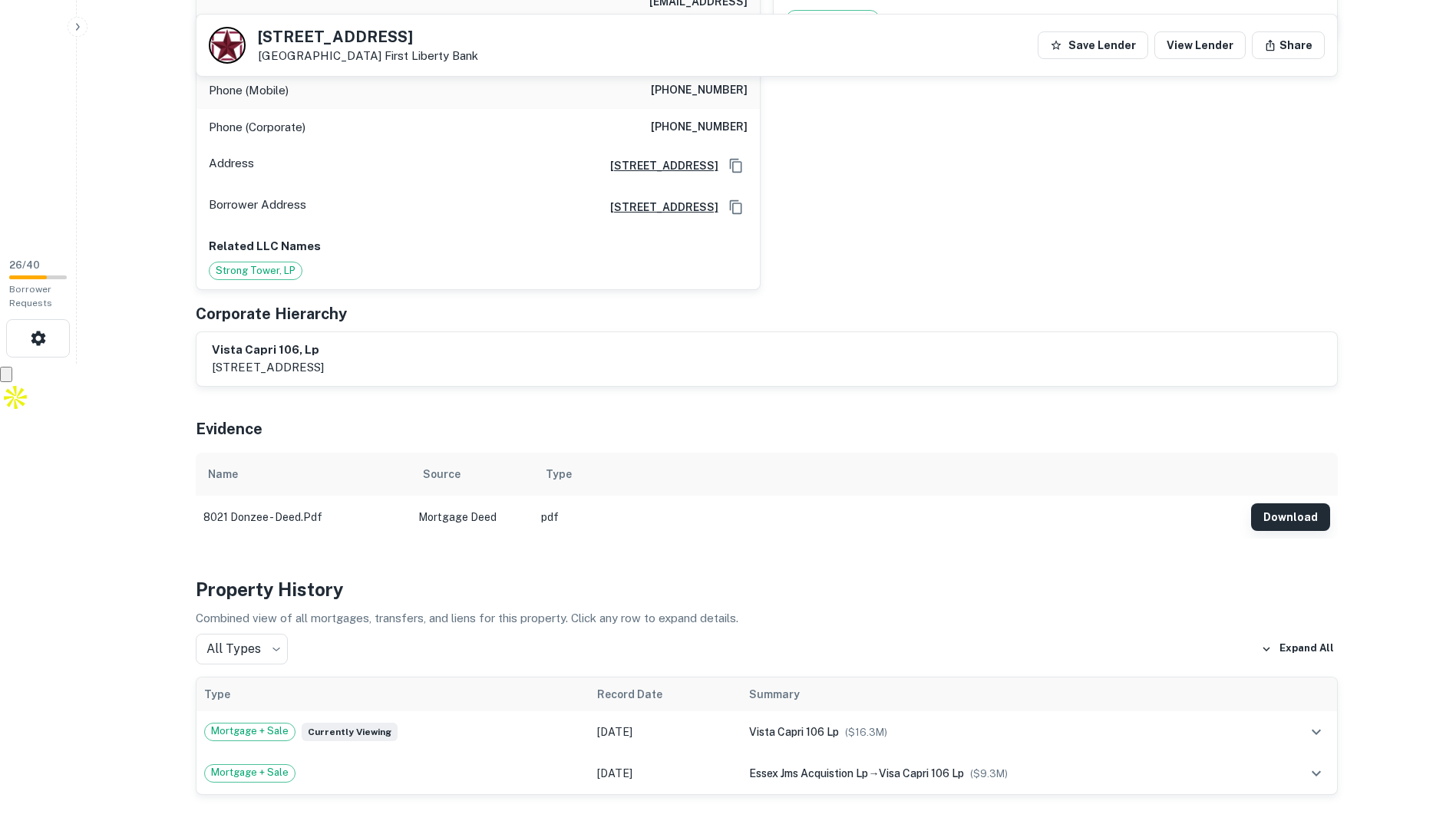
click at [1294, 503] on button "Download" at bounding box center [1290, 517] width 79 height 28
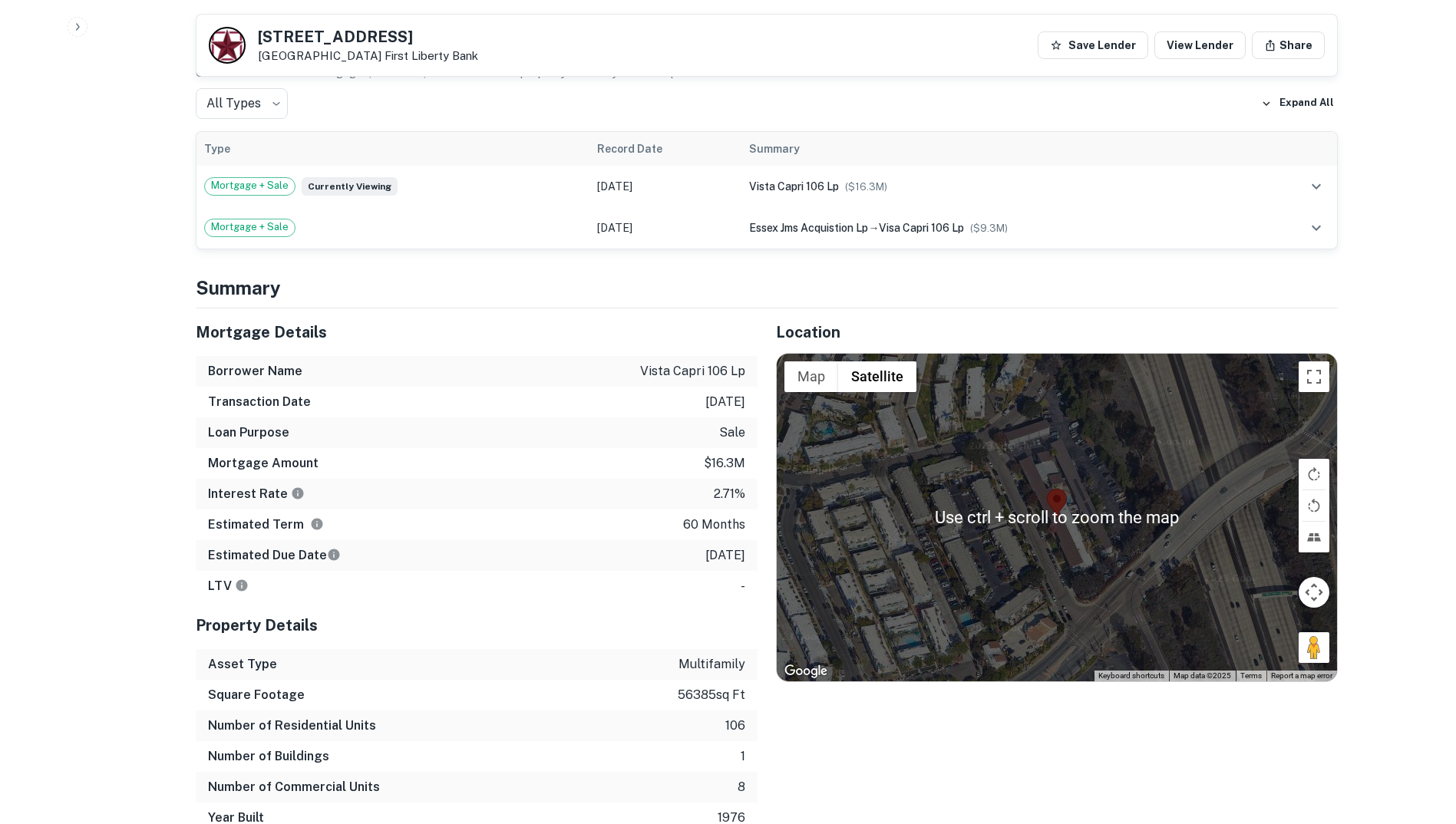
scroll to position [851, 0]
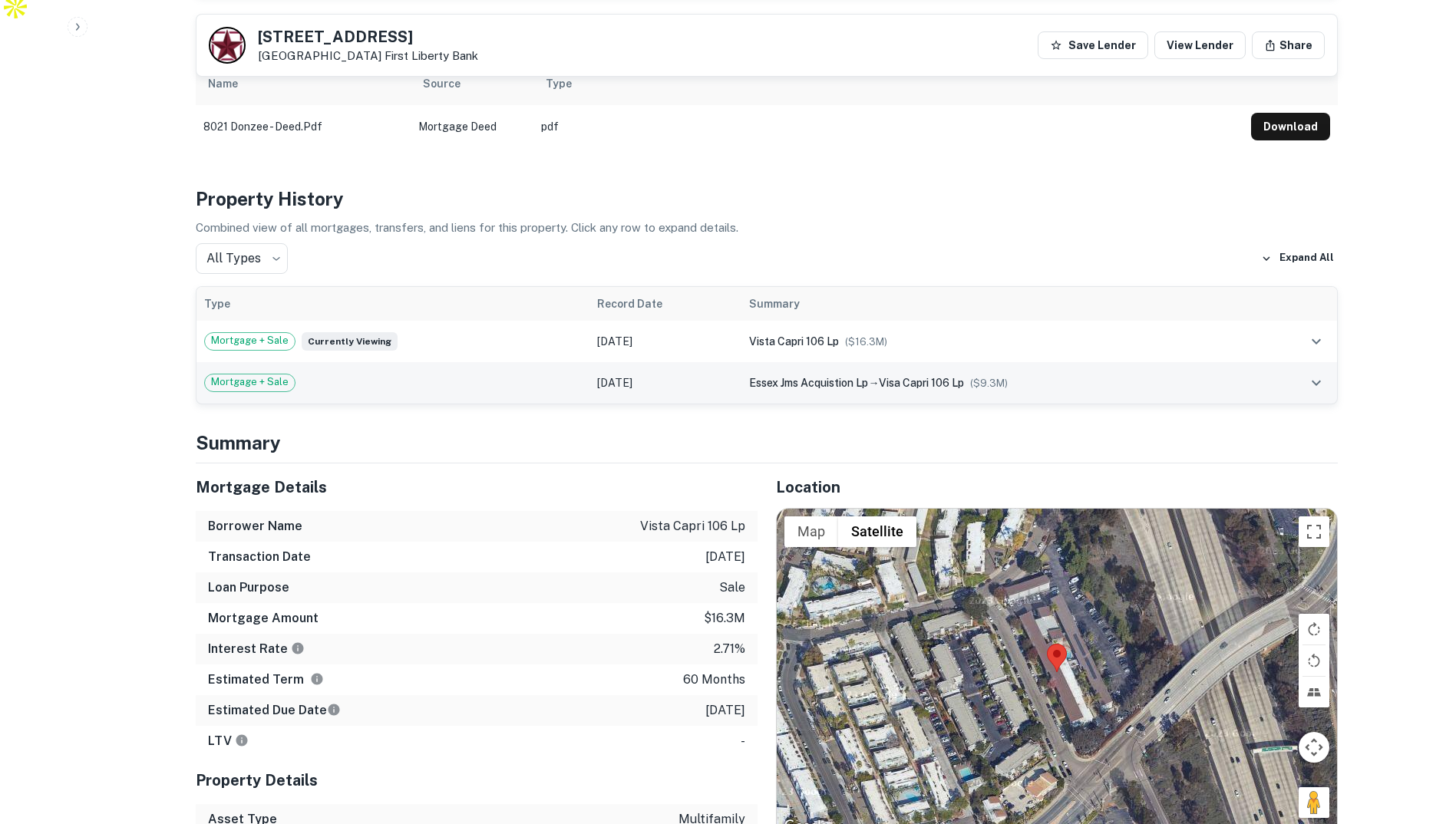
click at [513, 373] on div "Mortgage + Sale" at bounding box center [393, 382] width 378 height 18
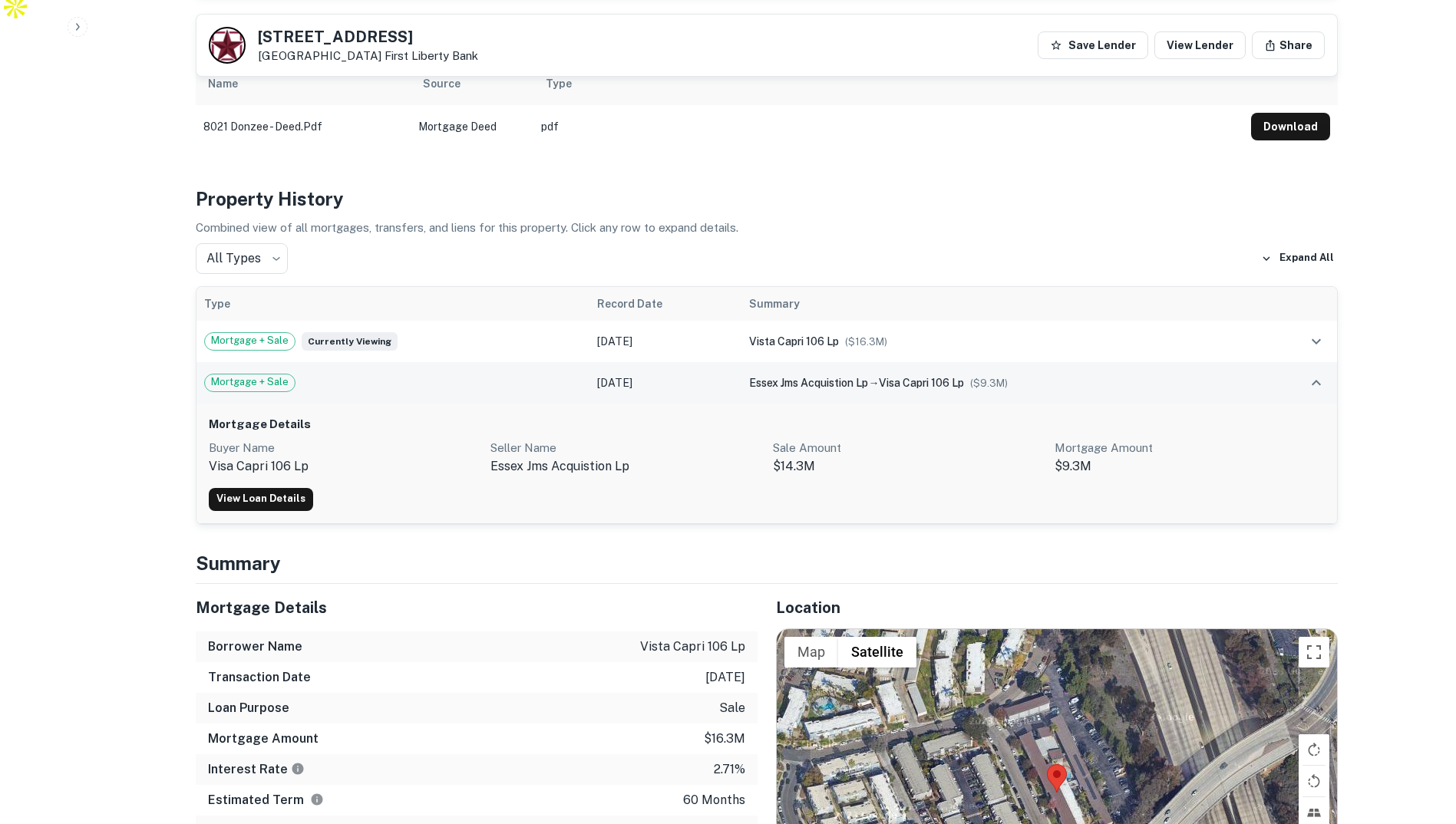
click at [434, 373] on div "Mortgage + Sale" at bounding box center [393, 382] width 378 height 18
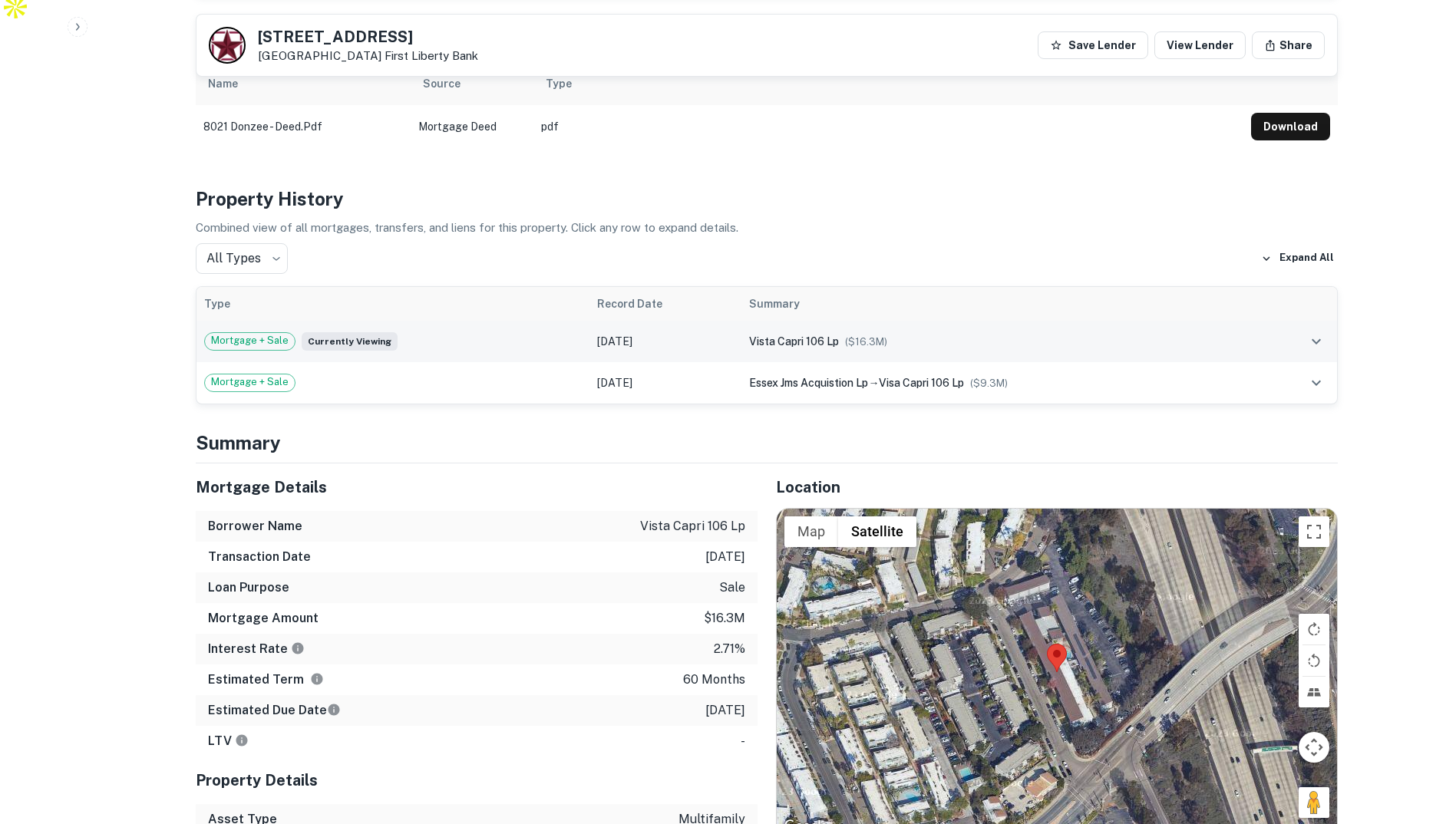
click at [450, 332] on div "Mortgage + Sale Currently viewing" at bounding box center [393, 341] width 378 height 18
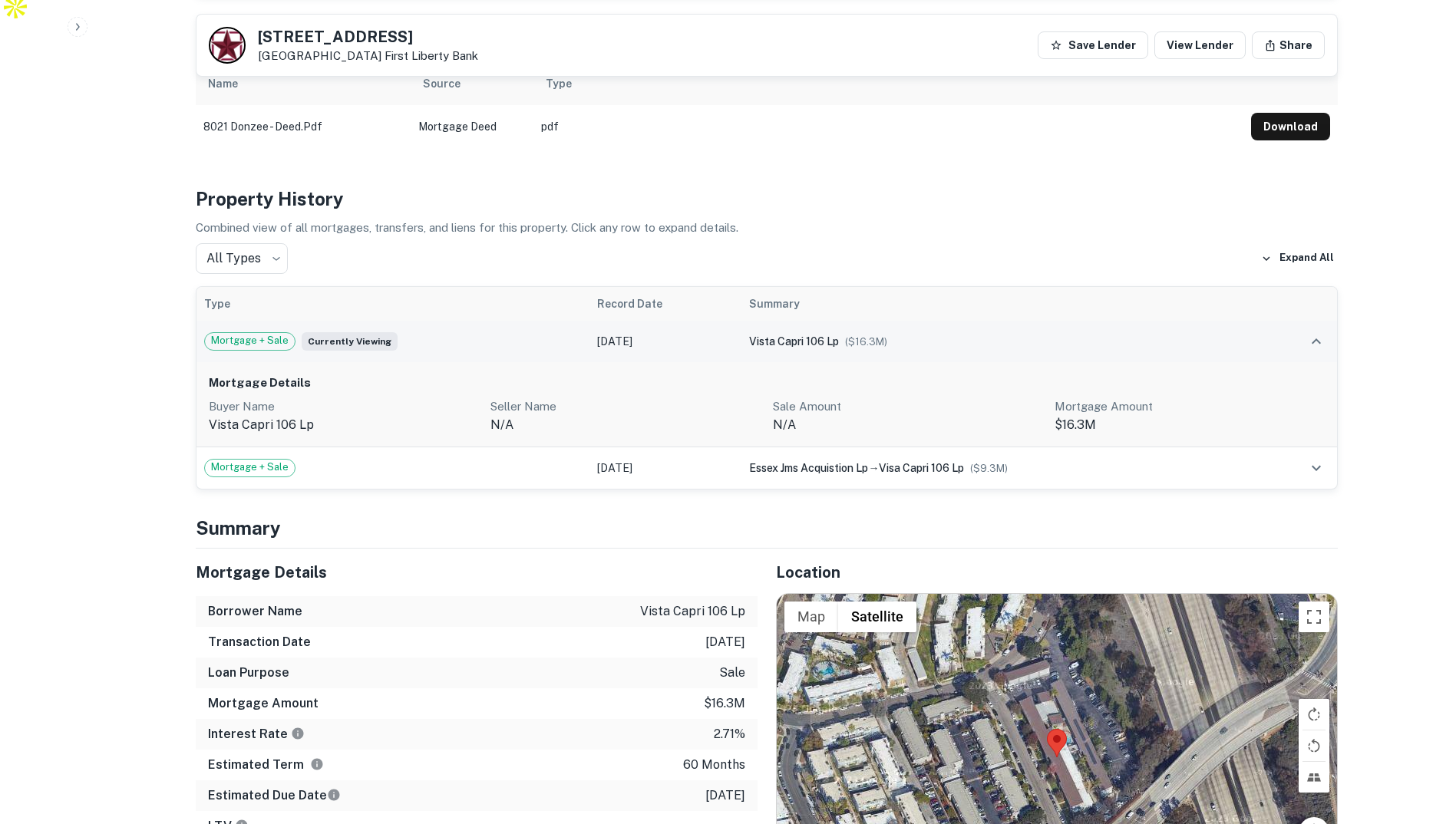
click at [450, 332] on div "Mortgage + Sale Currently viewing" at bounding box center [393, 341] width 378 height 18
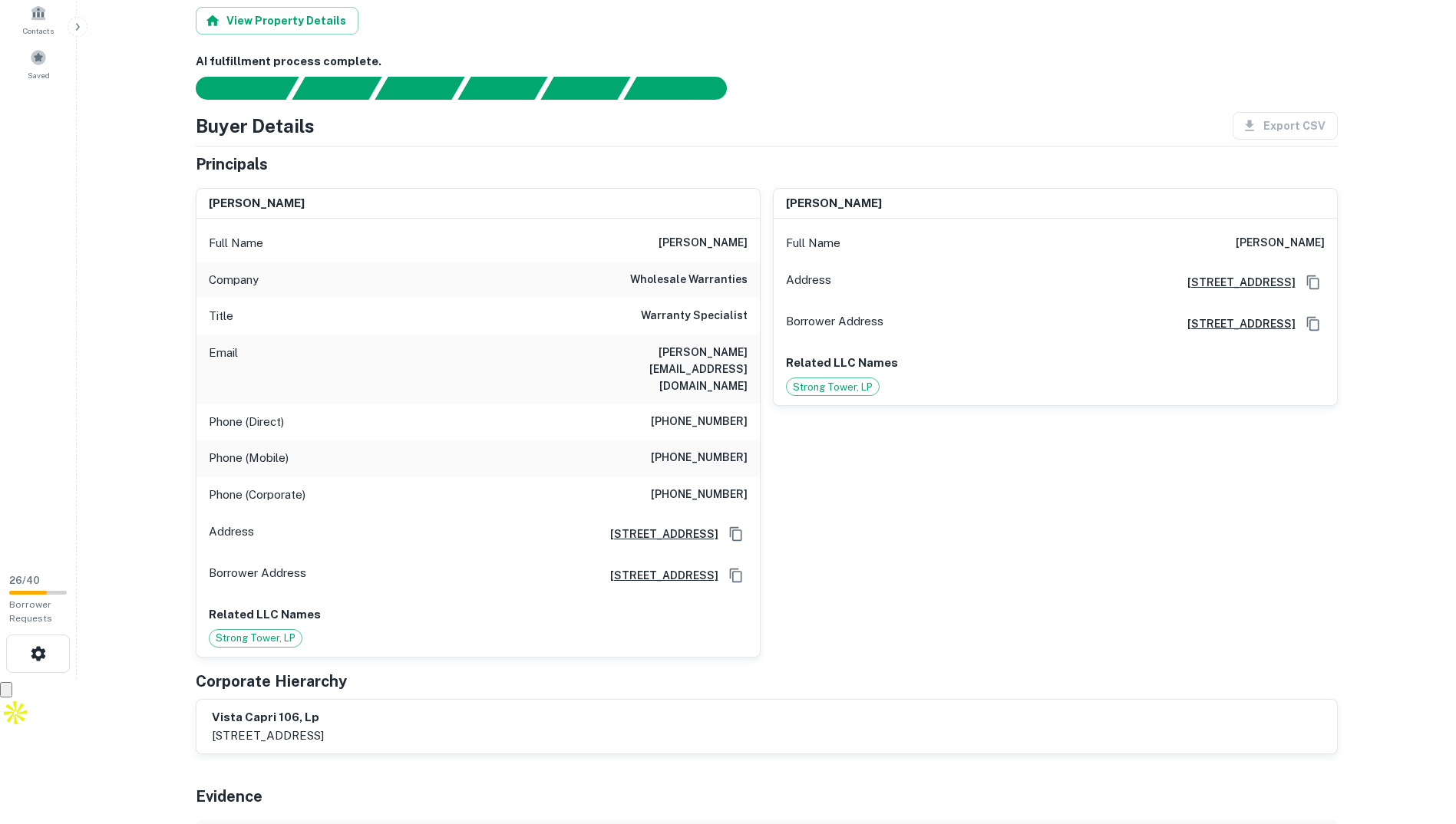
scroll to position [7, 0]
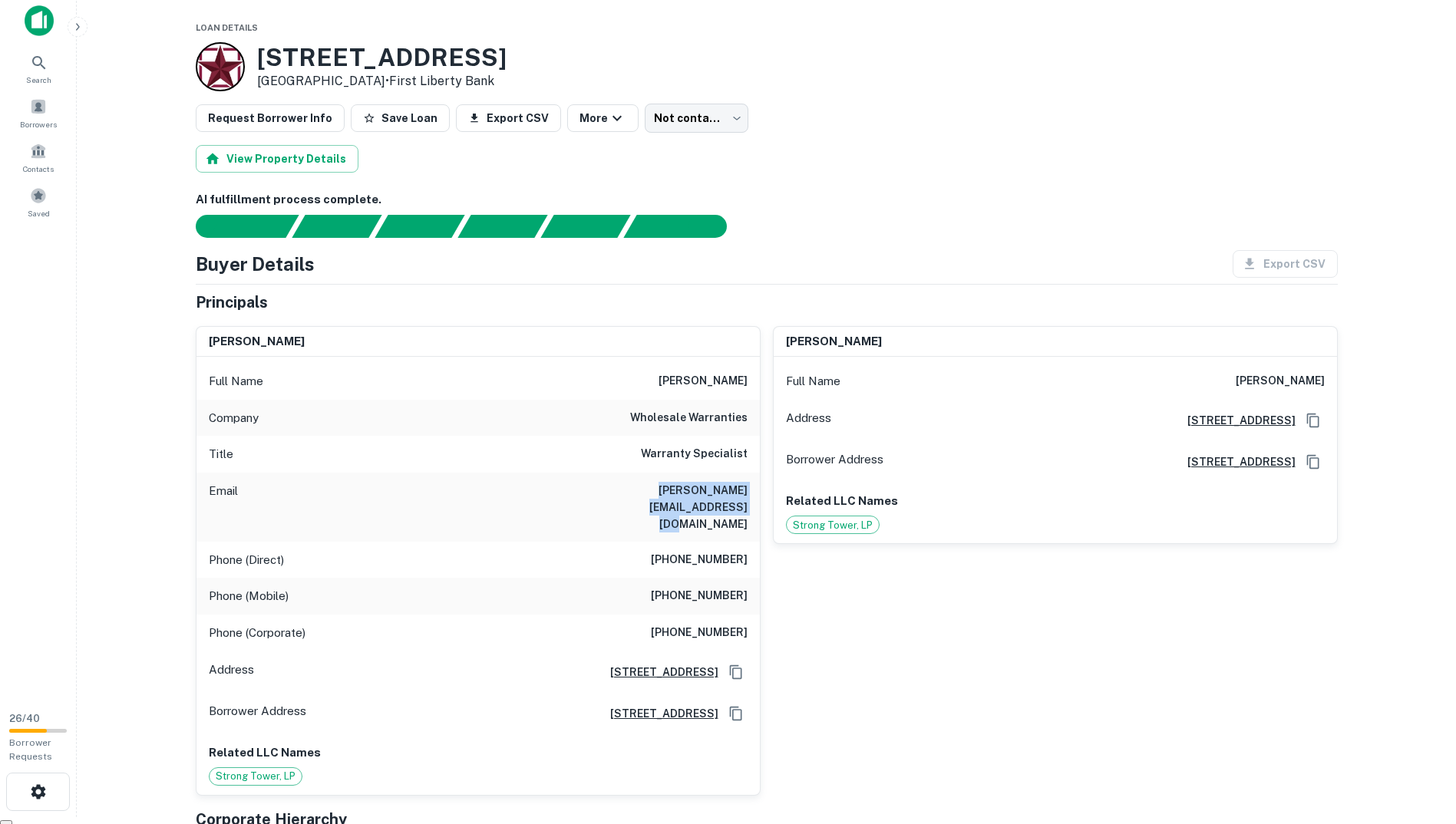
drag, startPoint x: 558, startPoint y: 481, endPoint x: 750, endPoint y: 486, distance: 192.1
click at [750, 486] on div "Email [PERSON_NAME][EMAIL_ADDRESS][DOMAIN_NAME]" at bounding box center [478, 507] width 563 height 69
copy h6 "[PERSON_NAME][EMAIL_ADDRESS][DOMAIN_NAME]"
click at [656, 365] on div "Full Name [PERSON_NAME]" at bounding box center [478, 381] width 563 height 37
drag, startPoint x: 648, startPoint y: 518, endPoint x: 746, endPoint y: 521, distance: 98.0
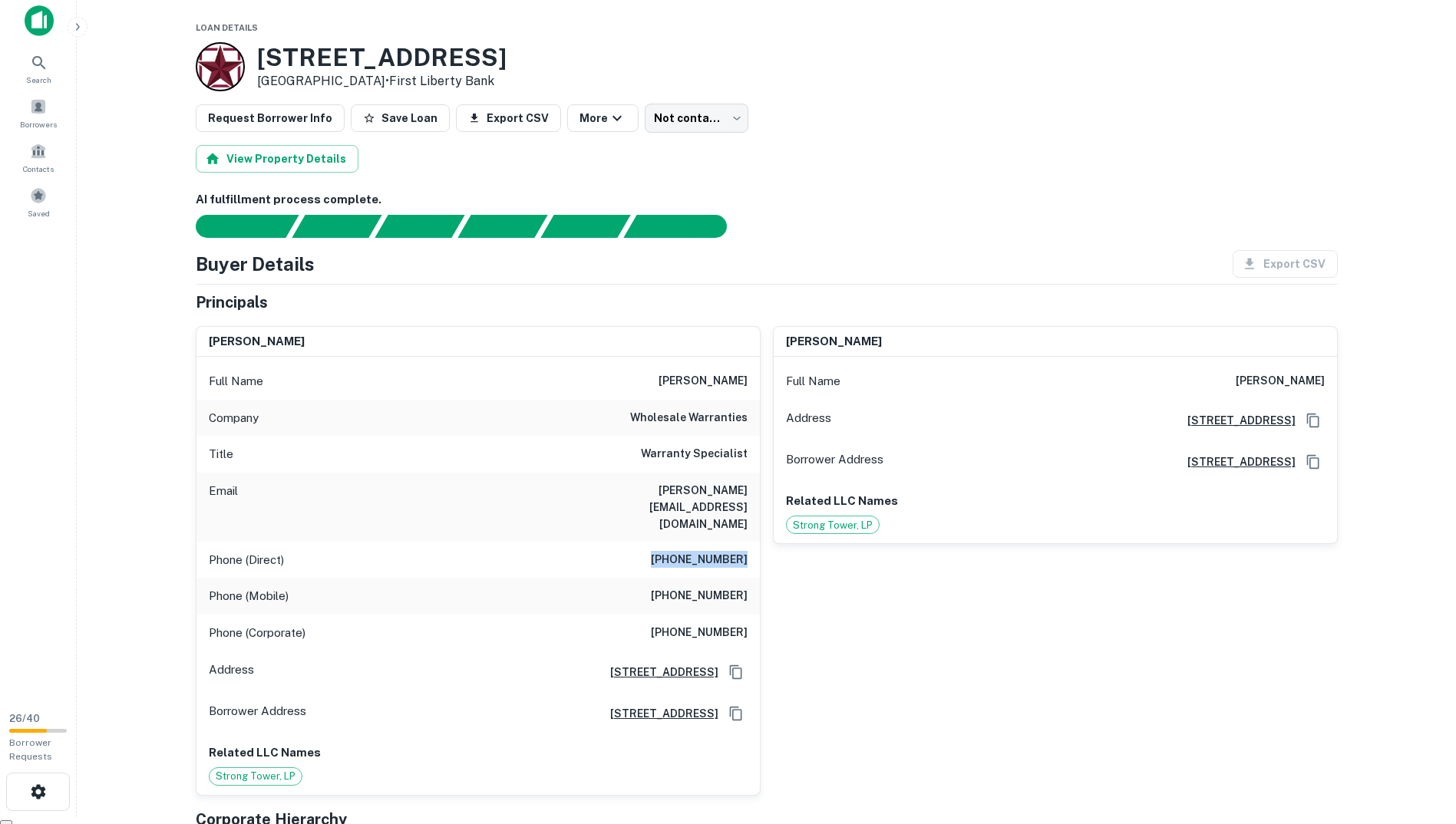
click at [746, 541] on div "Phone (Direct) [PHONE_NUMBER]" at bounding box center [478, 560] width 563 height 37
drag, startPoint x: 746, startPoint y: 521, endPoint x: 734, endPoint y: 639, distance: 118.6
click at [734, 665] on icon "Copy Address" at bounding box center [736, 672] width 15 height 15
copy h6 "[PHONE_NUMBER]"
click at [734, 665] on icon "Copy Address" at bounding box center [736, 672] width 15 height 15
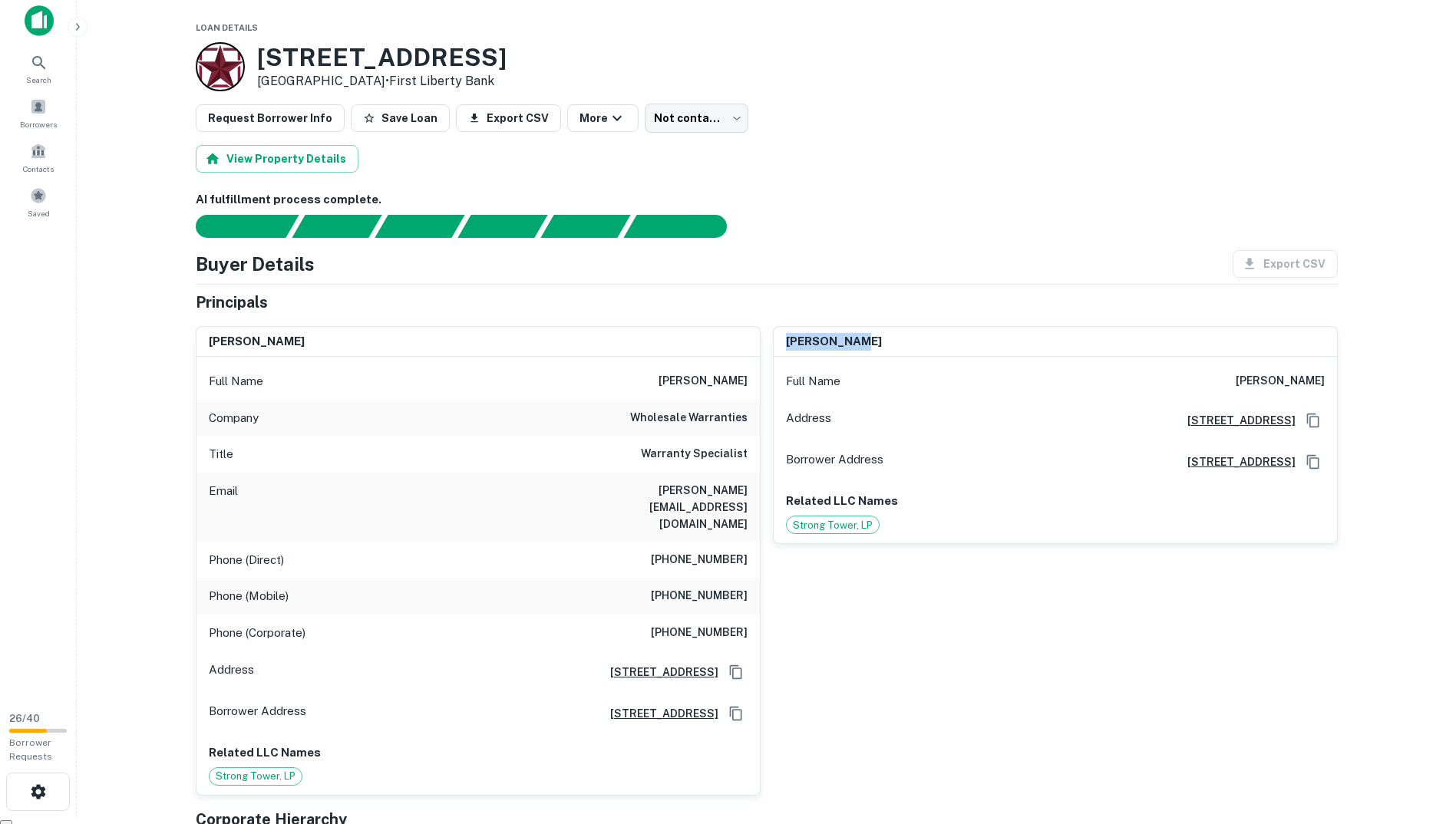
drag, startPoint x: 887, startPoint y: 338, endPoint x: 780, endPoint y: 344, distance: 107.2
click at [780, 344] on div "[PERSON_NAME]" at bounding box center [1055, 342] width 563 height 31
copy h6 "[PERSON_NAME]"
click at [1305, 417] on icon "Copy Address" at bounding box center [1313, 420] width 15 height 15
click at [838, 268] on div "Buyer Details Export CSV" at bounding box center [767, 264] width 1142 height 28
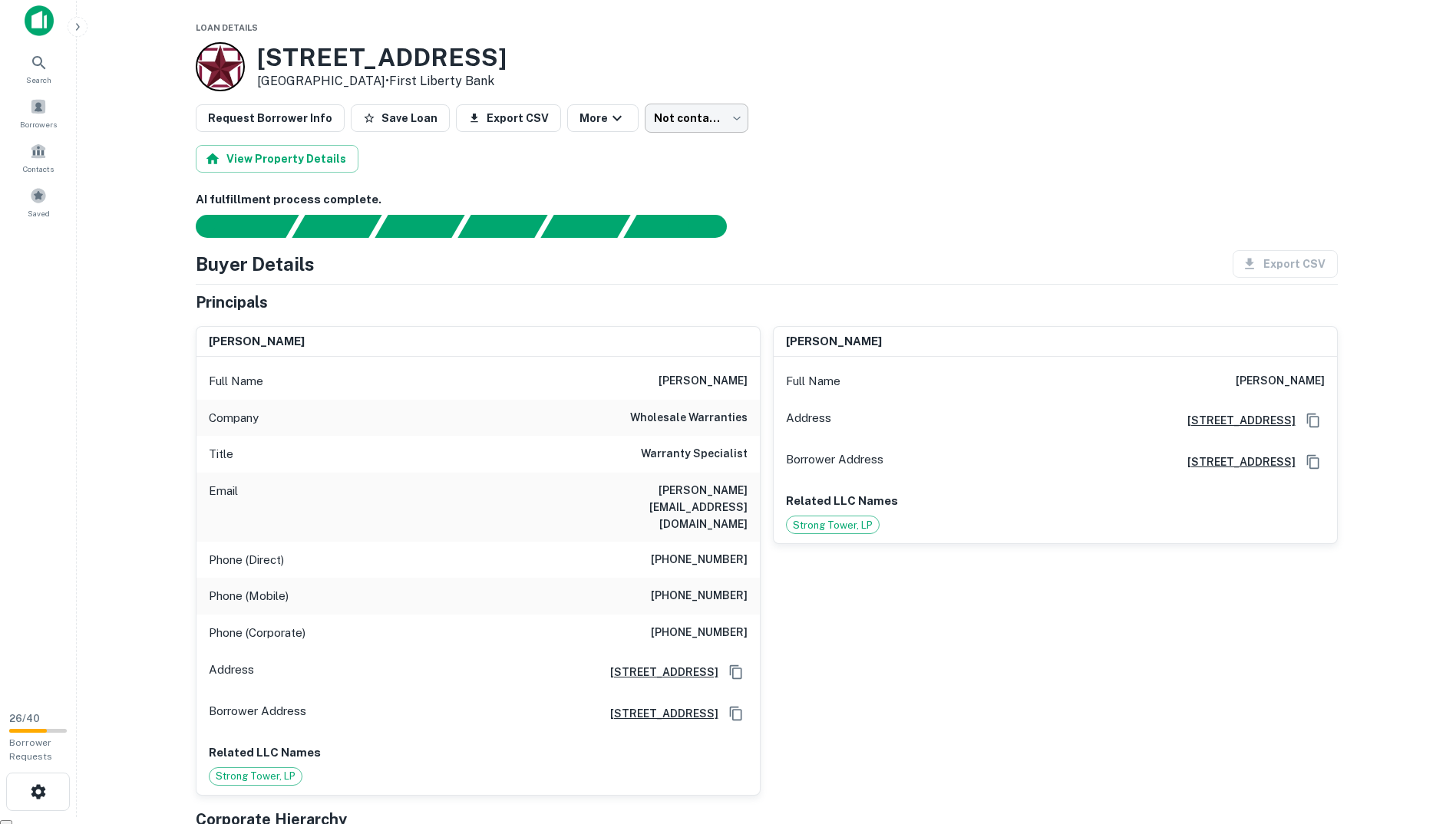
click at [641, 117] on body "Search Borrowers Contacts Saved 26 / 40 Borrower Requests Loan Details [STREET_…" at bounding box center [728, 404] width 1456 height 824
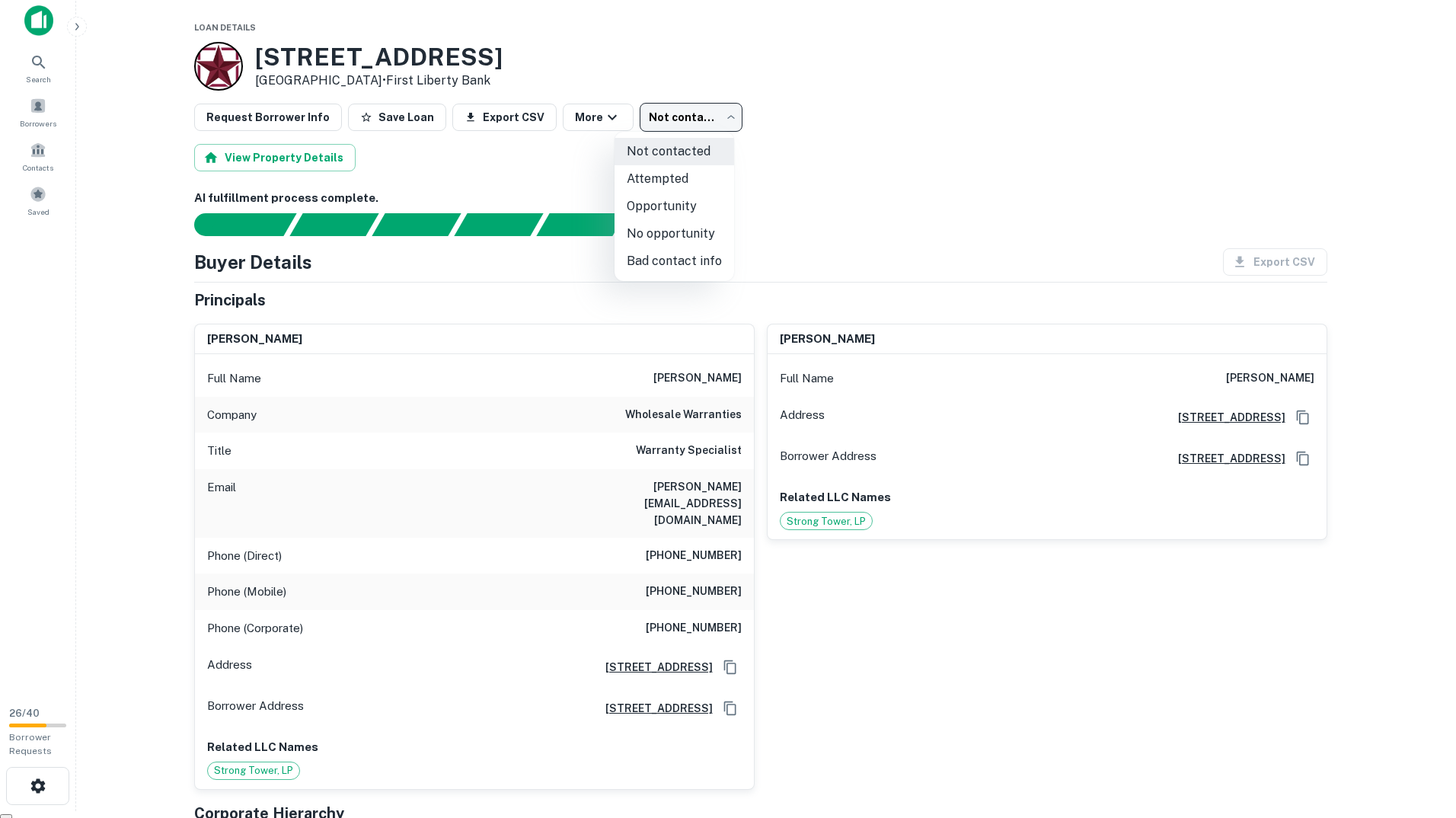
click at [679, 270] on li "Bad contact info" at bounding box center [674, 261] width 119 height 28
type input "**********"
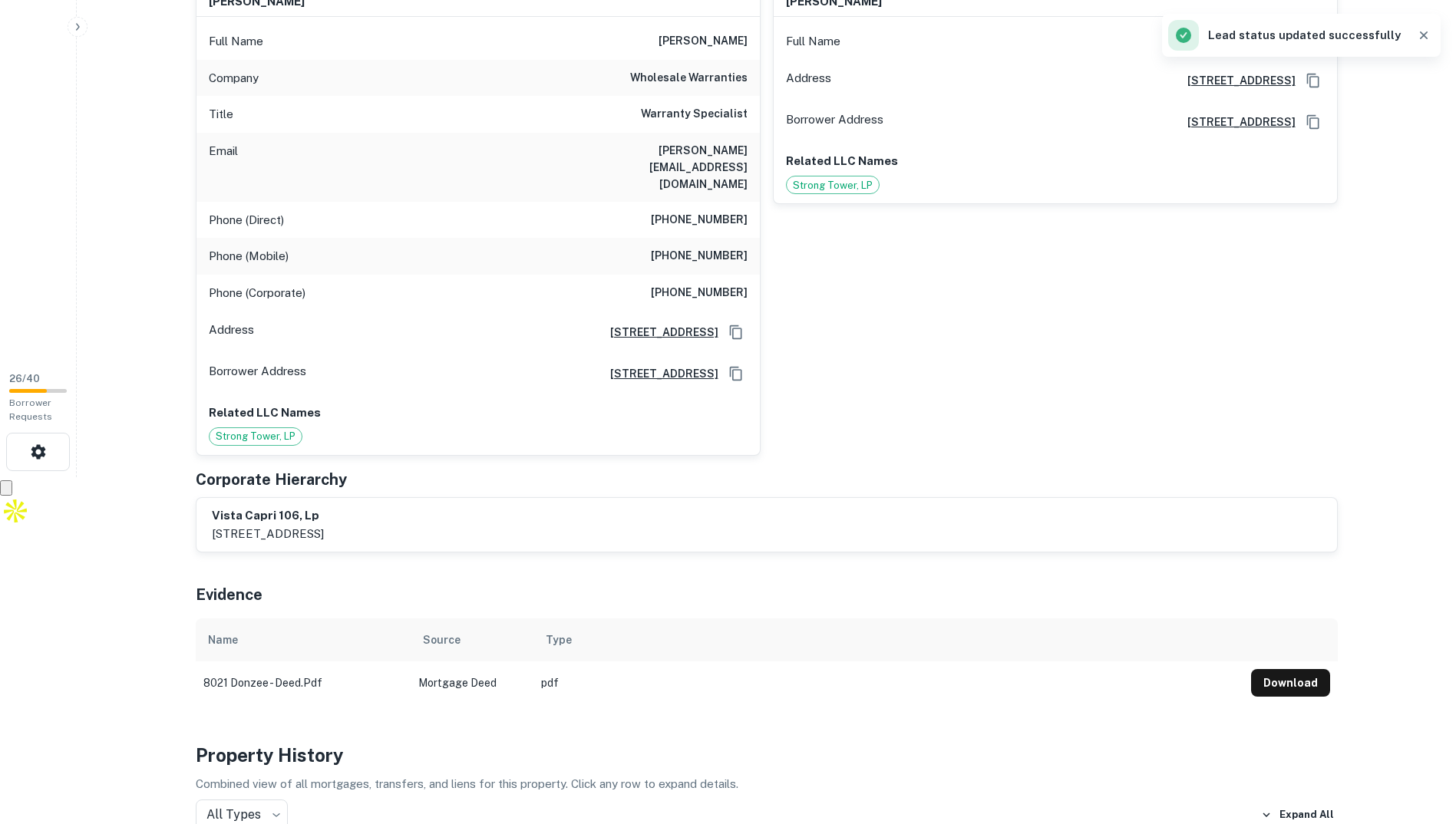
scroll to position [391, 0]
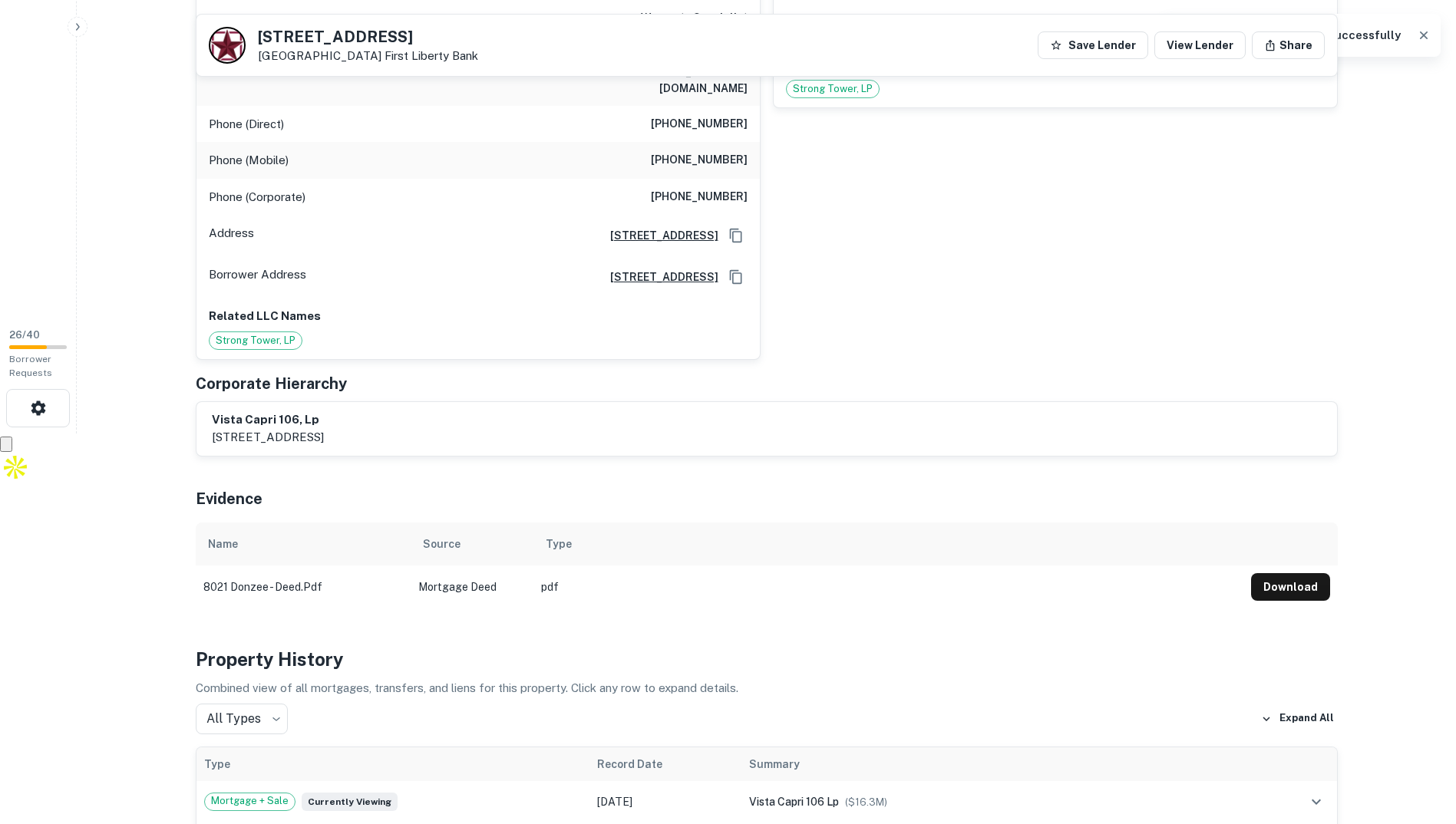
click at [265, 333] on span "Strong Tower, LP" at bounding box center [256, 340] width 92 height 15
drag, startPoint x: 265, startPoint y: 310, endPoint x: 479, endPoint y: 352, distance: 218.1
click at [479, 372] on div "Corporate Hierarchy" at bounding box center [767, 383] width 1142 height 23
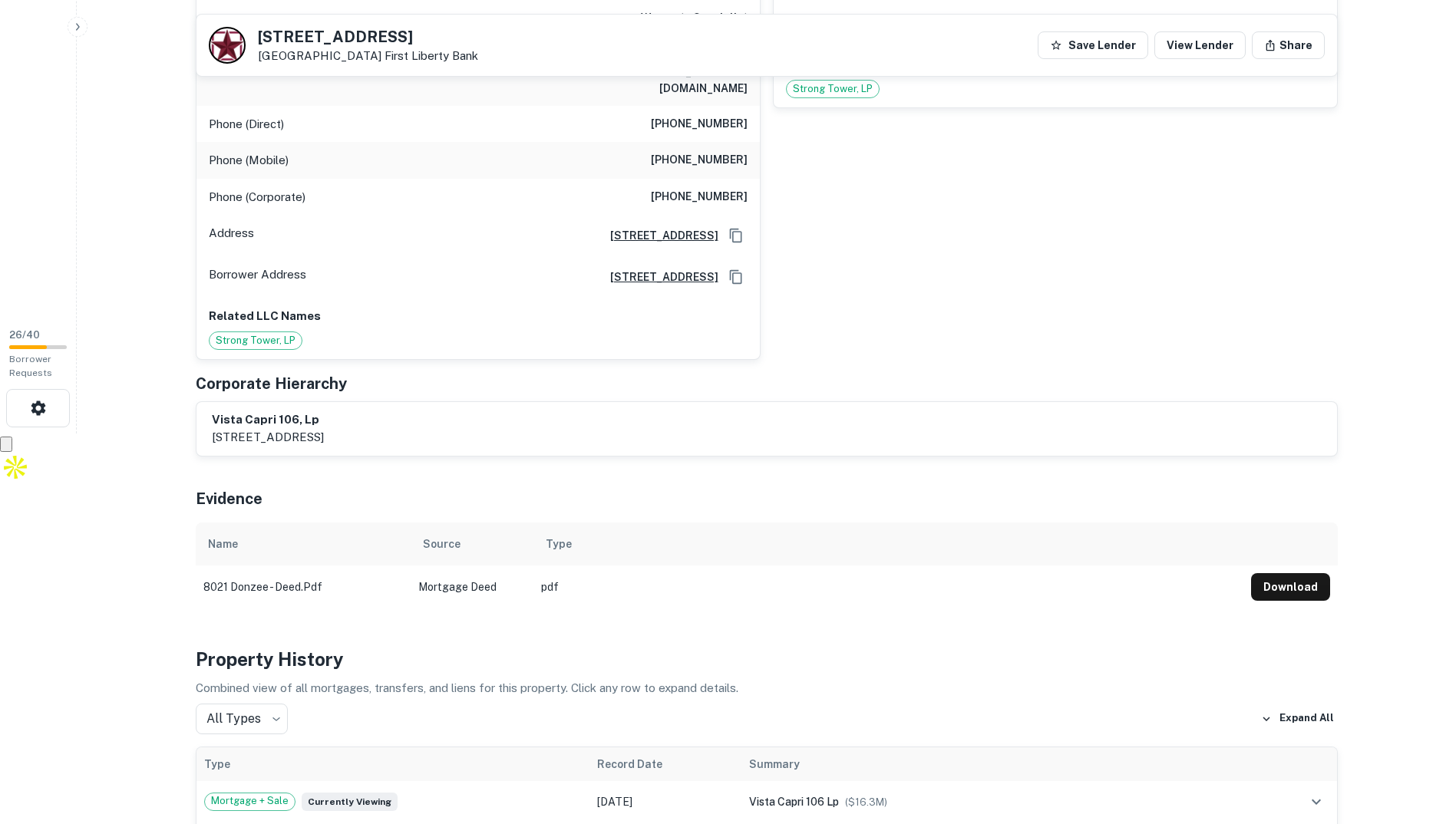
click at [324, 428] on p "[STREET_ADDRESS]" at bounding box center [268, 437] width 112 height 18
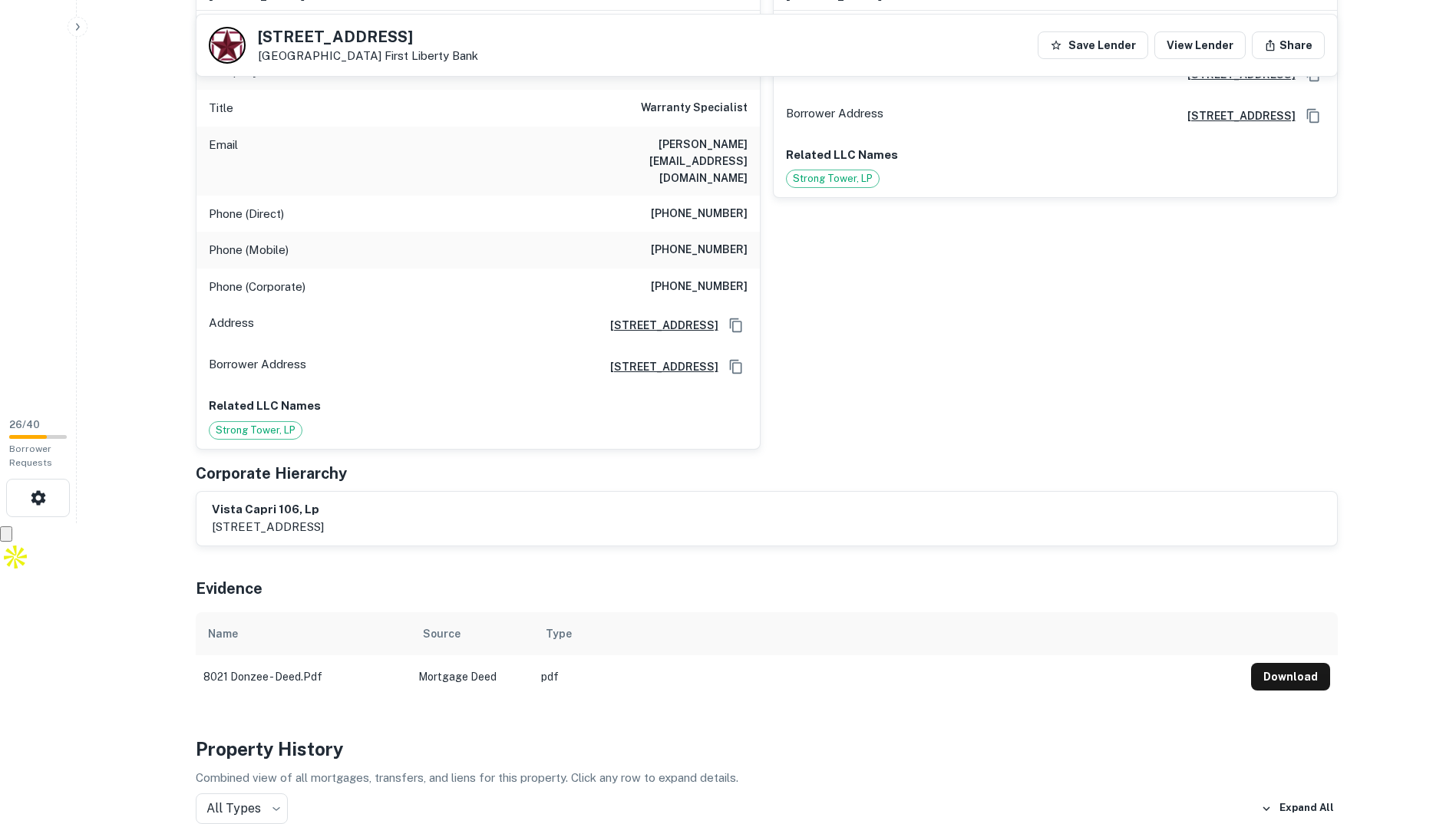
scroll to position [0, 0]
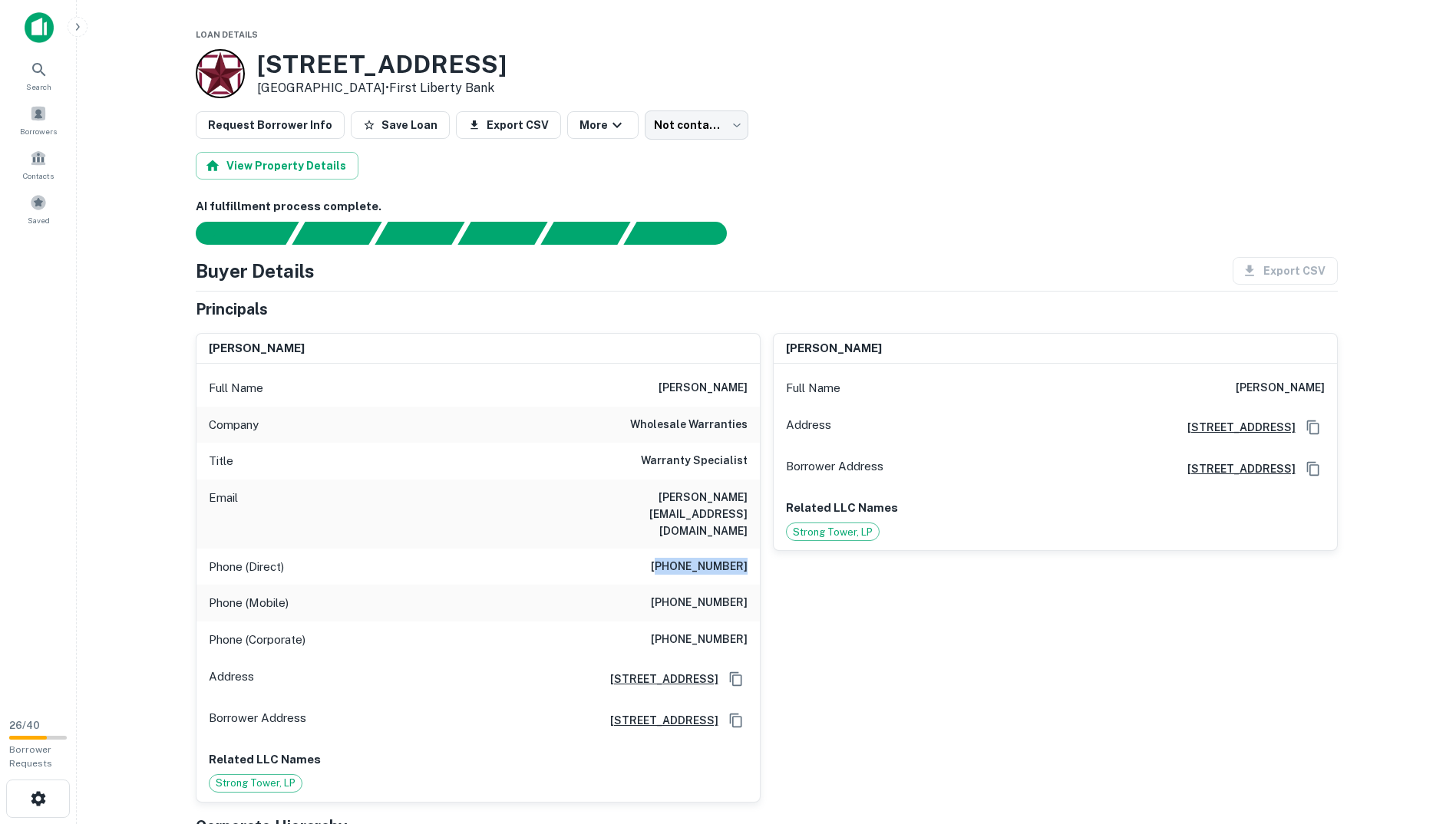
drag, startPoint x: 671, startPoint y: 529, endPoint x: 746, endPoint y: 537, distance: 75.4
click at [746, 558] on h6 "[PHONE_NUMBER]" at bounding box center [699, 567] width 96 height 18
